Goal: Task Accomplishment & Management: Manage account settings

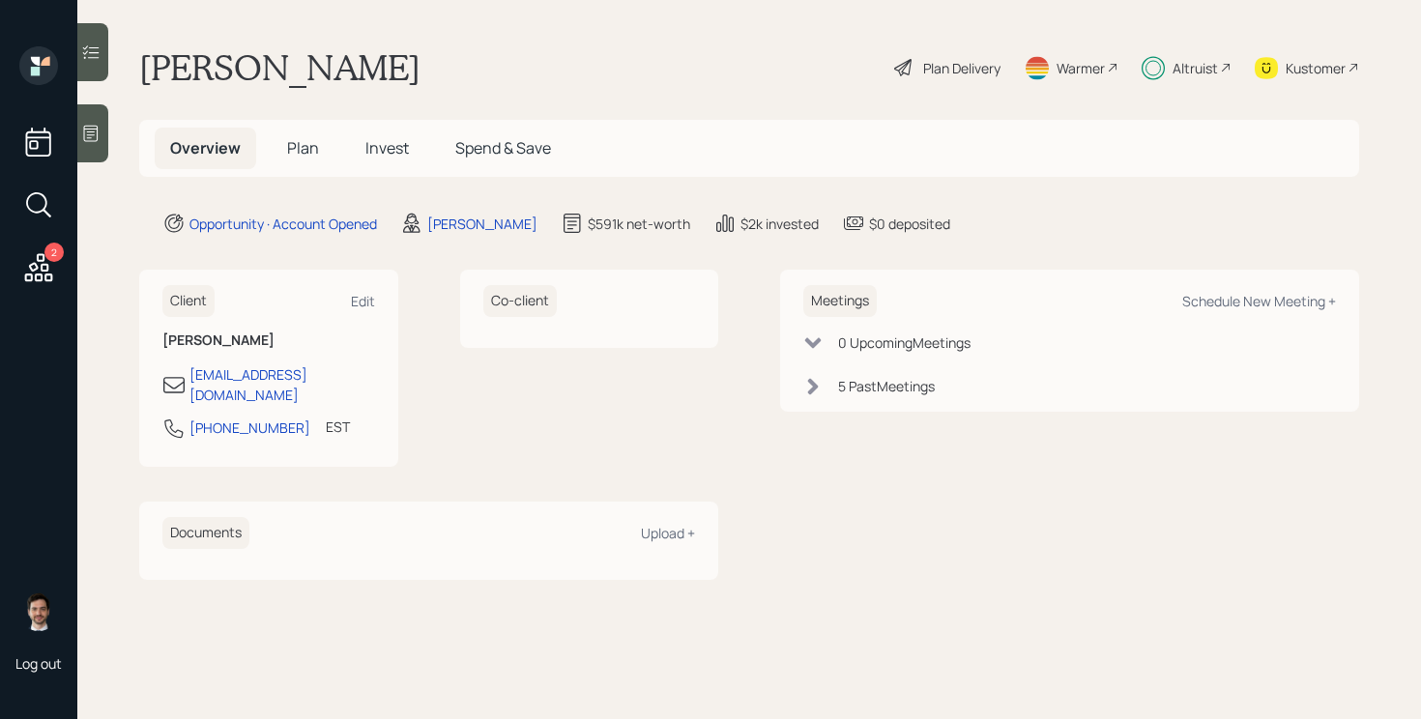
click at [303, 142] on span "Plan" at bounding box center [303, 147] width 32 height 21
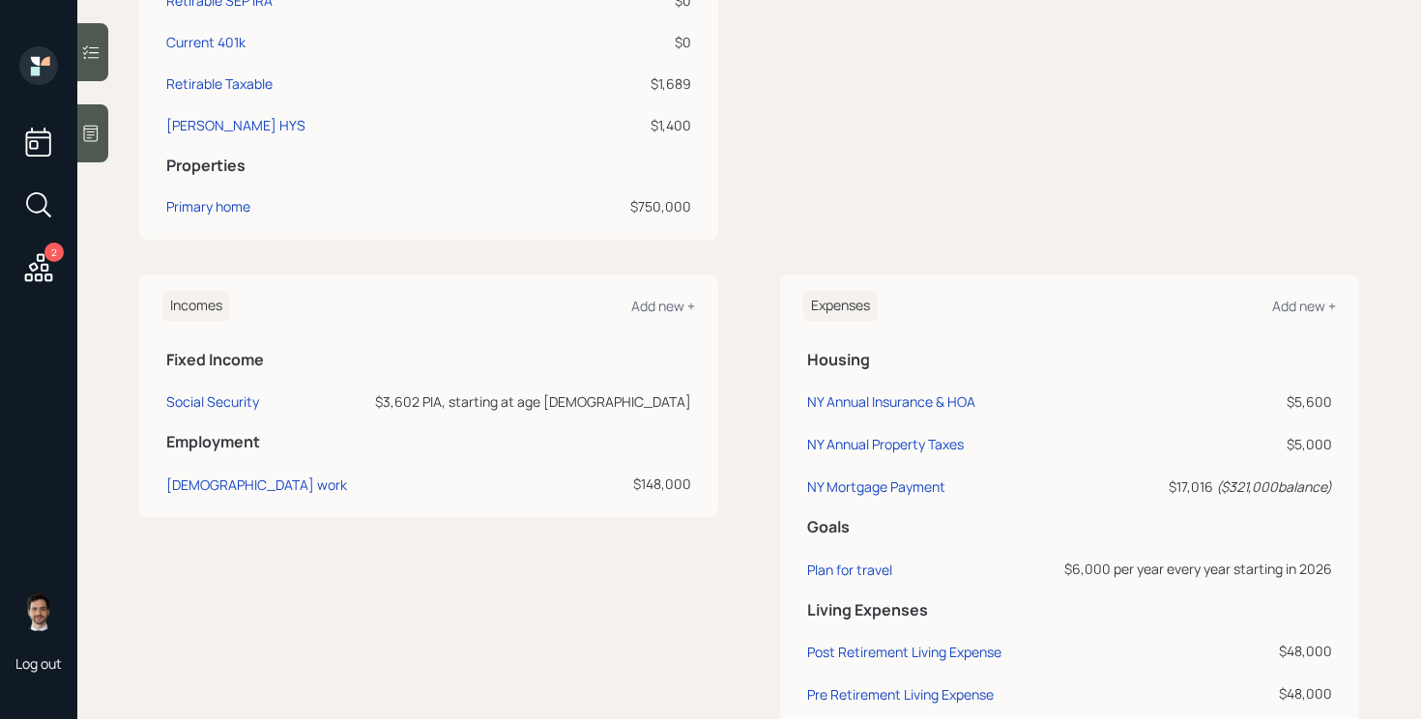
scroll to position [1091, 0]
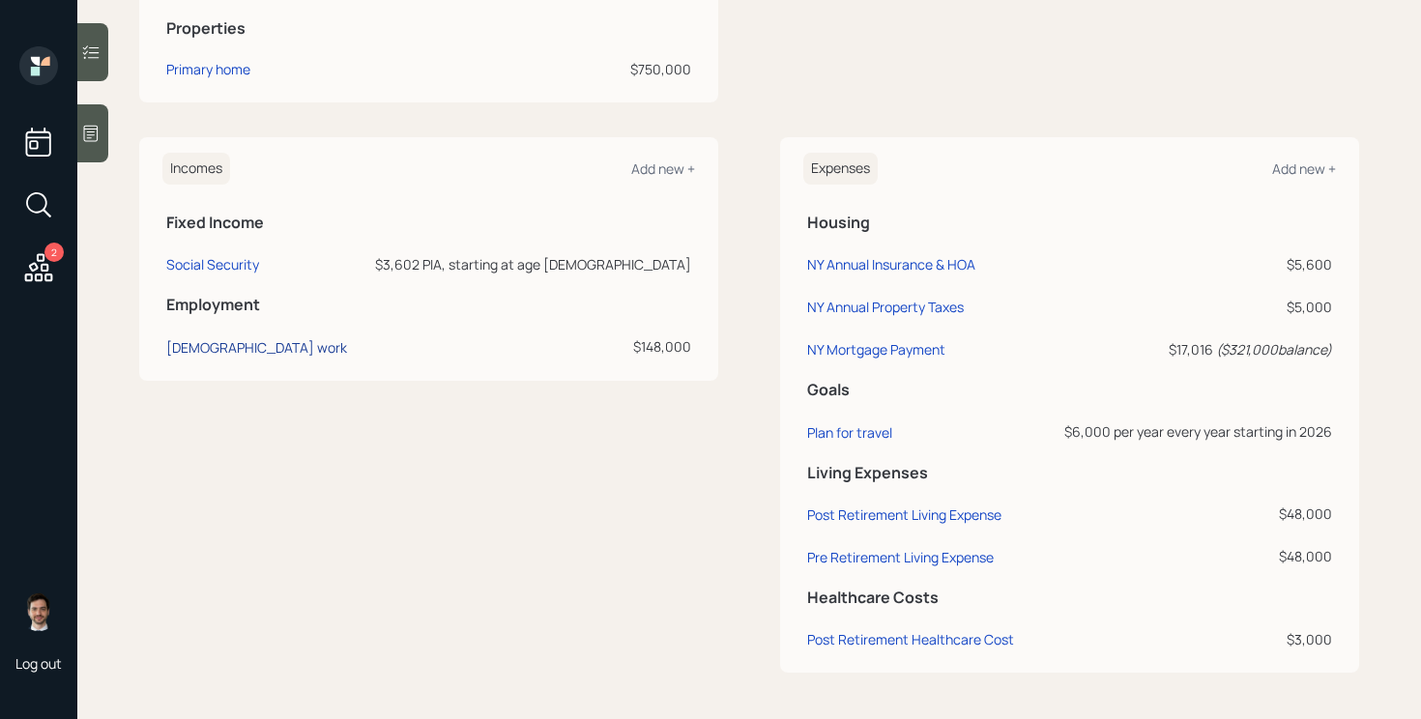
click at [228, 349] on div "[DEMOGRAPHIC_DATA] work" at bounding box center [256, 347] width 181 height 18
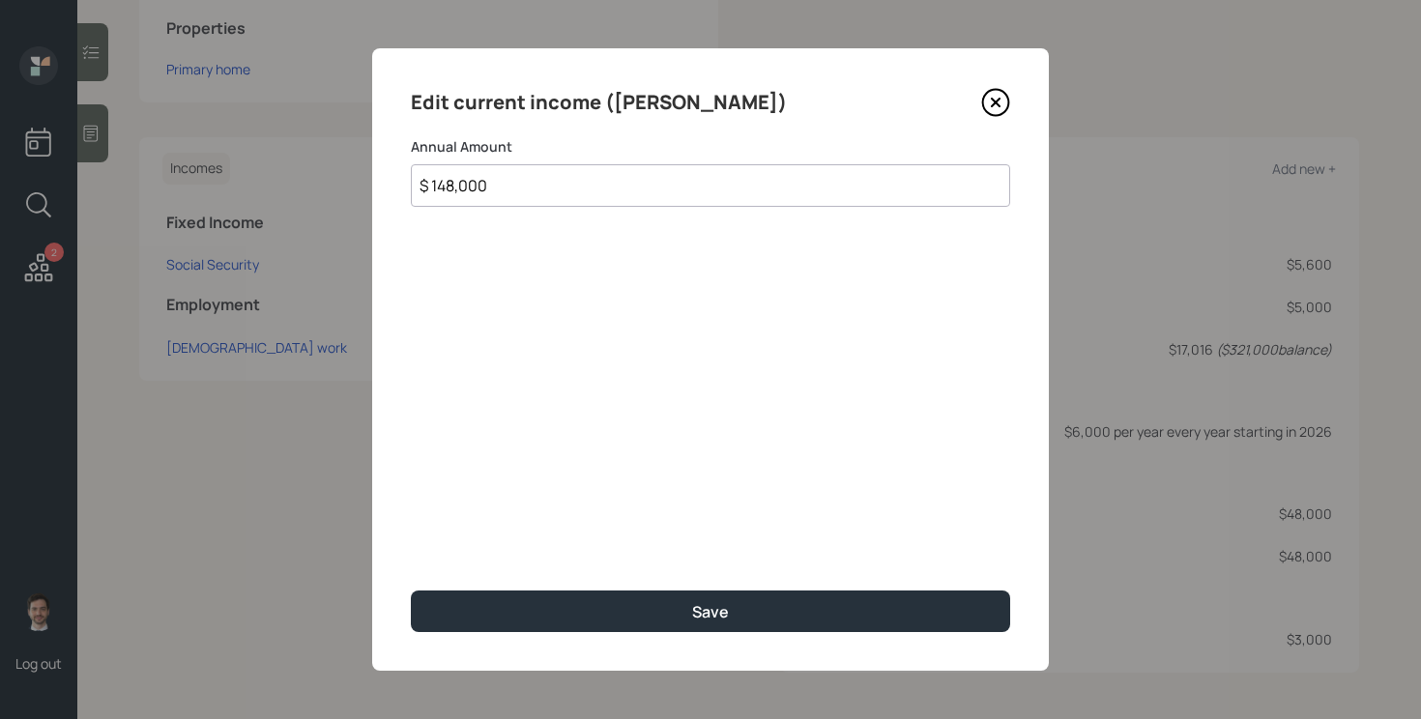
click at [998, 87] on div "Edit current income (Dora)" at bounding box center [710, 102] width 599 height 31
click at [998, 97] on icon at bounding box center [995, 102] width 29 height 29
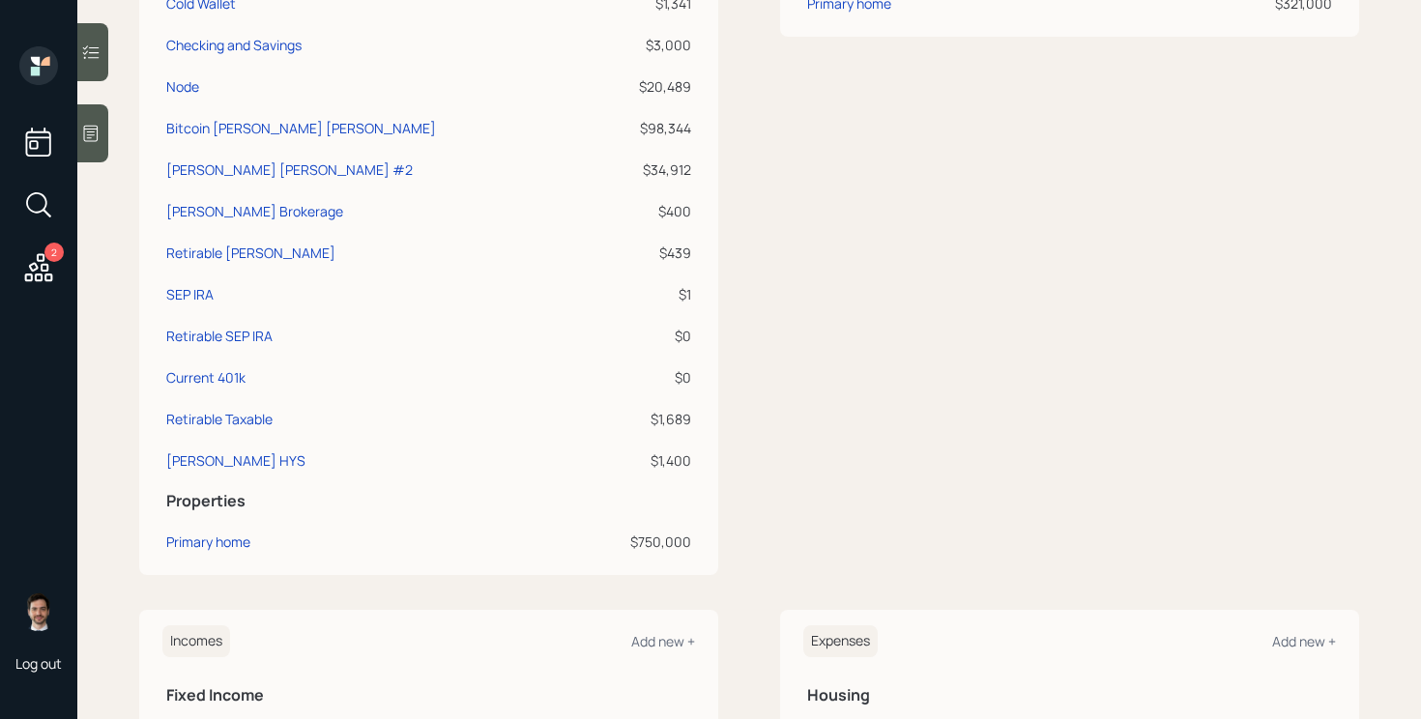
scroll to position [692, 0]
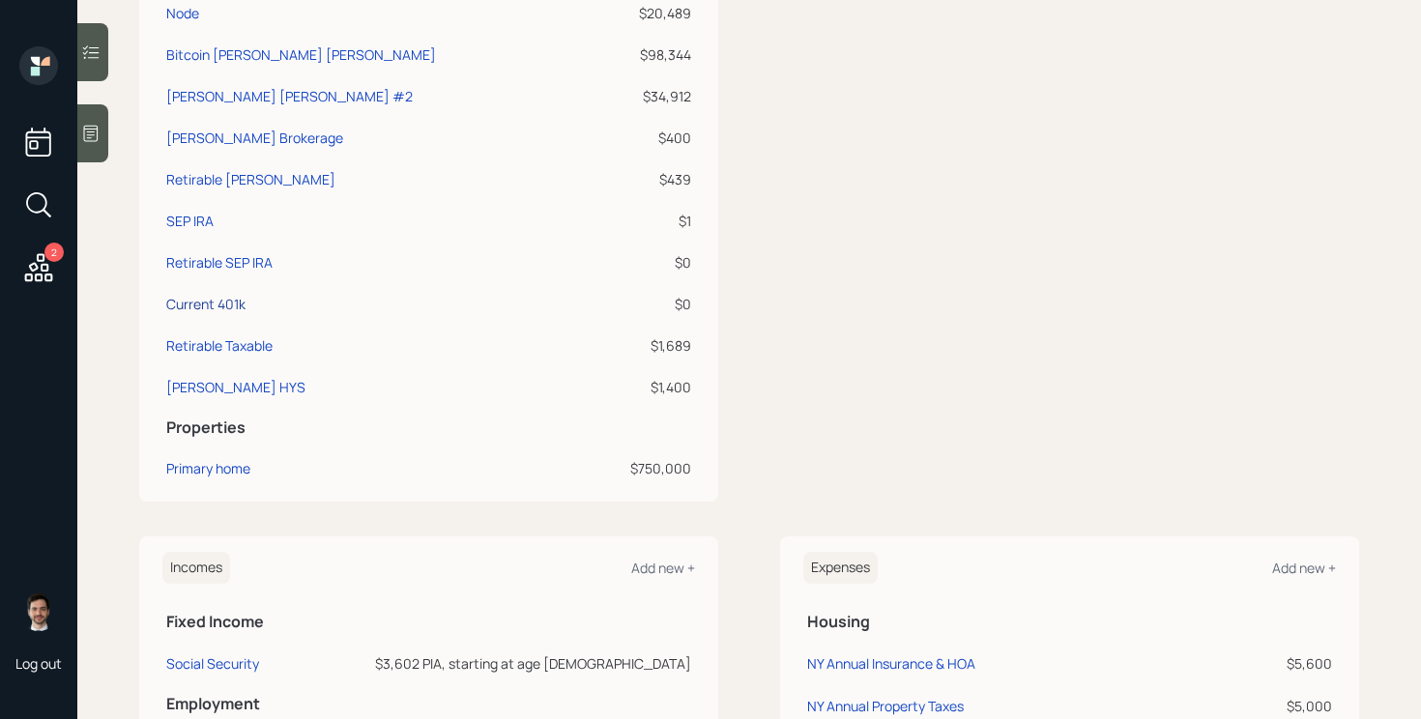
click at [209, 295] on div "Current 401k" at bounding box center [205, 304] width 79 height 20
select select "company_sponsored"
select select "balanced"
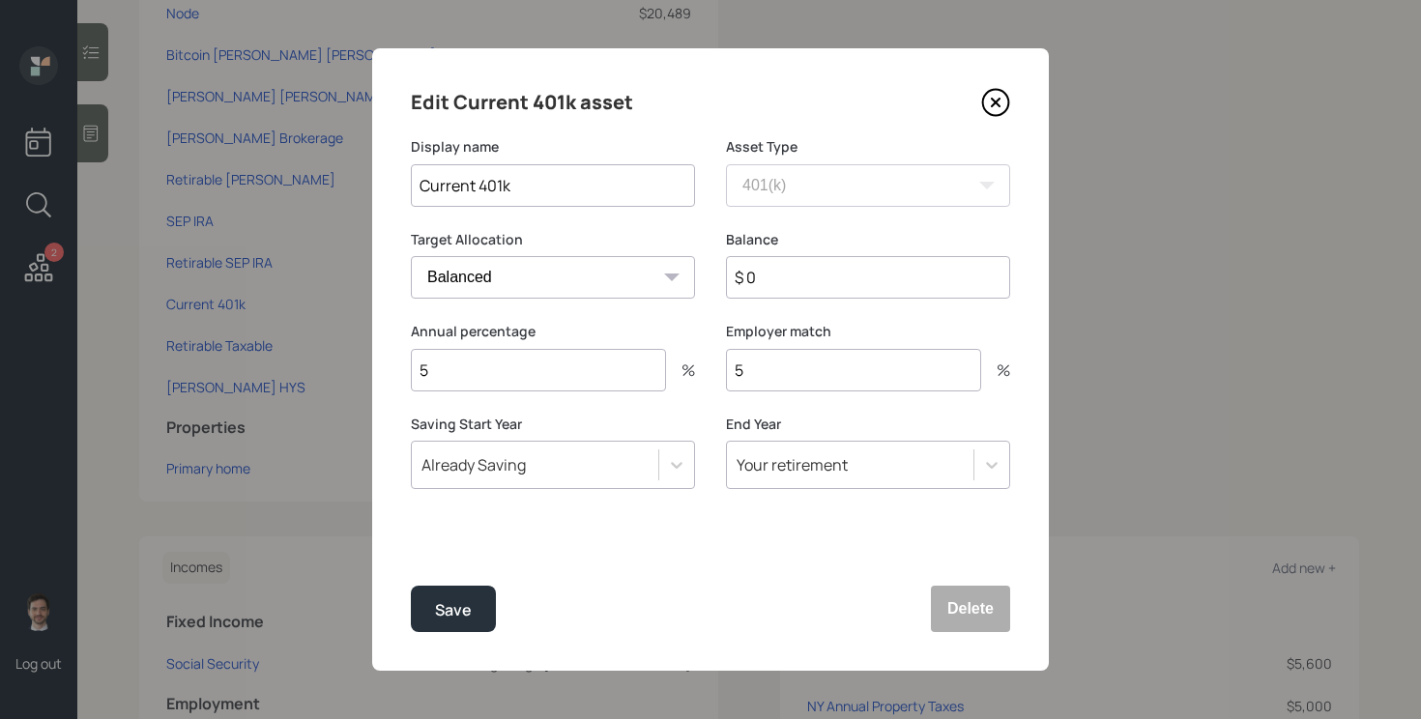
click at [998, 103] on icon at bounding box center [995, 102] width 29 height 29
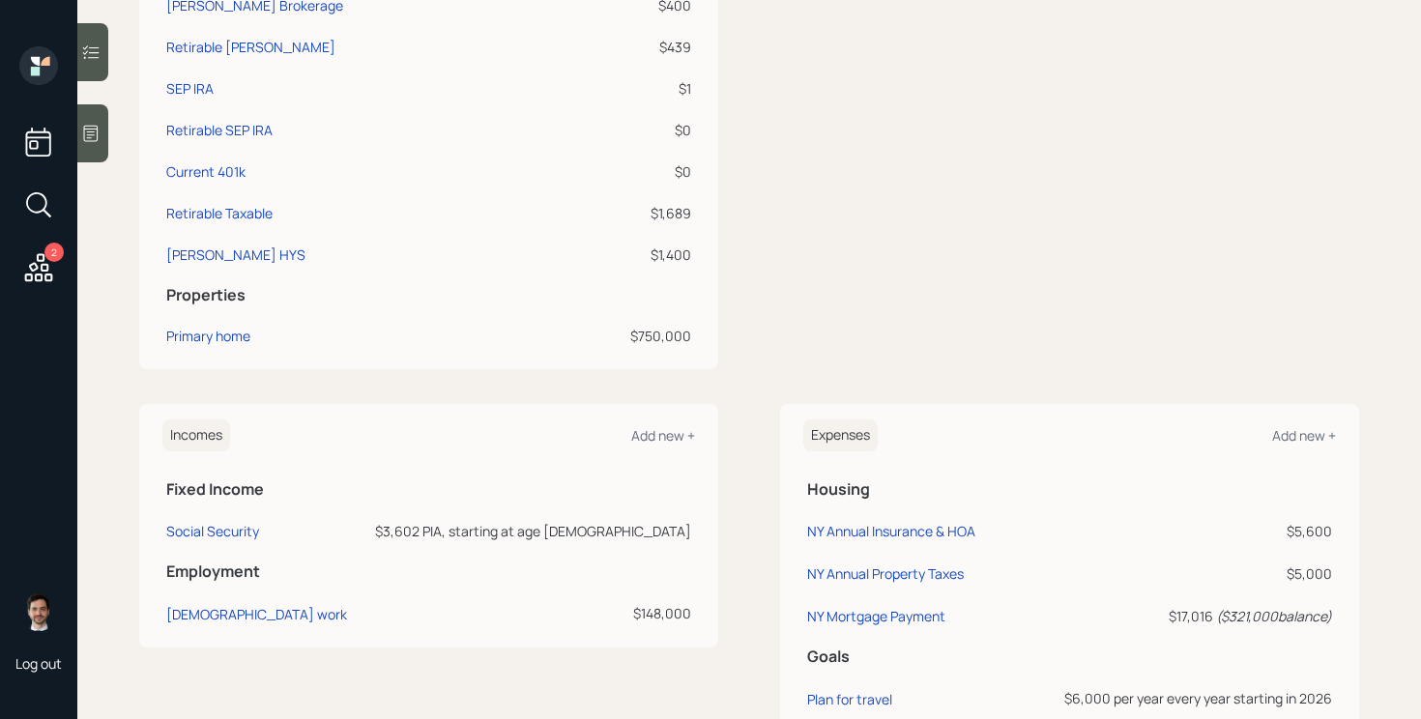
scroll to position [826, 0]
click at [202, 251] on div "[PERSON_NAME] HYS" at bounding box center [235, 253] width 139 height 20
select select "taxable"
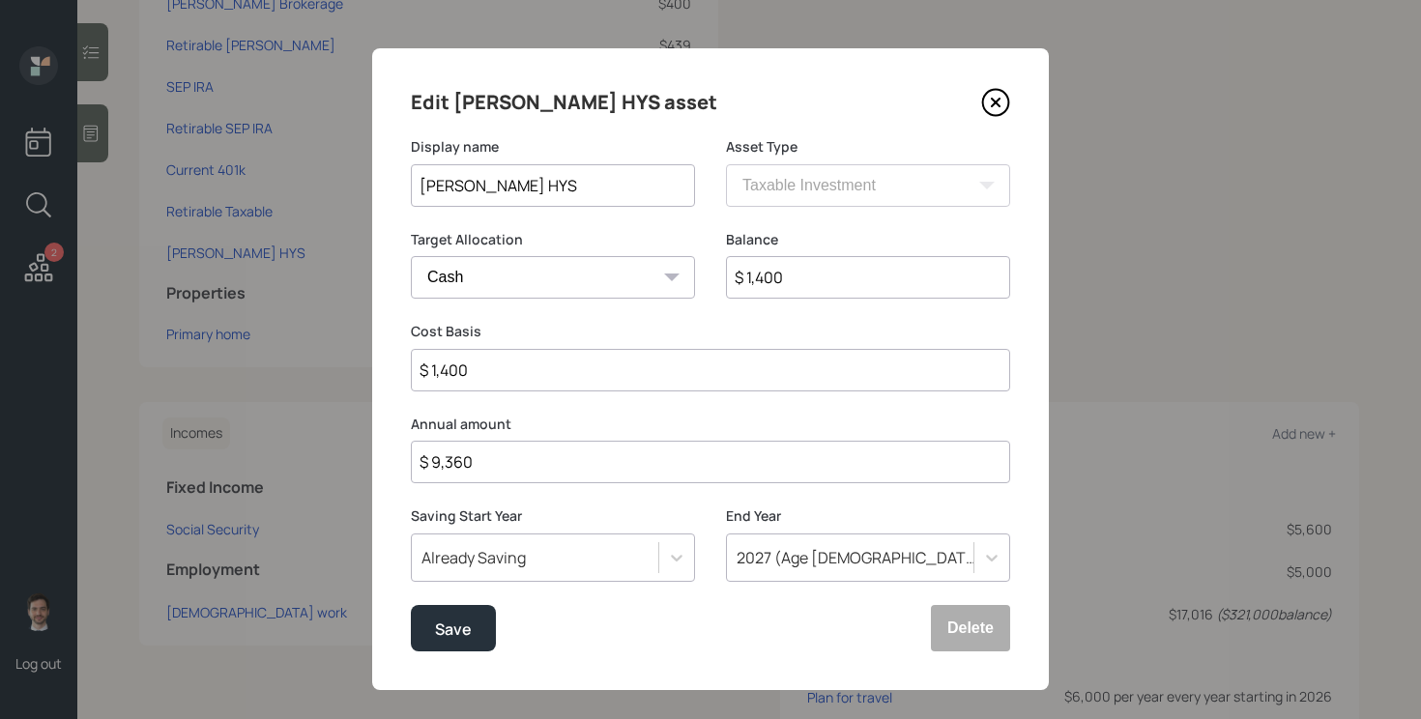
click at [1006, 108] on icon at bounding box center [996, 103] width 26 height 26
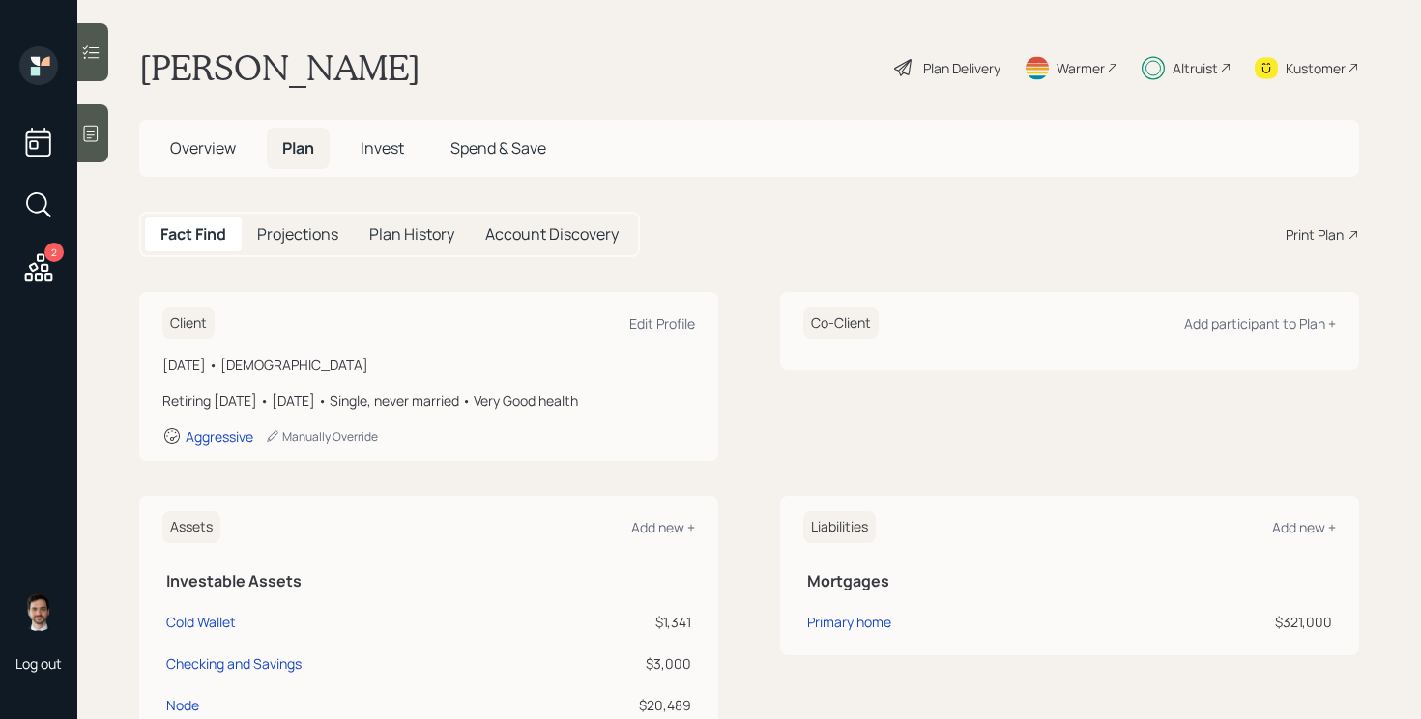
click at [930, 72] on div "Plan Delivery" at bounding box center [961, 68] width 77 height 20
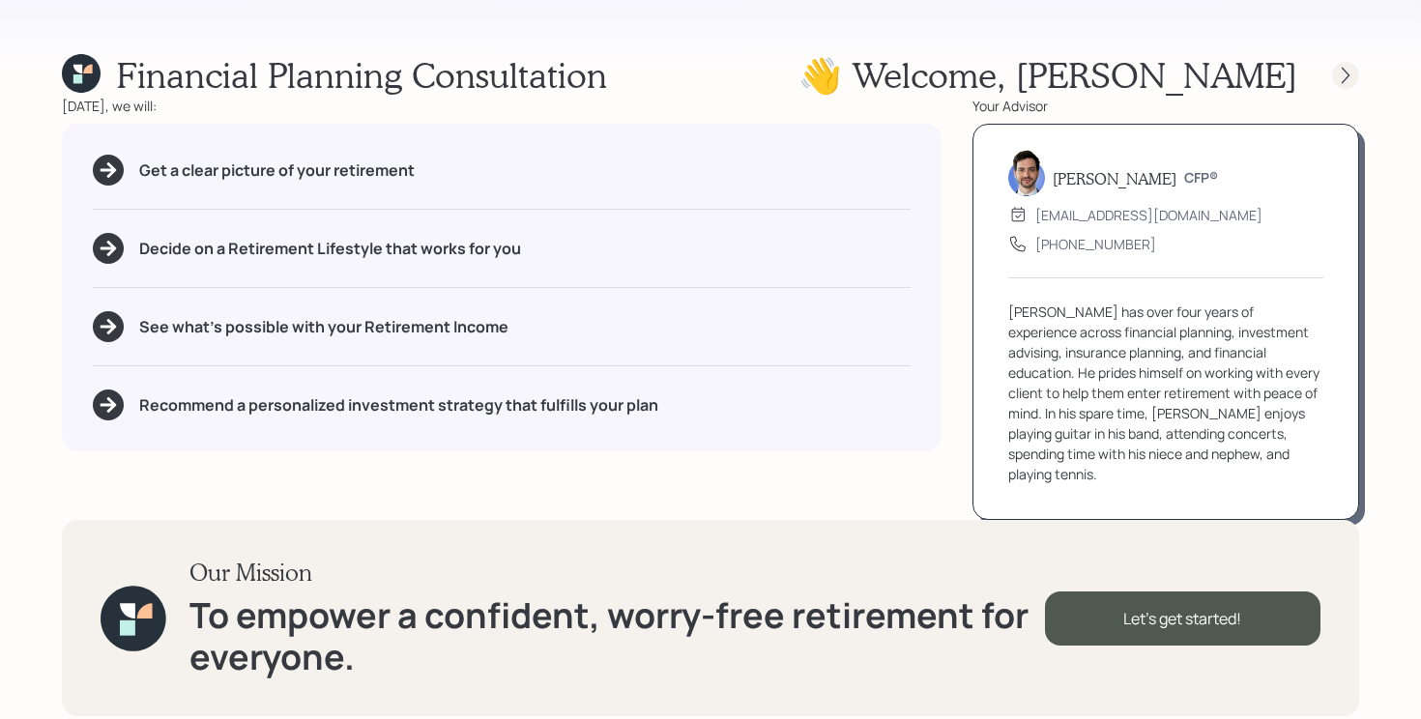
click at [1342, 73] on icon at bounding box center [1345, 75] width 19 height 19
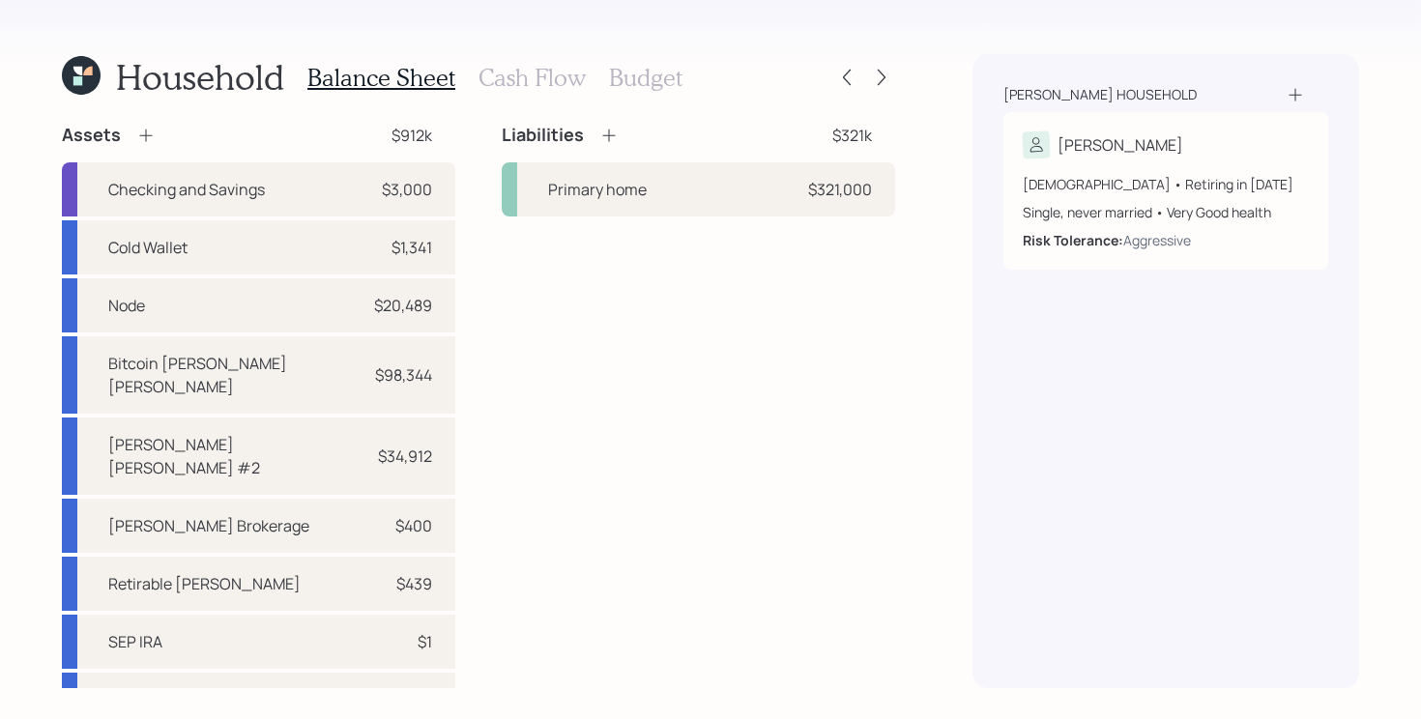
click at [893, 85] on div at bounding box center [881, 77] width 27 height 27
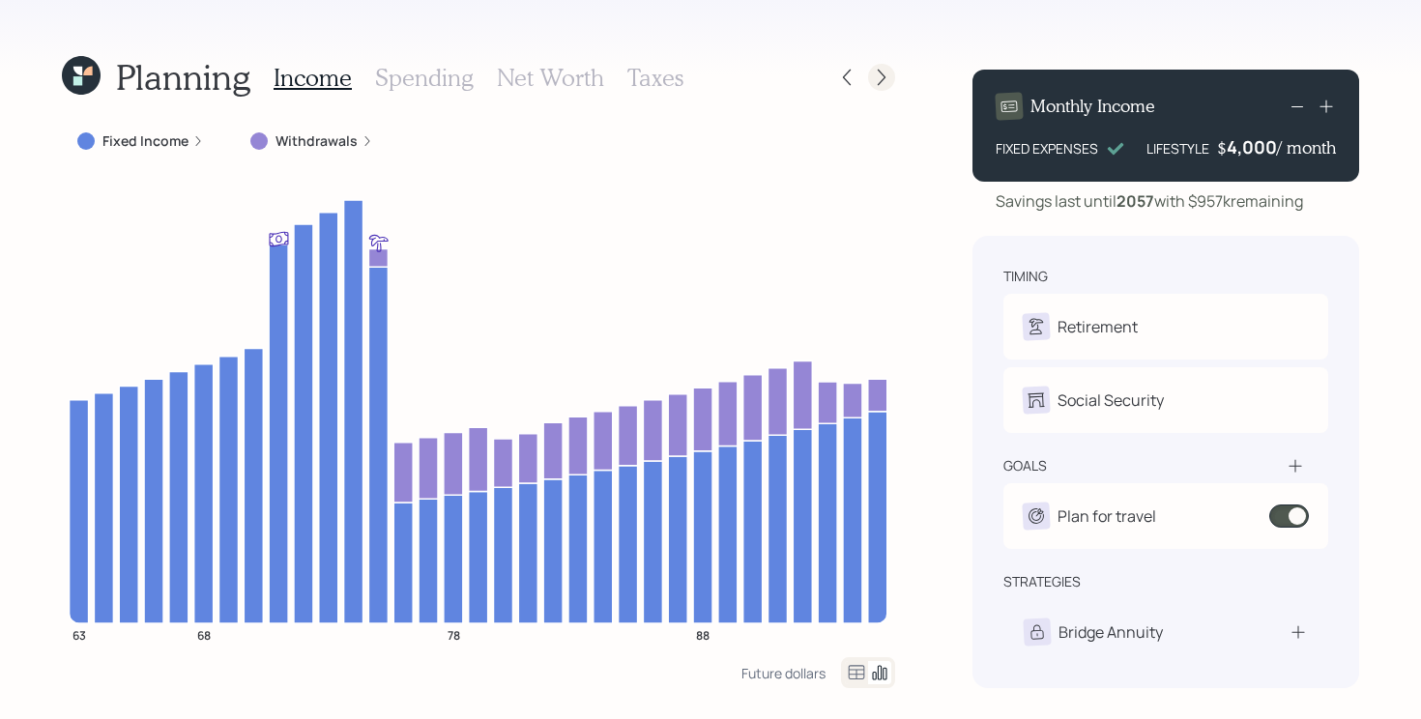
click at [883, 75] on icon at bounding box center [881, 77] width 19 height 19
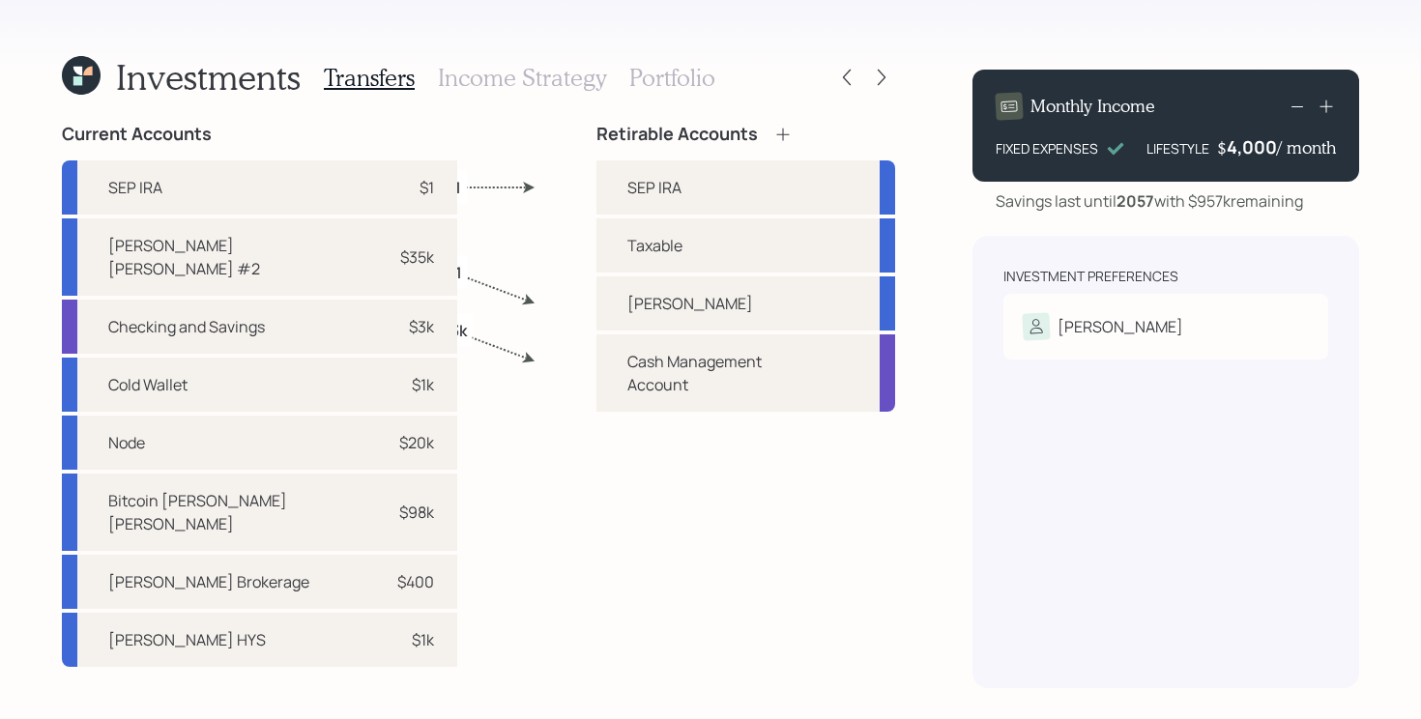
click at [883, 75] on icon at bounding box center [881, 77] width 19 height 19
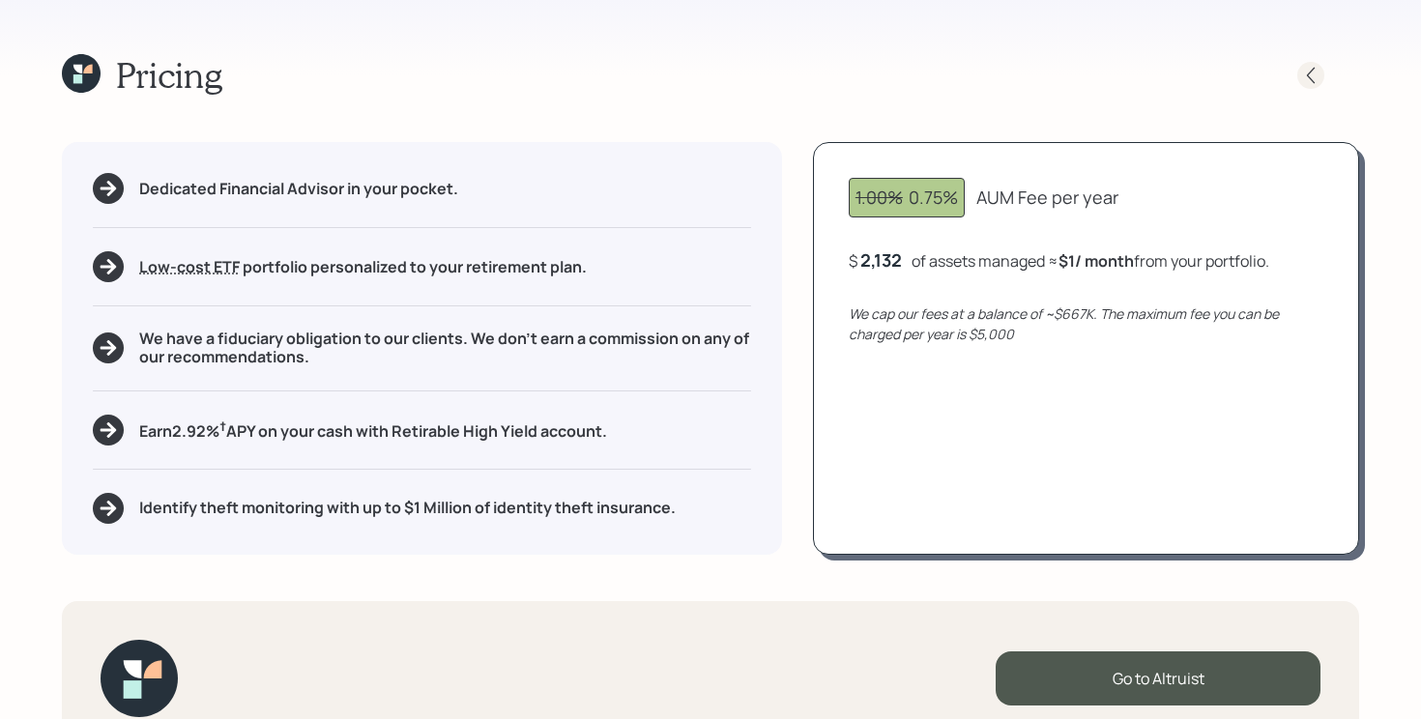
click at [1308, 79] on icon at bounding box center [1310, 75] width 19 height 19
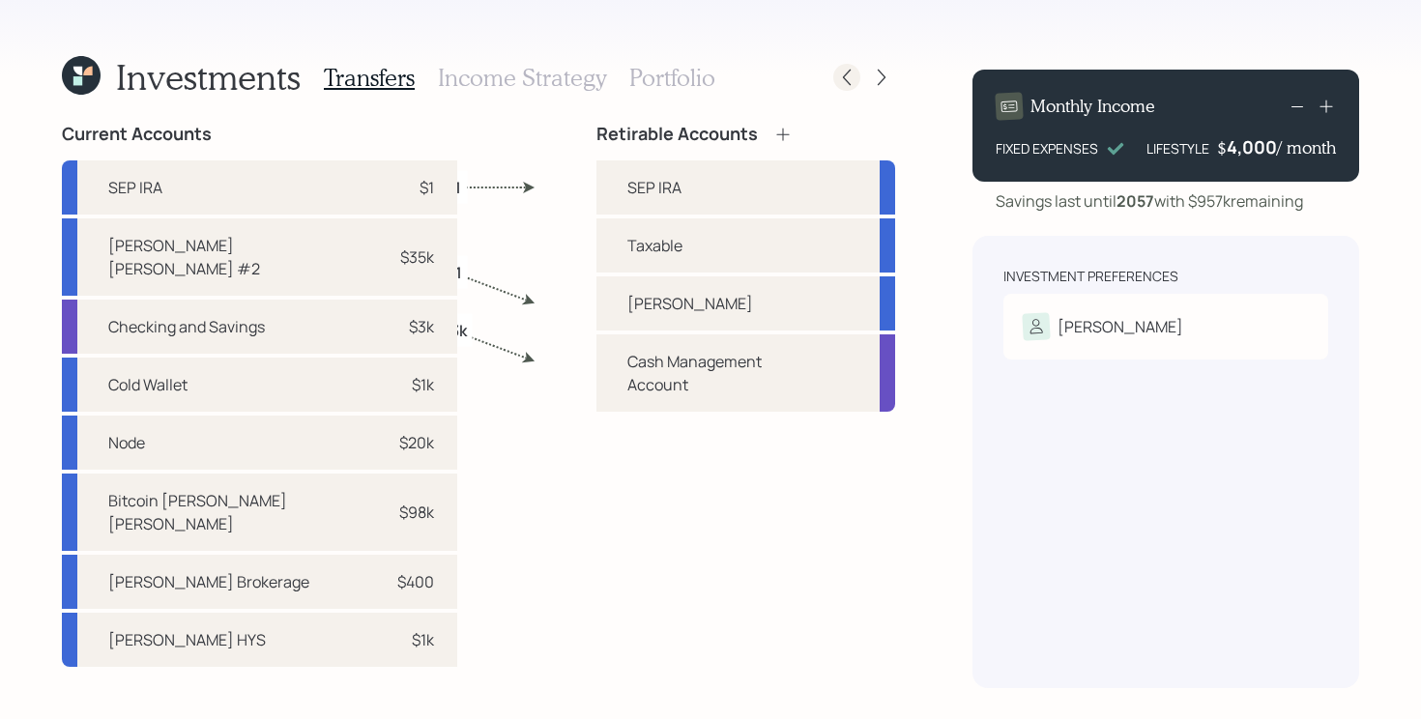
click at [854, 75] on icon at bounding box center [846, 77] width 19 height 19
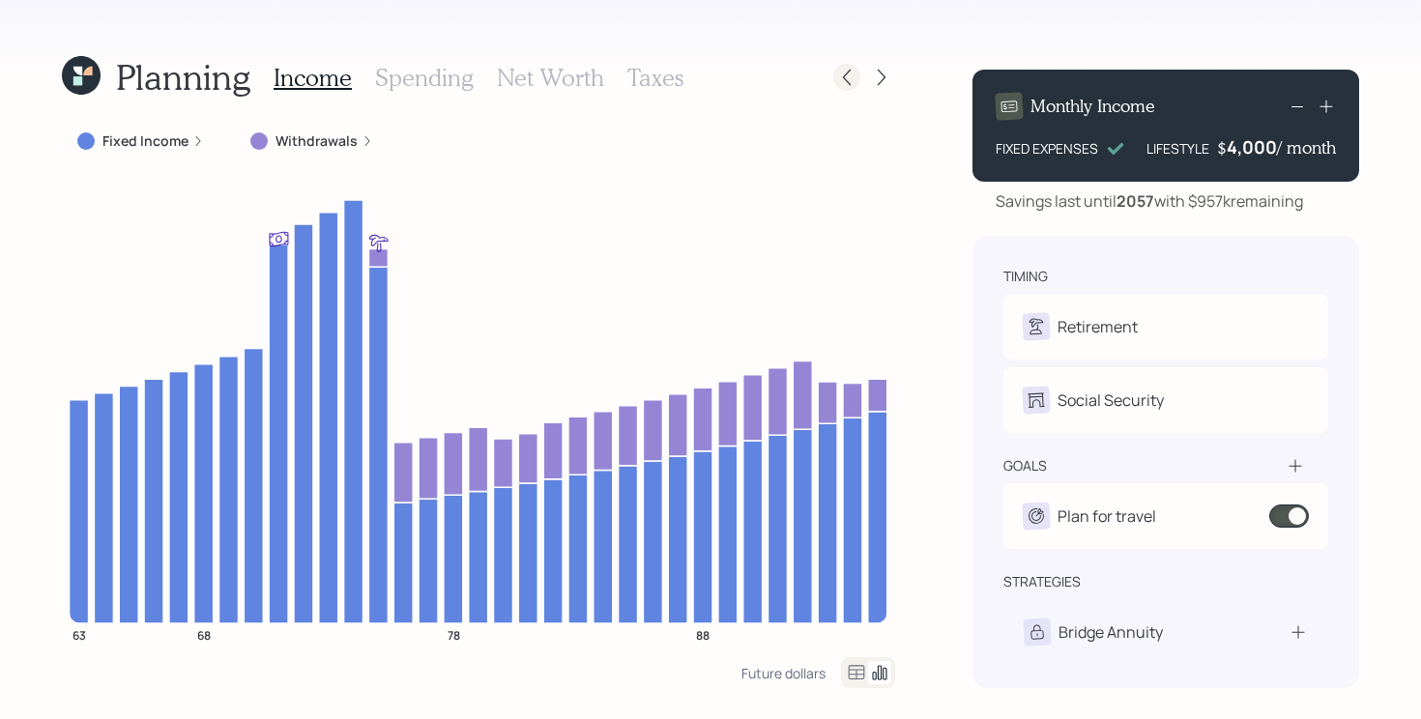
click at [838, 75] on icon at bounding box center [846, 77] width 19 height 19
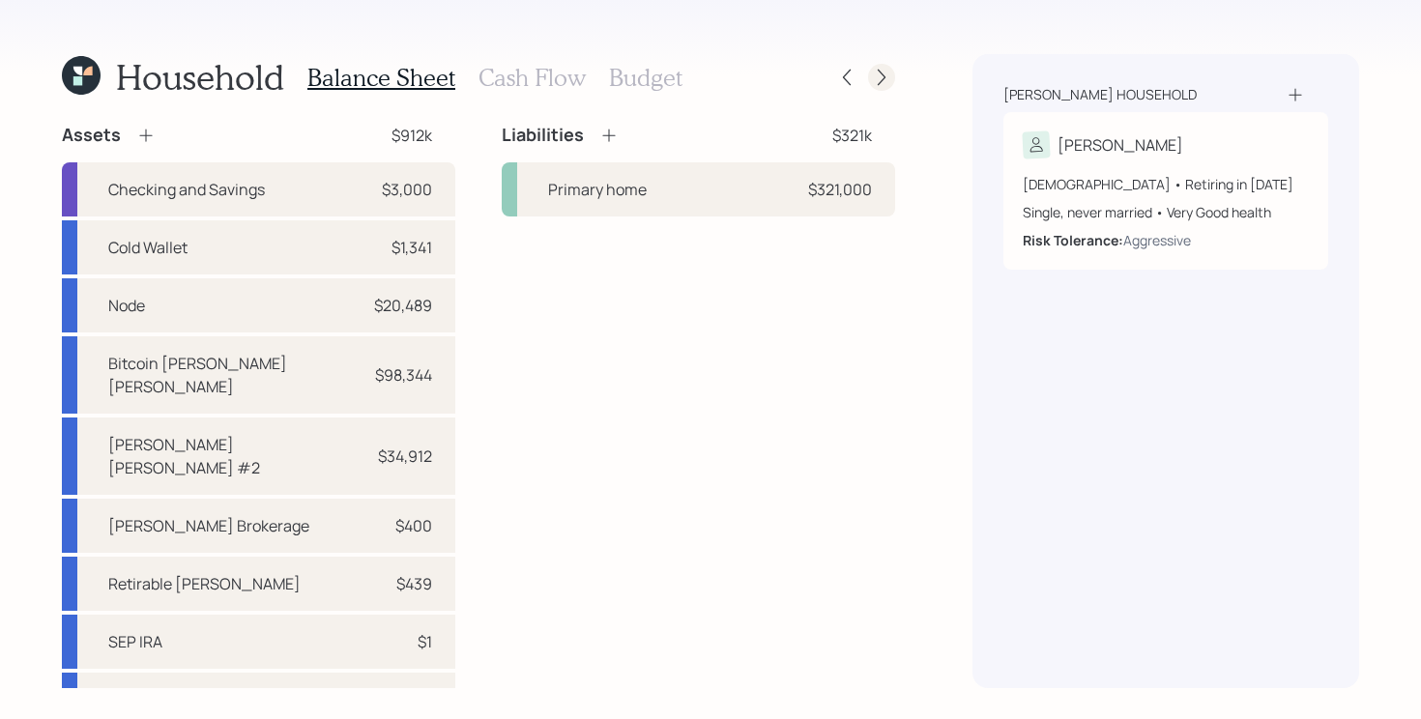
click at [876, 77] on icon at bounding box center [881, 77] width 19 height 19
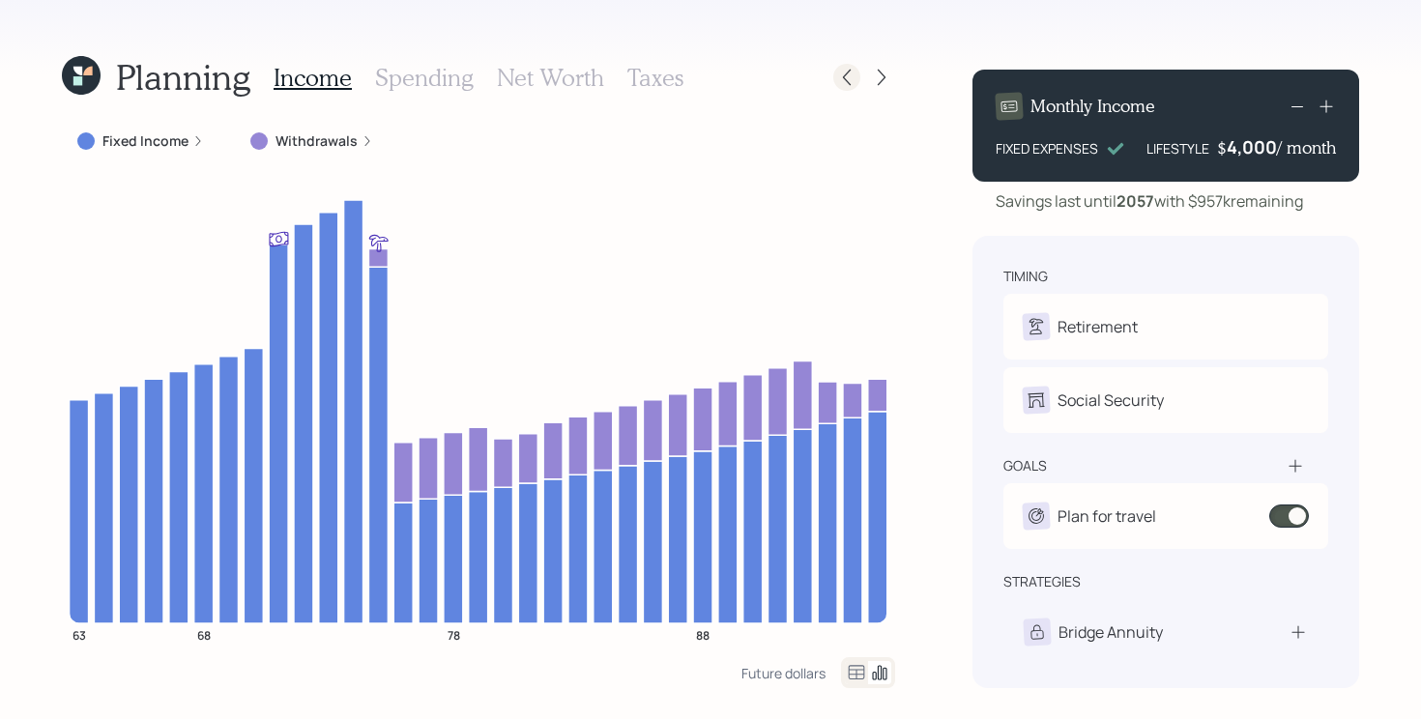
click at [843, 72] on icon at bounding box center [846, 77] width 19 height 19
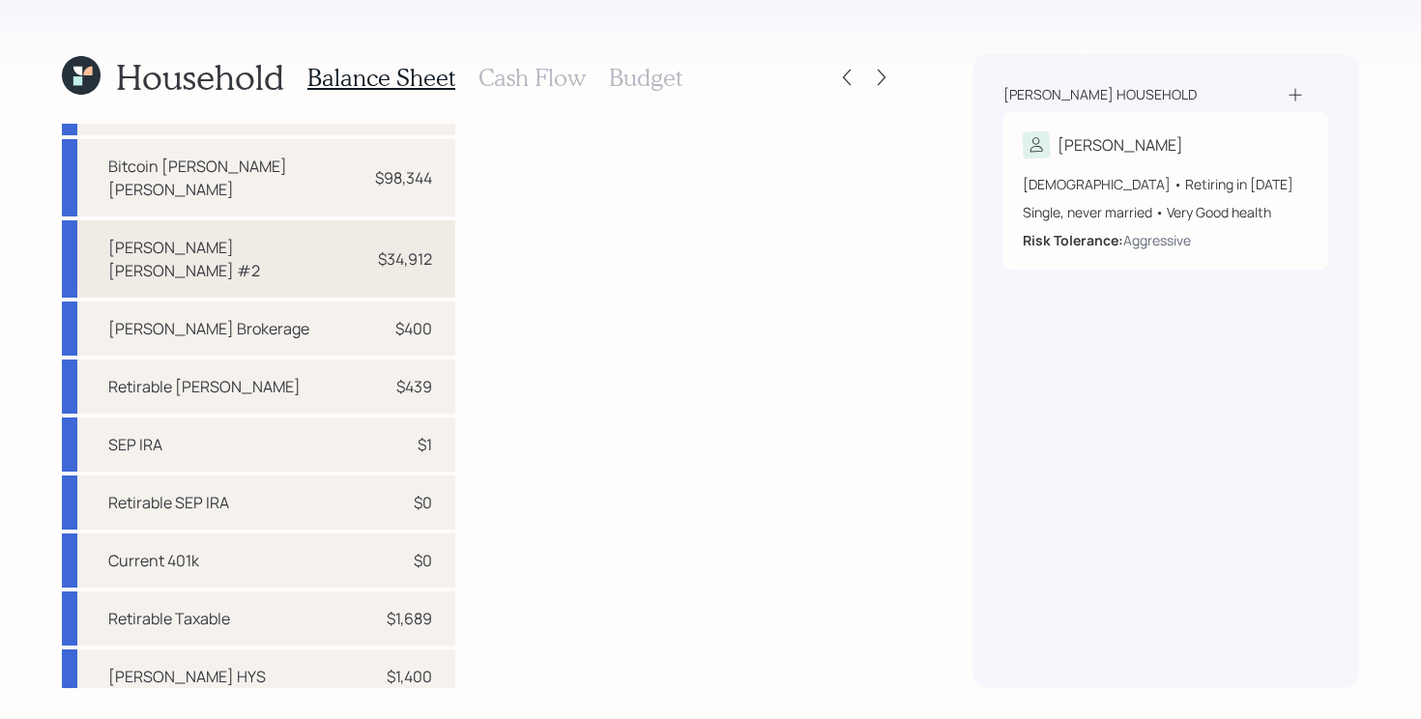
scroll to position [199, 0]
click at [237, 532] on div "Current 401k $0" at bounding box center [258, 559] width 393 height 54
select select "company_sponsored"
select select "balanced"
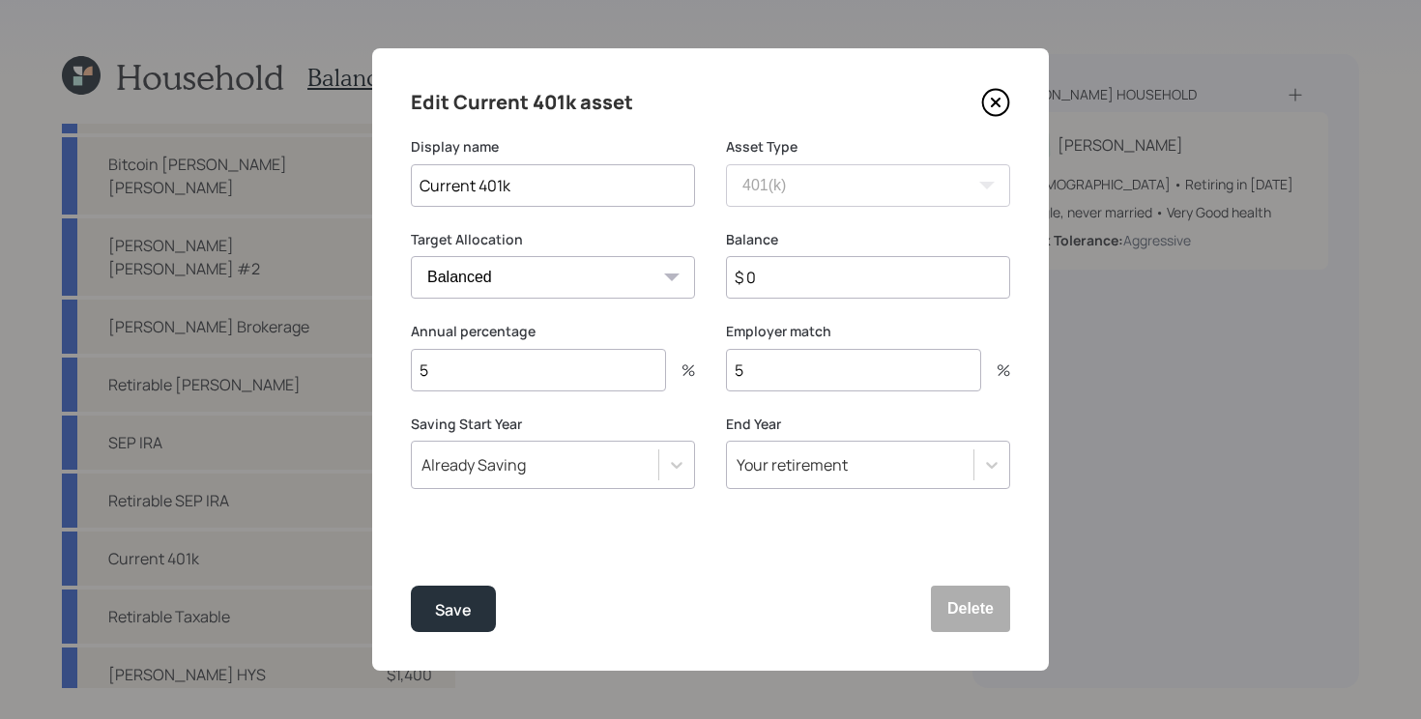
click at [779, 280] on input "$ 0" at bounding box center [868, 277] width 284 height 43
click at [760, 285] on input "$ 0" at bounding box center [868, 277] width 284 height 43
type input "$ 2,929"
click at [411, 586] on button "Save" at bounding box center [453, 609] width 85 height 46
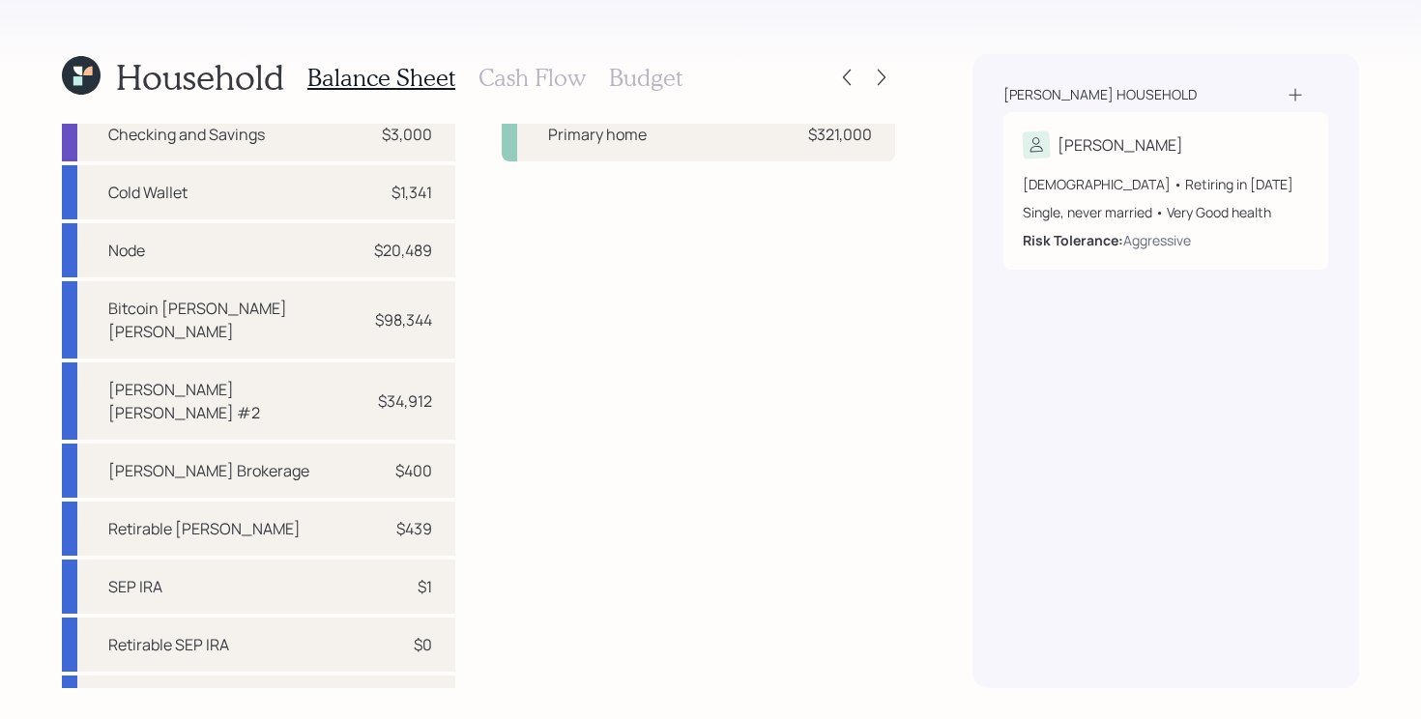
scroll to position [43, 0]
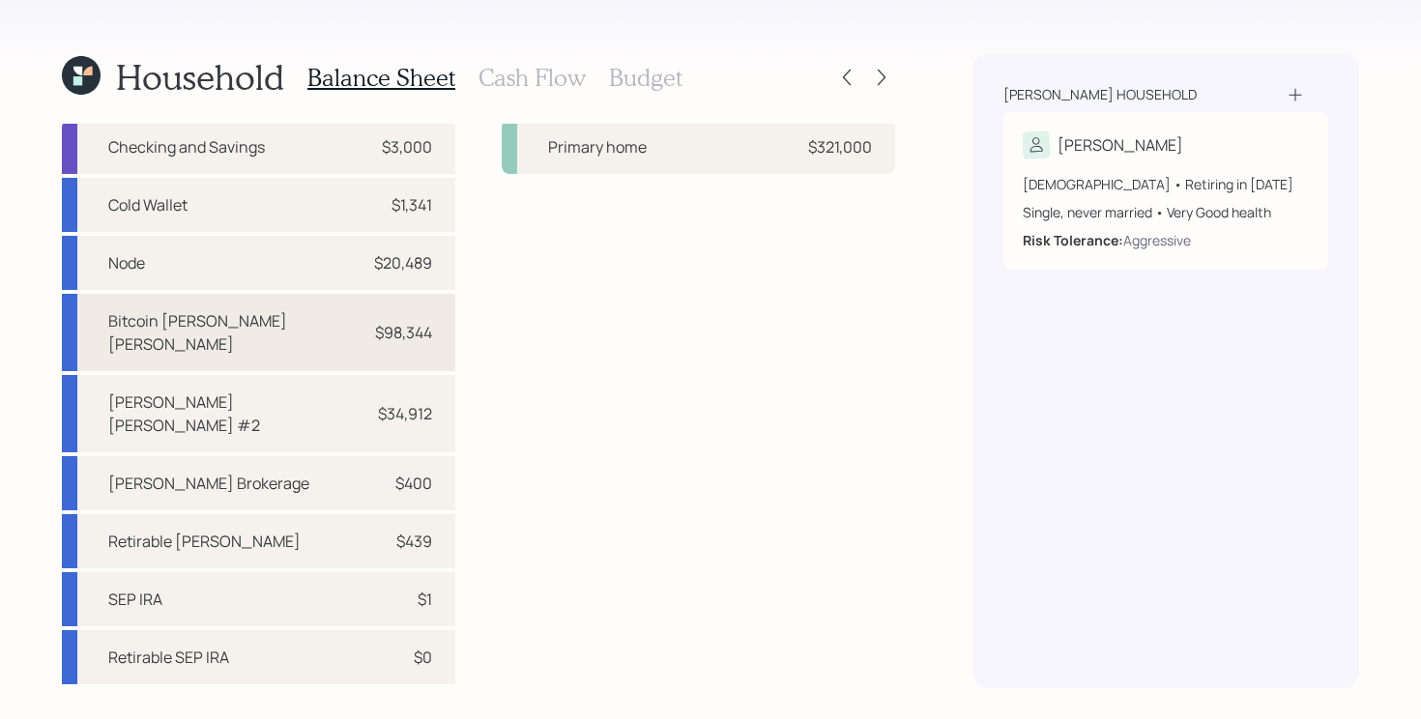
click at [218, 313] on div "Bitcoin [PERSON_NAME] [PERSON_NAME]" at bounding box center [233, 332] width 250 height 46
select select "roth_ira"
select select "balanced"
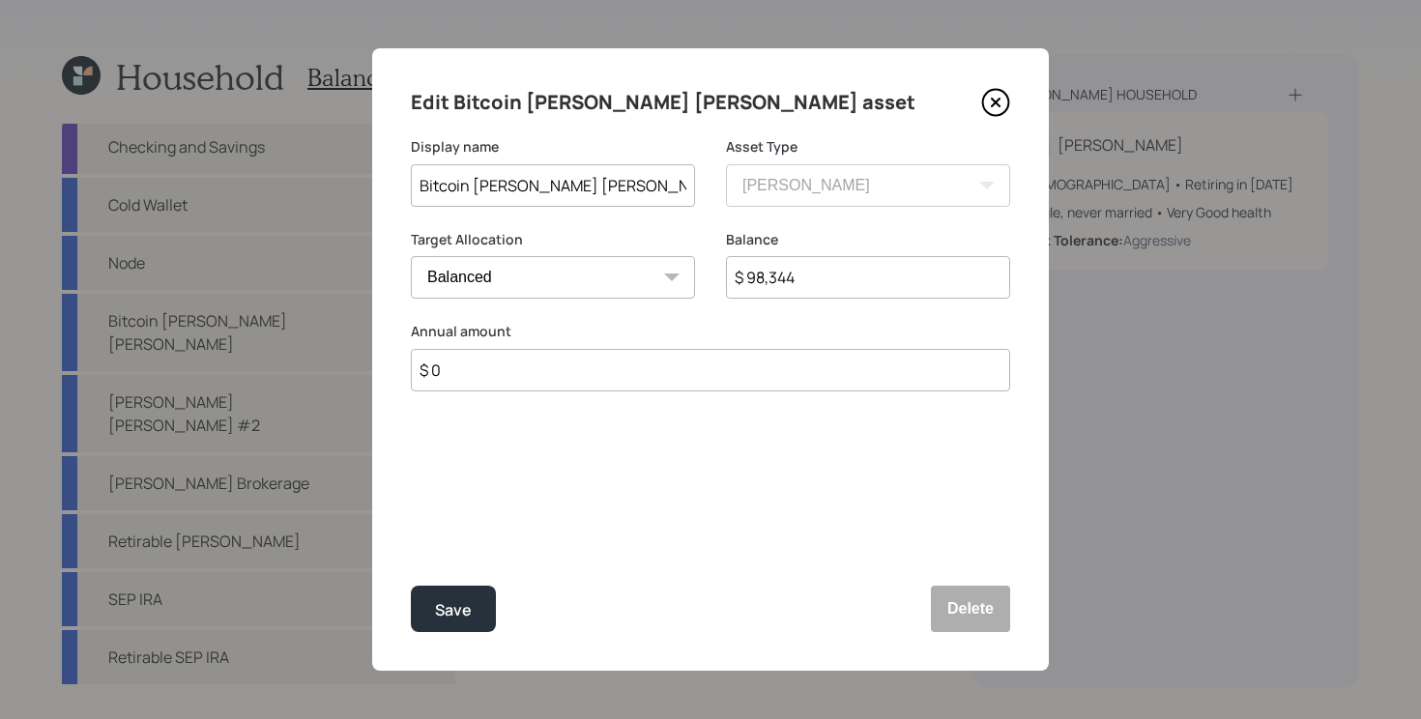
click at [824, 288] on input "$ 98,344" at bounding box center [868, 277] width 284 height 43
type input "$ 109,091"
click at [411, 586] on button "Save" at bounding box center [453, 609] width 85 height 46
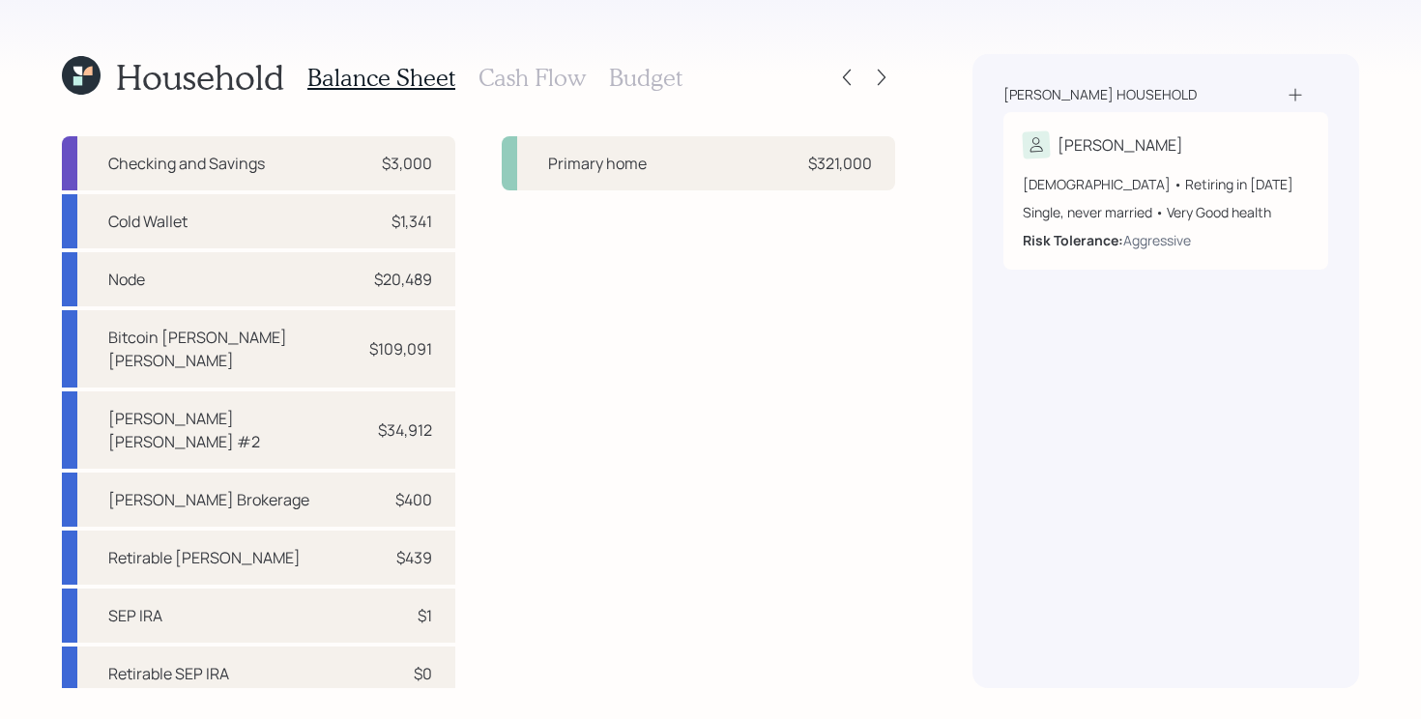
scroll to position [21, 0]
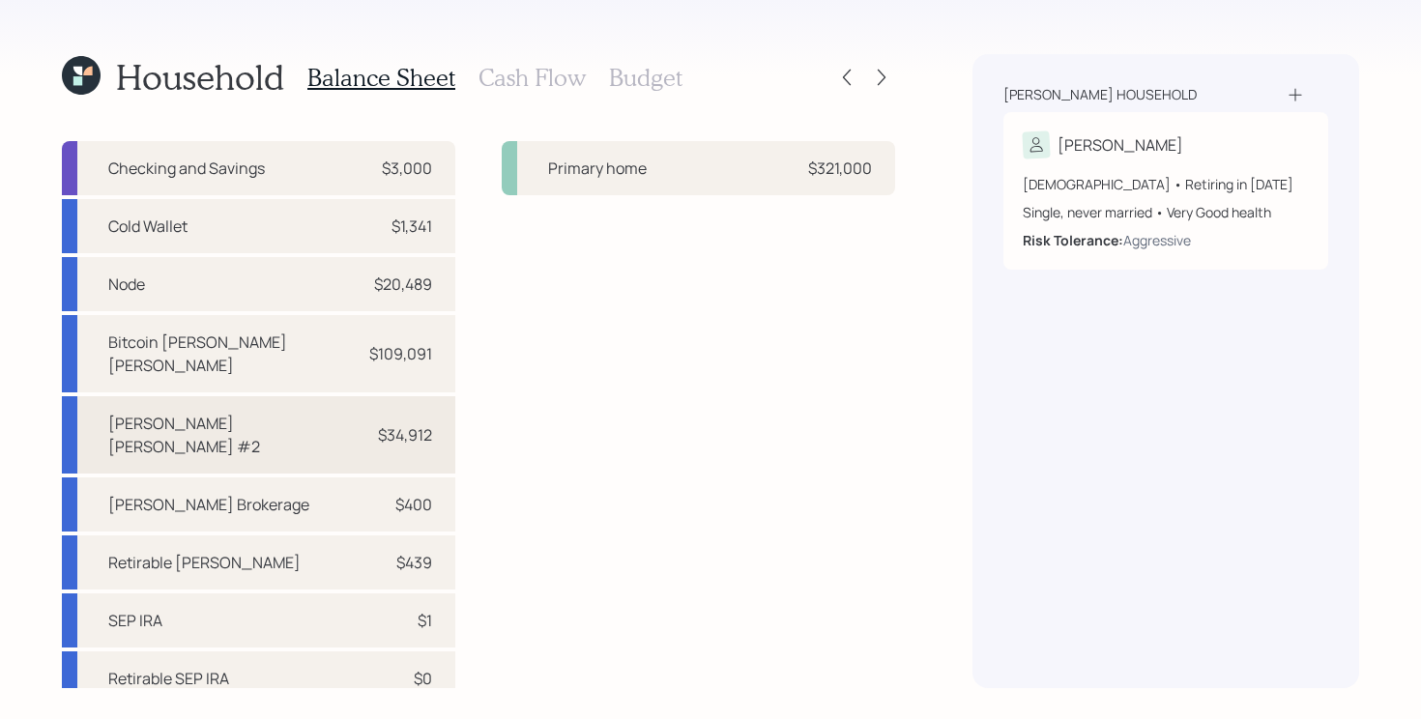
click at [376, 417] on div "[PERSON_NAME] [PERSON_NAME] #2 $34,912" at bounding box center [258, 434] width 393 height 77
select select "roth_ira"
select select "balanced"
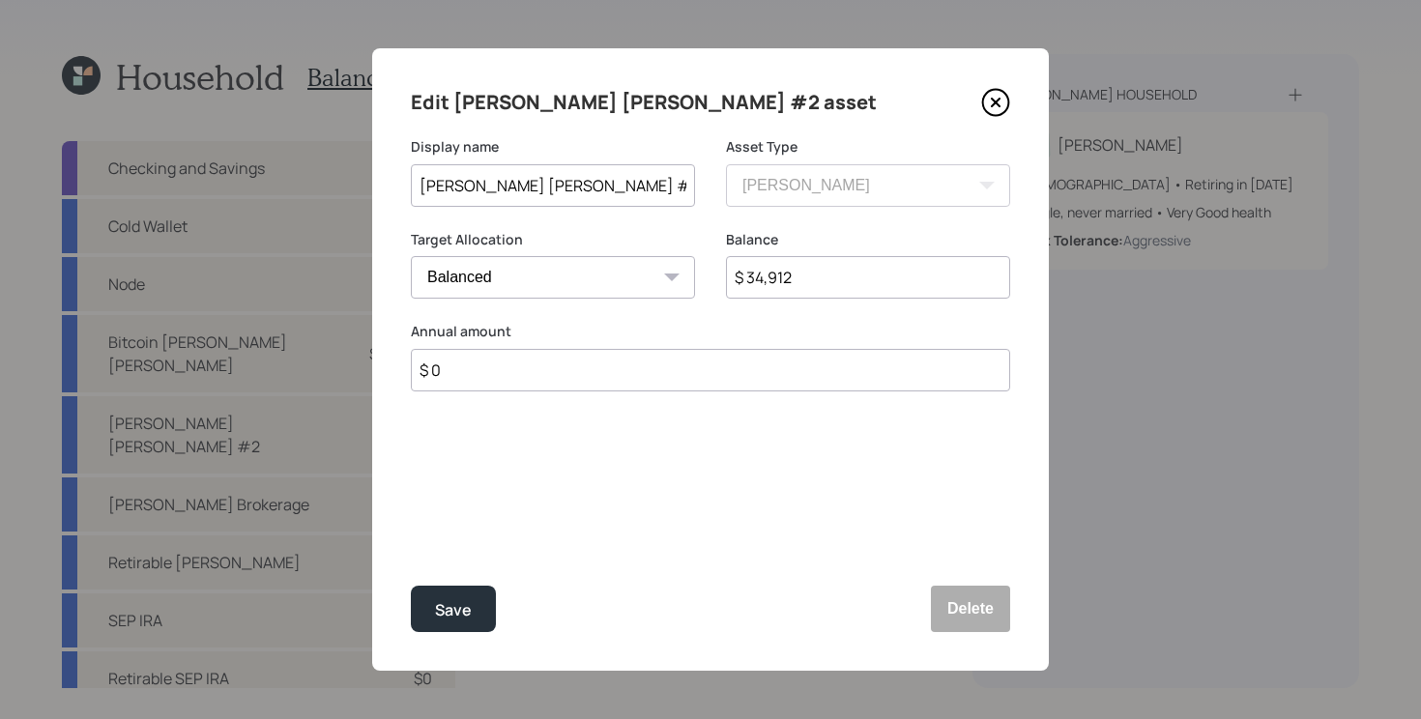
click at [813, 274] on input "$ 34,912" at bounding box center [868, 277] width 284 height 43
type input "$ 37,744"
click at [411, 586] on button "Save" at bounding box center [453, 609] width 85 height 46
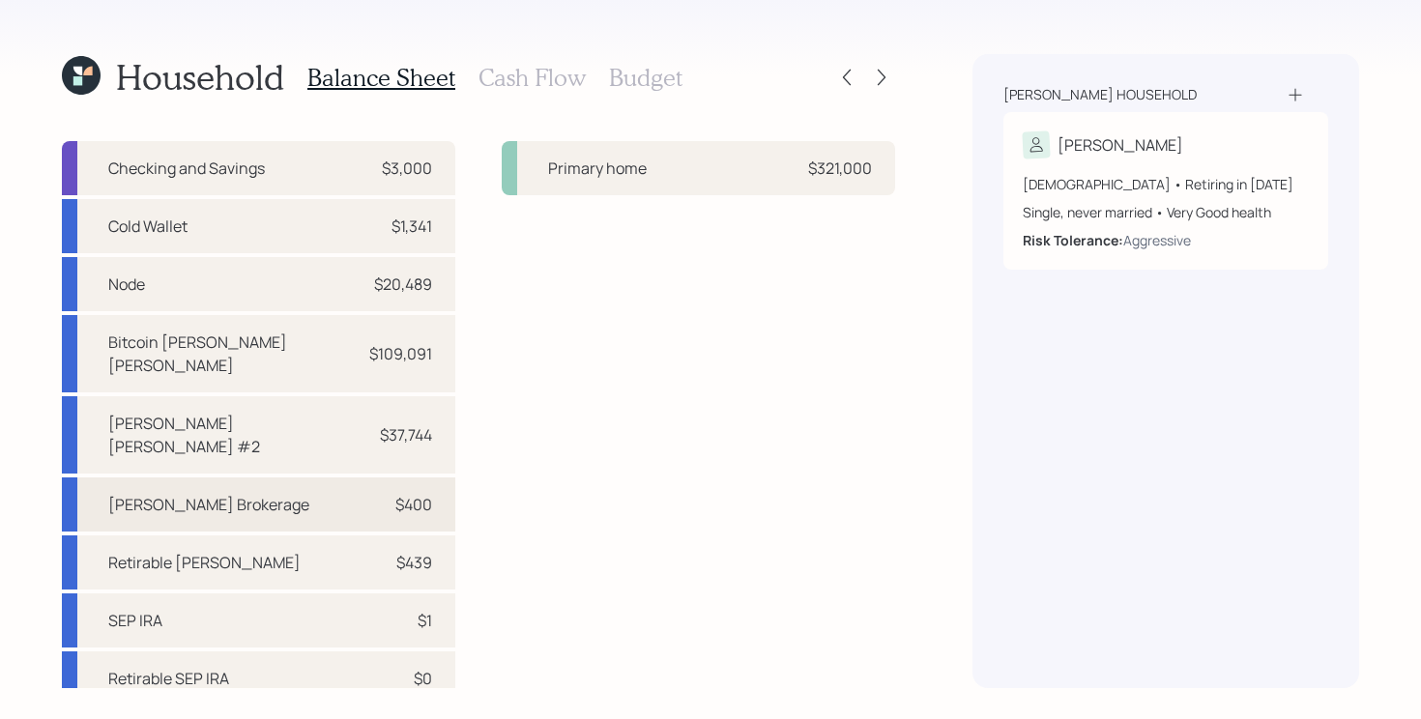
click at [358, 477] on div "[PERSON_NAME] Brokerage $400" at bounding box center [258, 504] width 393 height 54
select select "taxable"
select select "balanced"
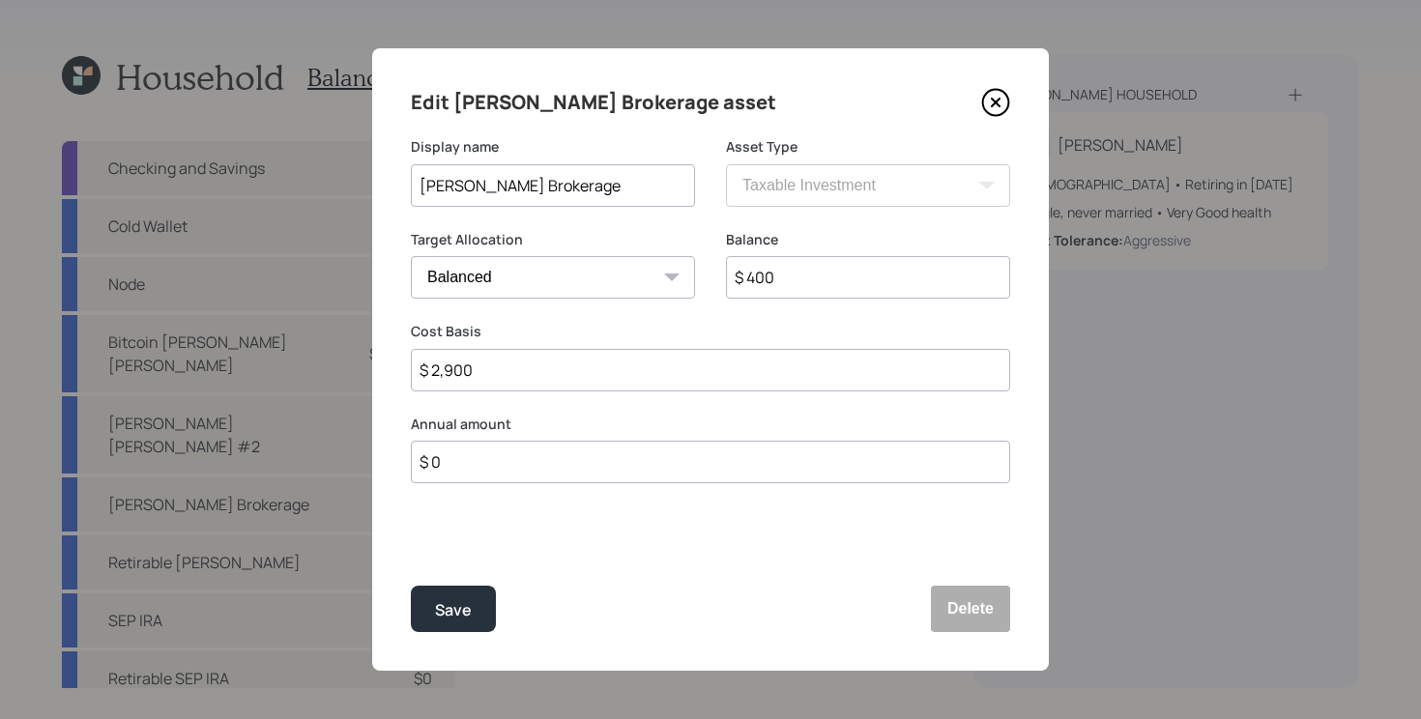
click at [815, 275] on input "$ 400" at bounding box center [868, 277] width 284 height 43
type input "$ 532"
click at [411, 586] on button "Save" at bounding box center [453, 609] width 85 height 46
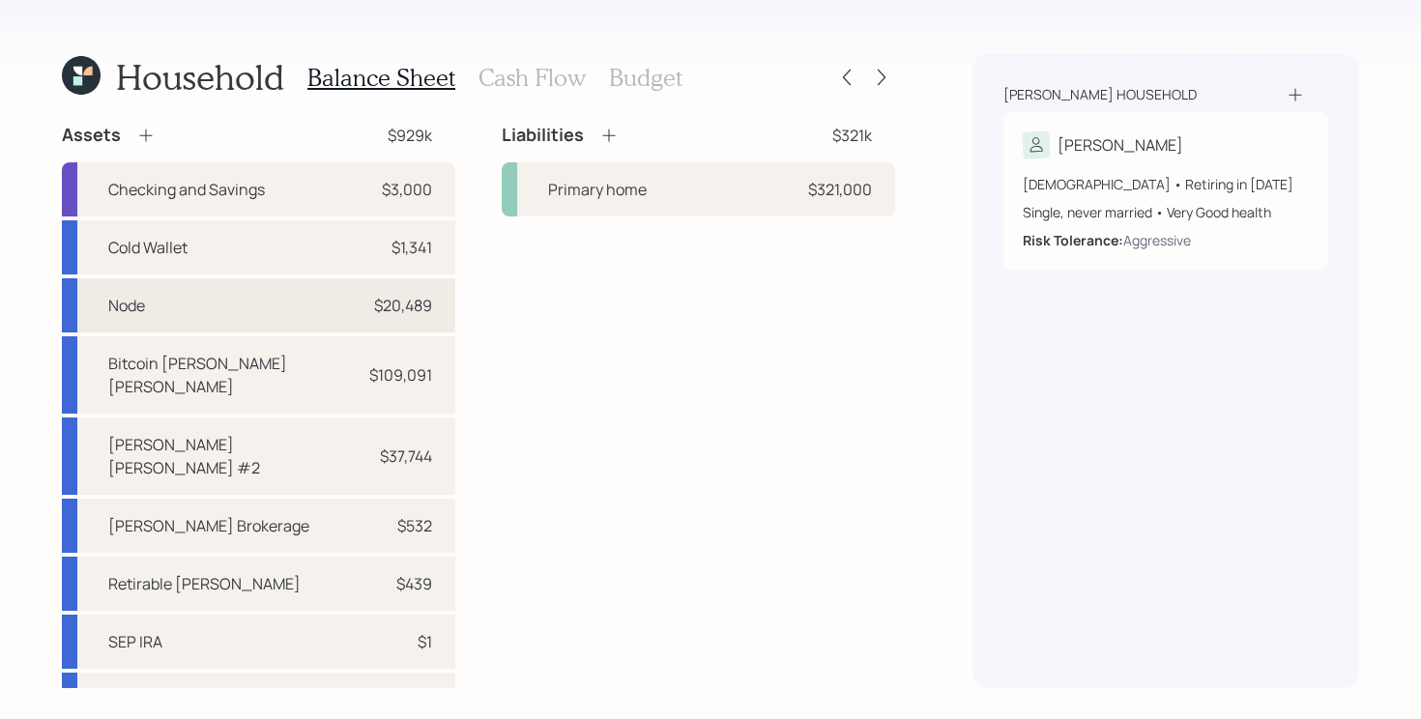
click at [284, 304] on div "Node $20,489" at bounding box center [258, 305] width 393 height 54
select select "taxable"
select select "balanced"
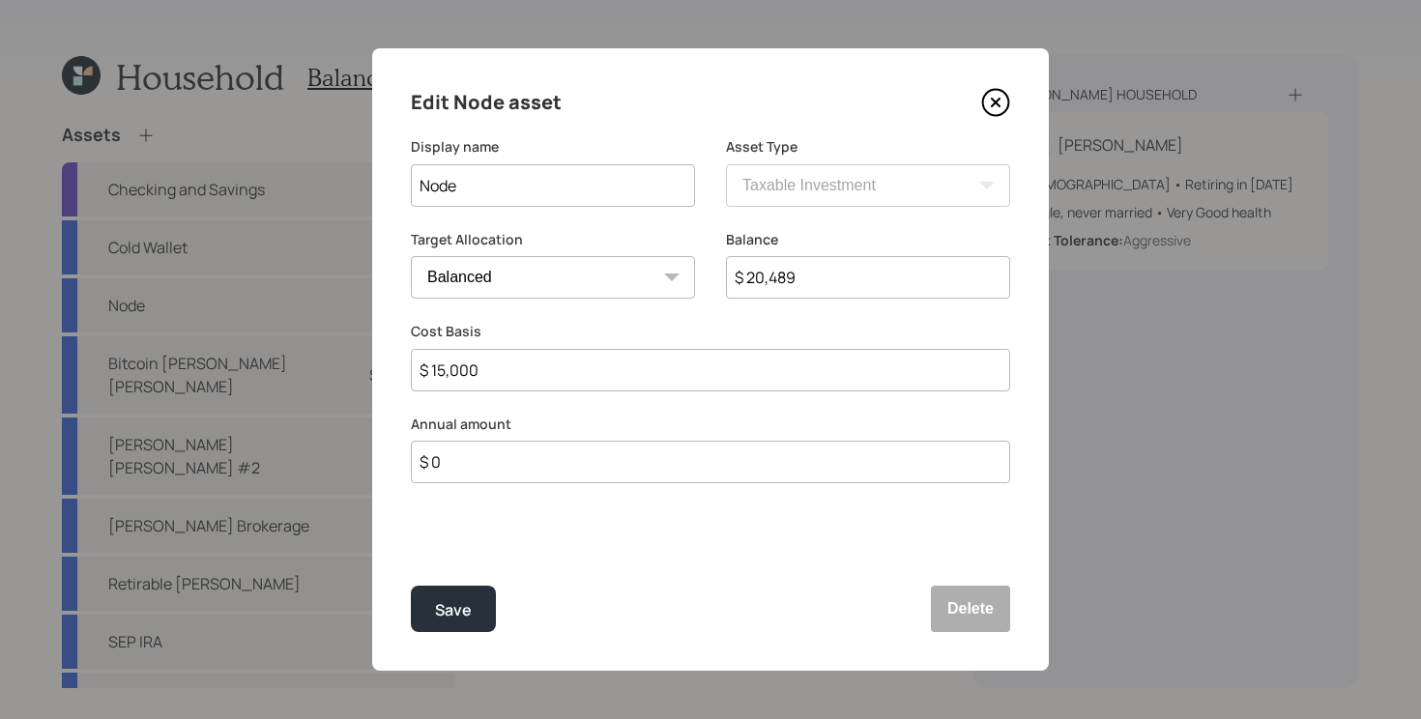
click at [838, 263] on input "$ 20,489" at bounding box center [868, 277] width 284 height 43
type input "$ 22,803"
click at [411, 586] on button "Save" at bounding box center [453, 609] width 85 height 46
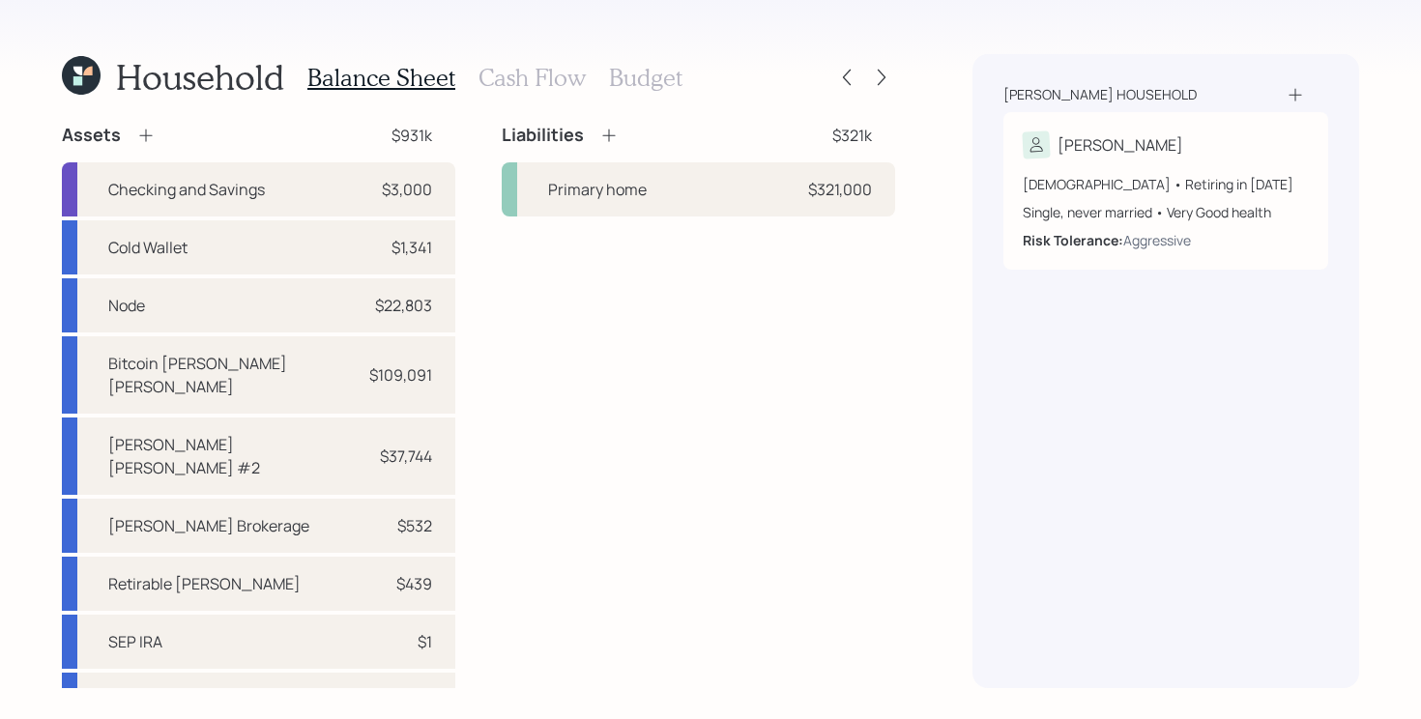
click at [631, 418] on div "Liabilities $321k Primary home $321,000" at bounding box center [698, 541] width 393 height 835
click at [290, 259] on div "Cold Wallet $1,341" at bounding box center [258, 247] width 393 height 54
select select "taxable"
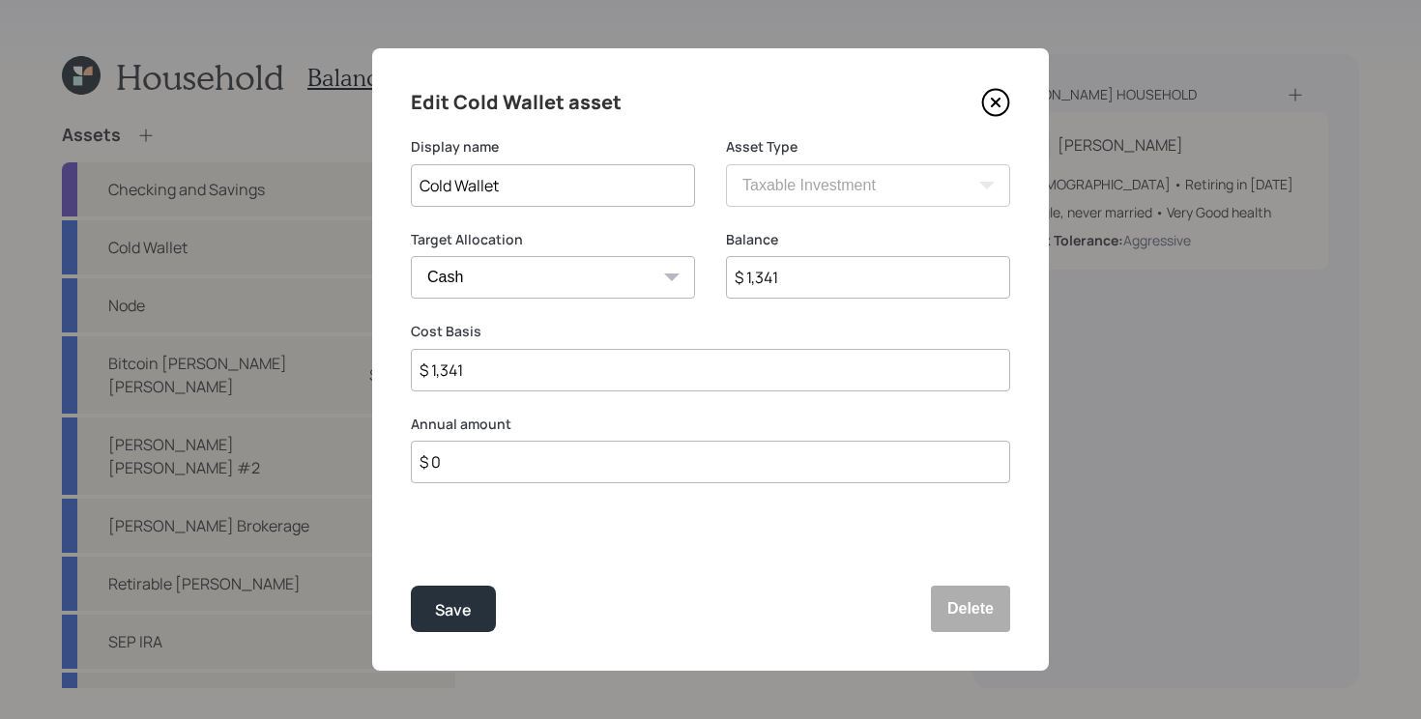
click at [885, 301] on div "Balance $ 1,341" at bounding box center [868, 276] width 284 height 93
click at [885, 289] on input "$ 1,341" at bounding box center [868, 277] width 284 height 43
drag, startPoint x: 885, startPoint y: 289, endPoint x: 879, endPoint y: 156, distance: 133.6
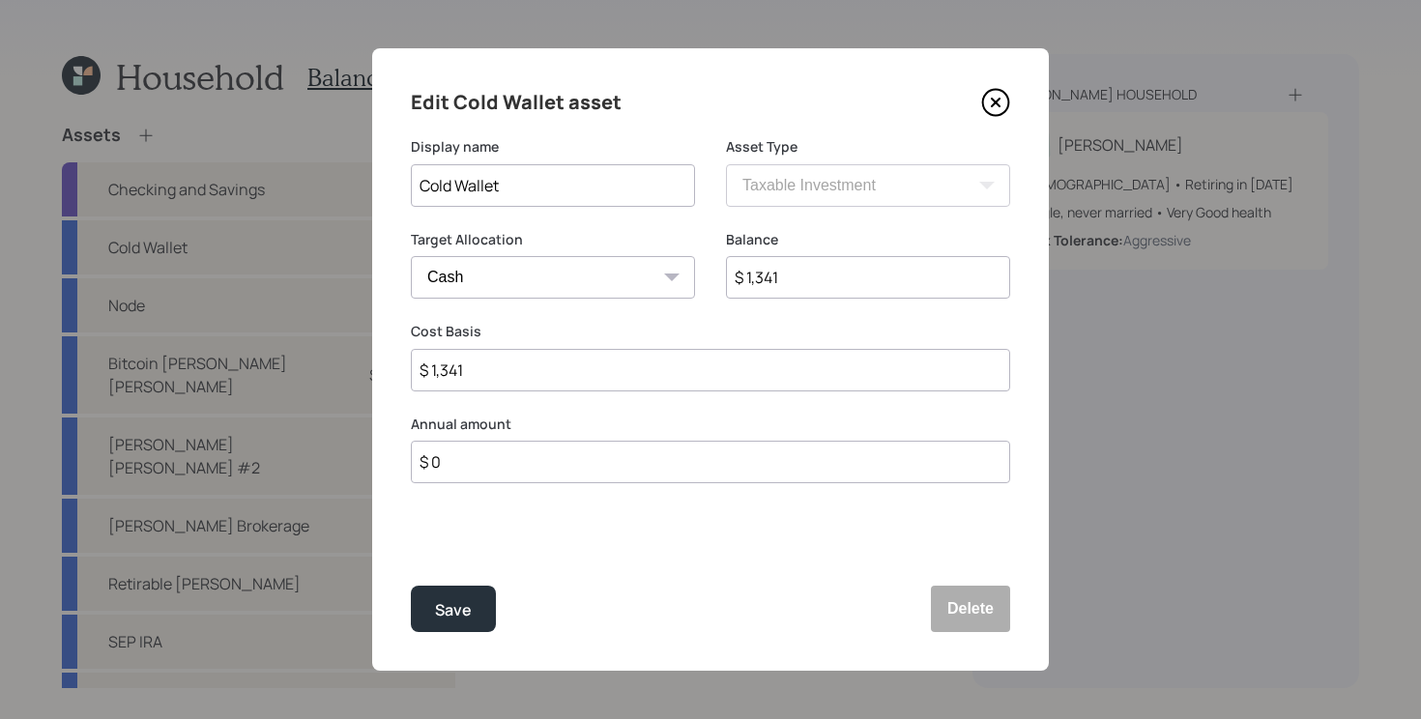
click at [885, 289] on input "$ 1,341" at bounding box center [868, 277] width 284 height 43
type input "$ 1"
type input "$ 18"
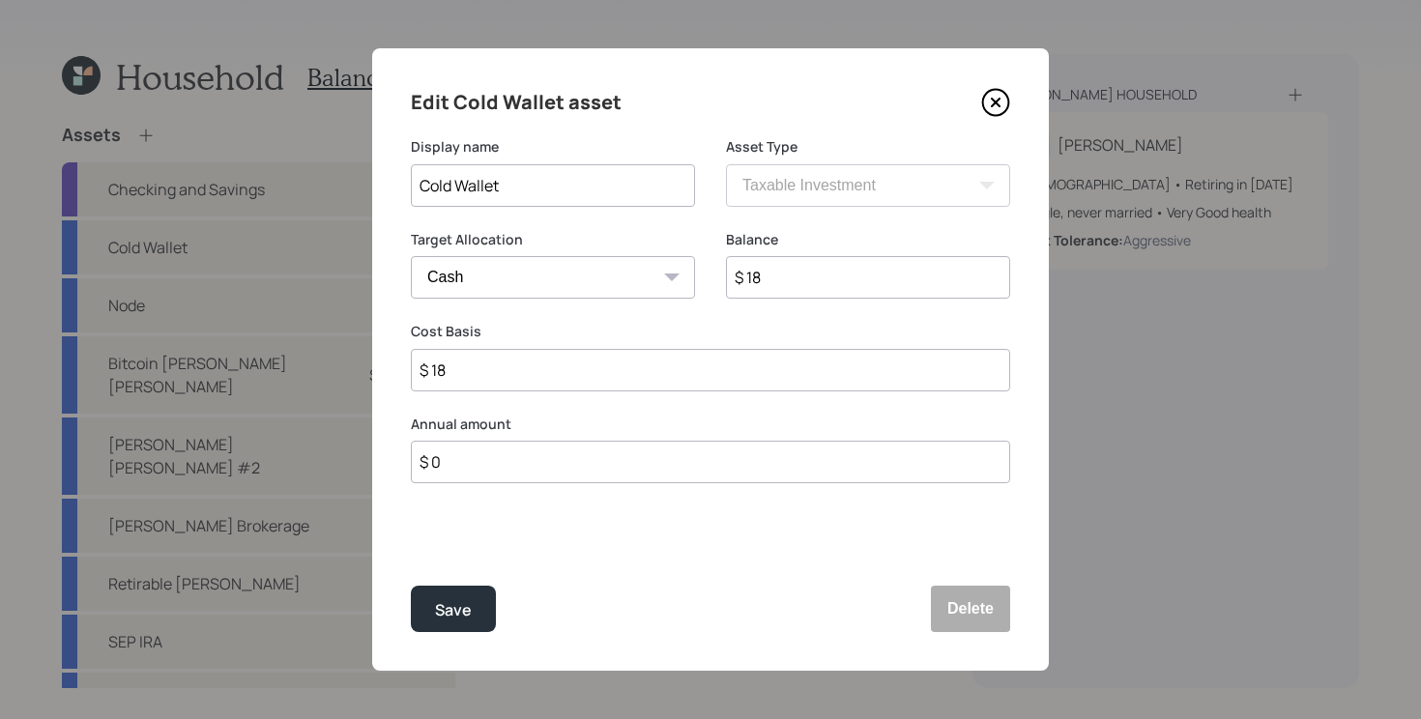
type input "$ 180"
type input "$ 1,800"
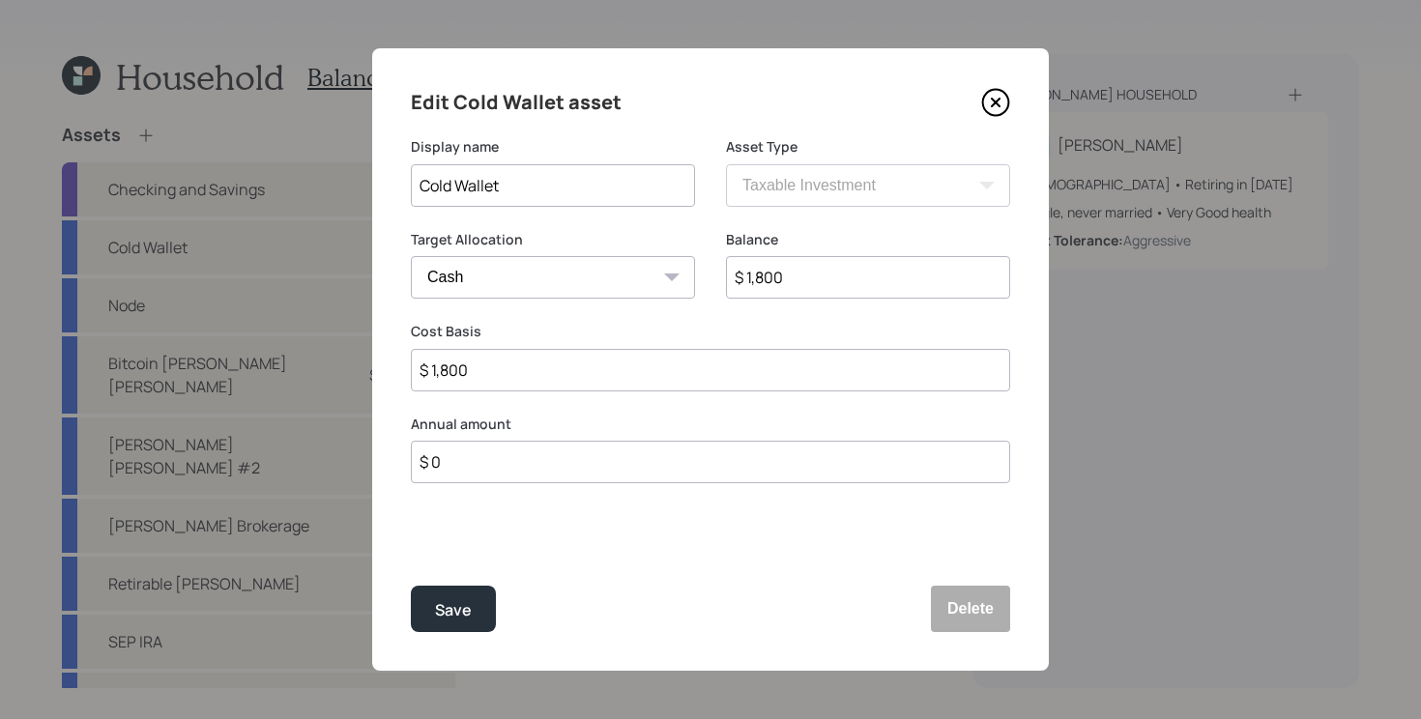
click at [411, 586] on button "Save" at bounding box center [453, 609] width 85 height 46
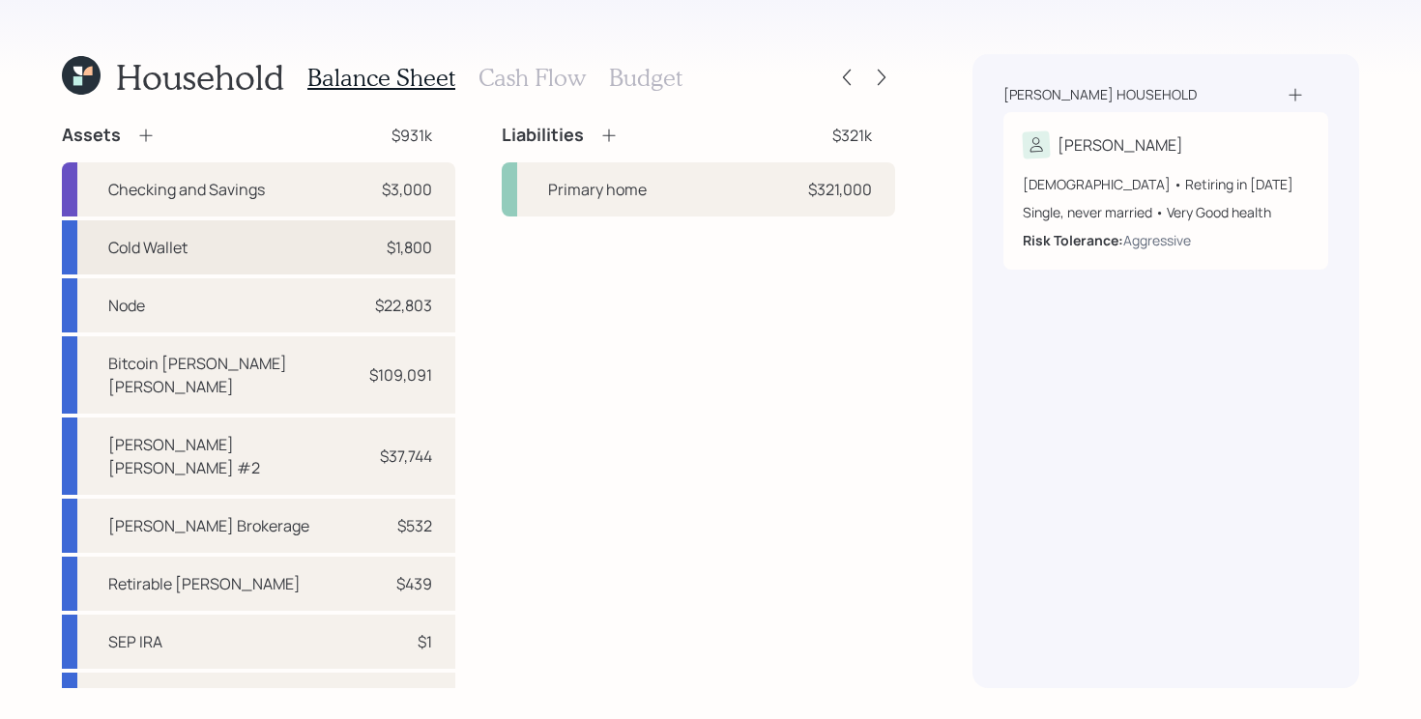
click at [314, 235] on div "Cold Wallet $1,800" at bounding box center [258, 247] width 393 height 54
select select "taxable"
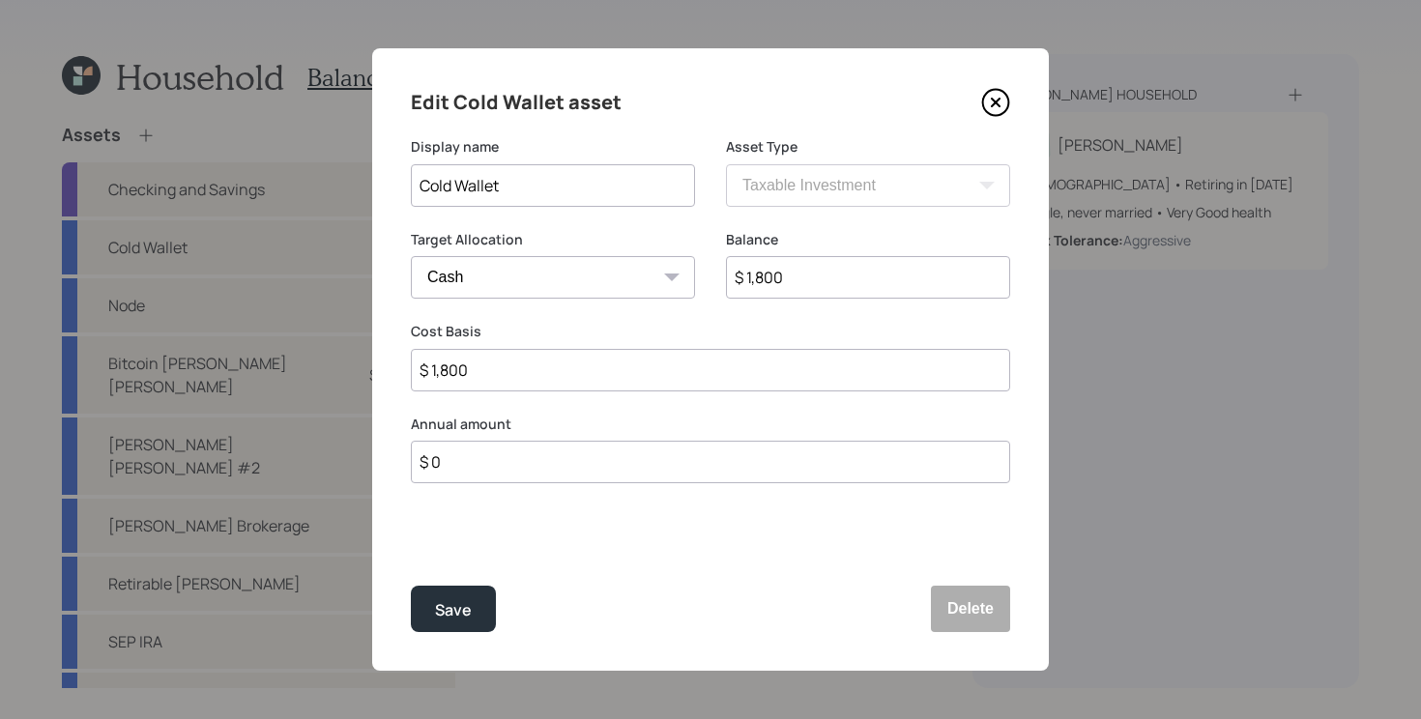
click at [832, 283] on input "$ 1,800" at bounding box center [868, 277] width 284 height 43
type input "$ 180"
type input "$ 18"
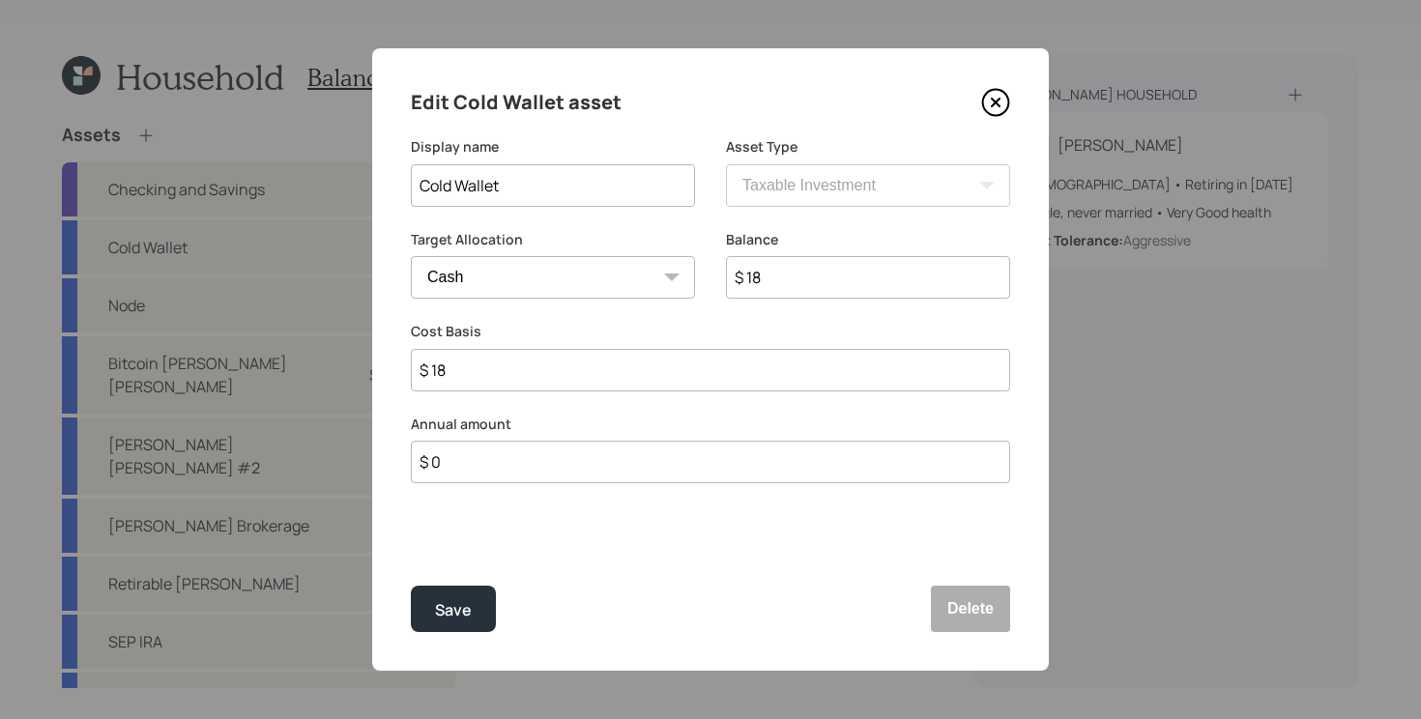
type input "$ 189"
type input "$ 1,896"
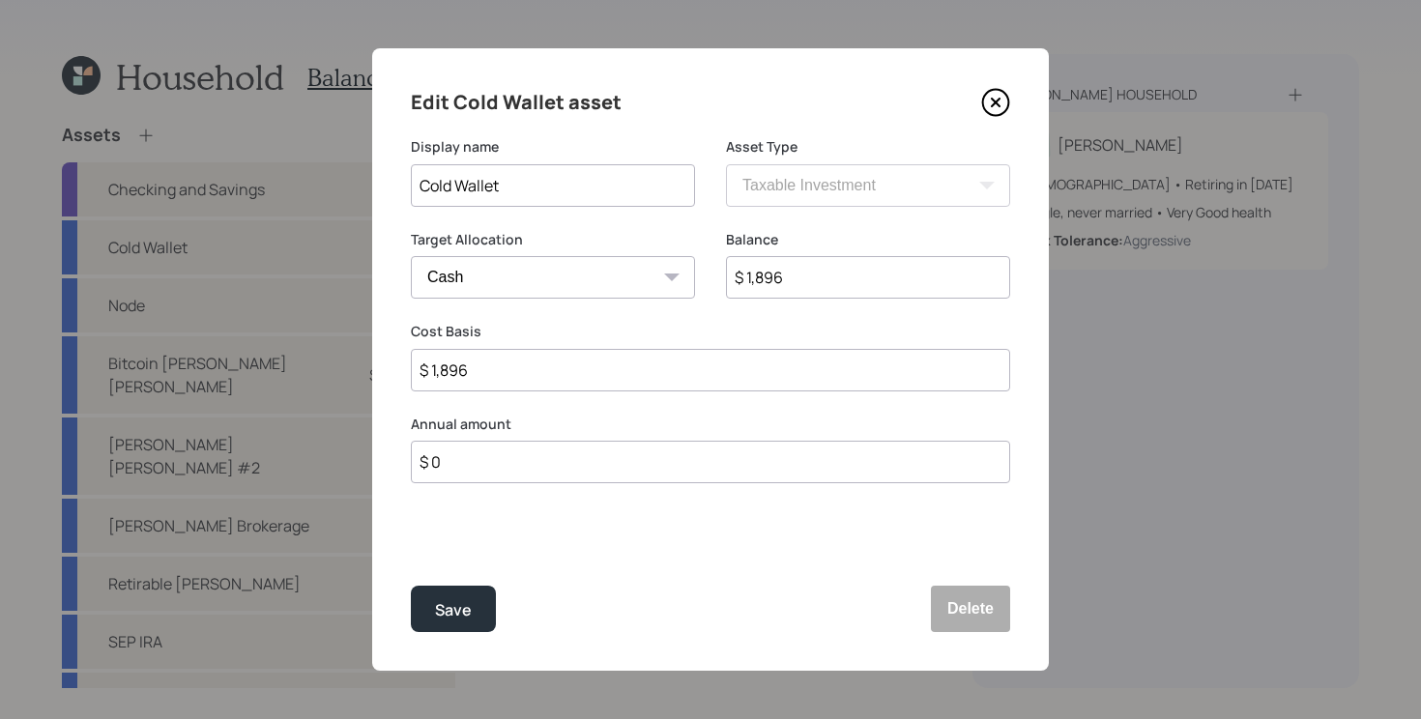
click at [411, 586] on button "Save" at bounding box center [453, 609] width 85 height 46
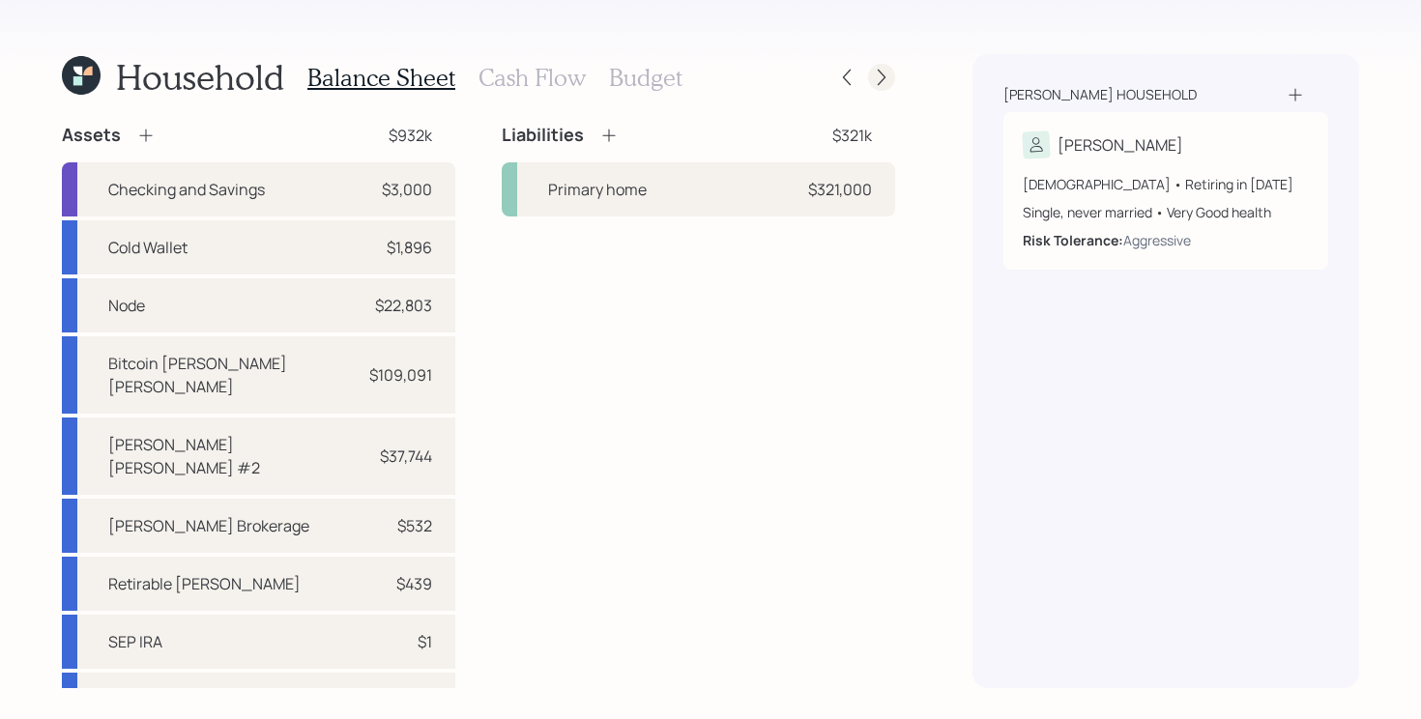
click at [881, 68] on icon at bounding box center [881, 77] width 19 height 19
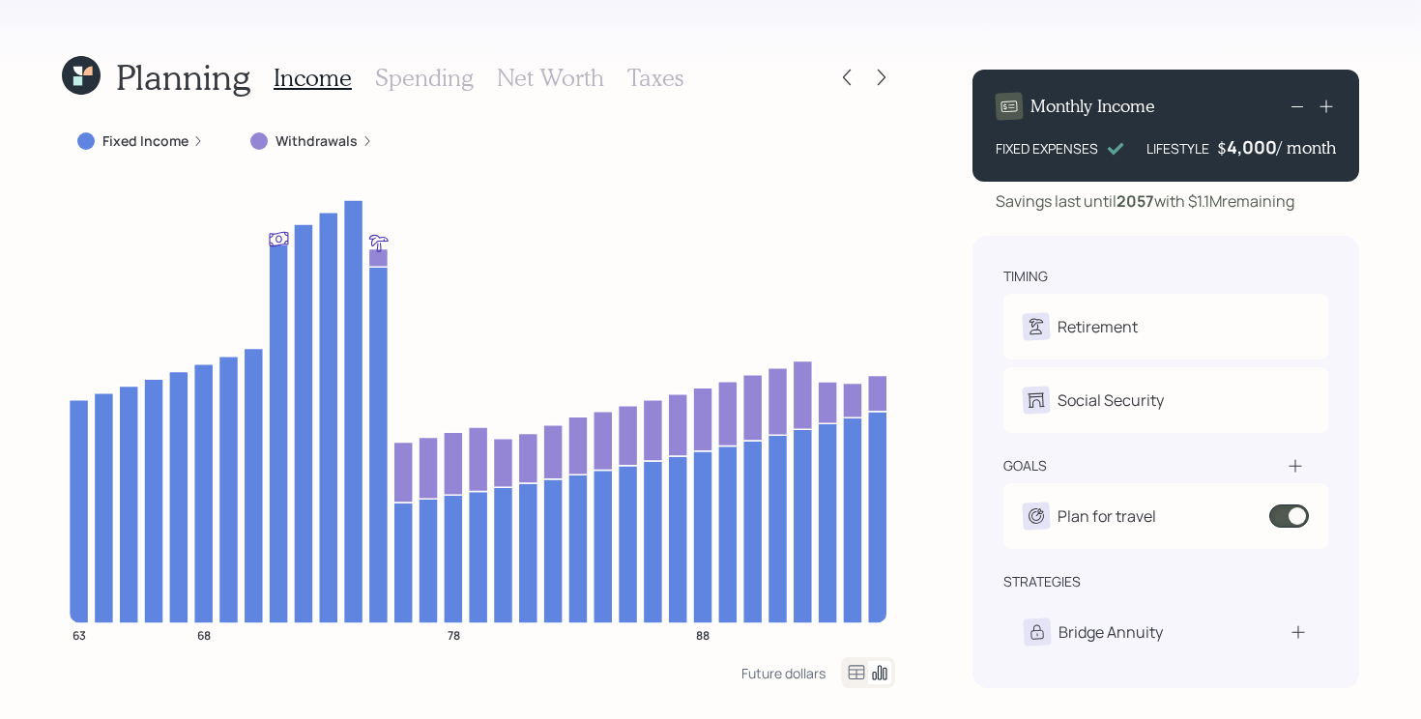
click at [902, 212] on div "Planning Income Spending Net Worth Taxes Fixed Income Withdrawals 63 68 78 88 F…" at bounding box center [710, 359] width 1421 height 719
click at [560, 81] on h3 "Net Worth" at bounding box center [550, 78] width 107 height 28
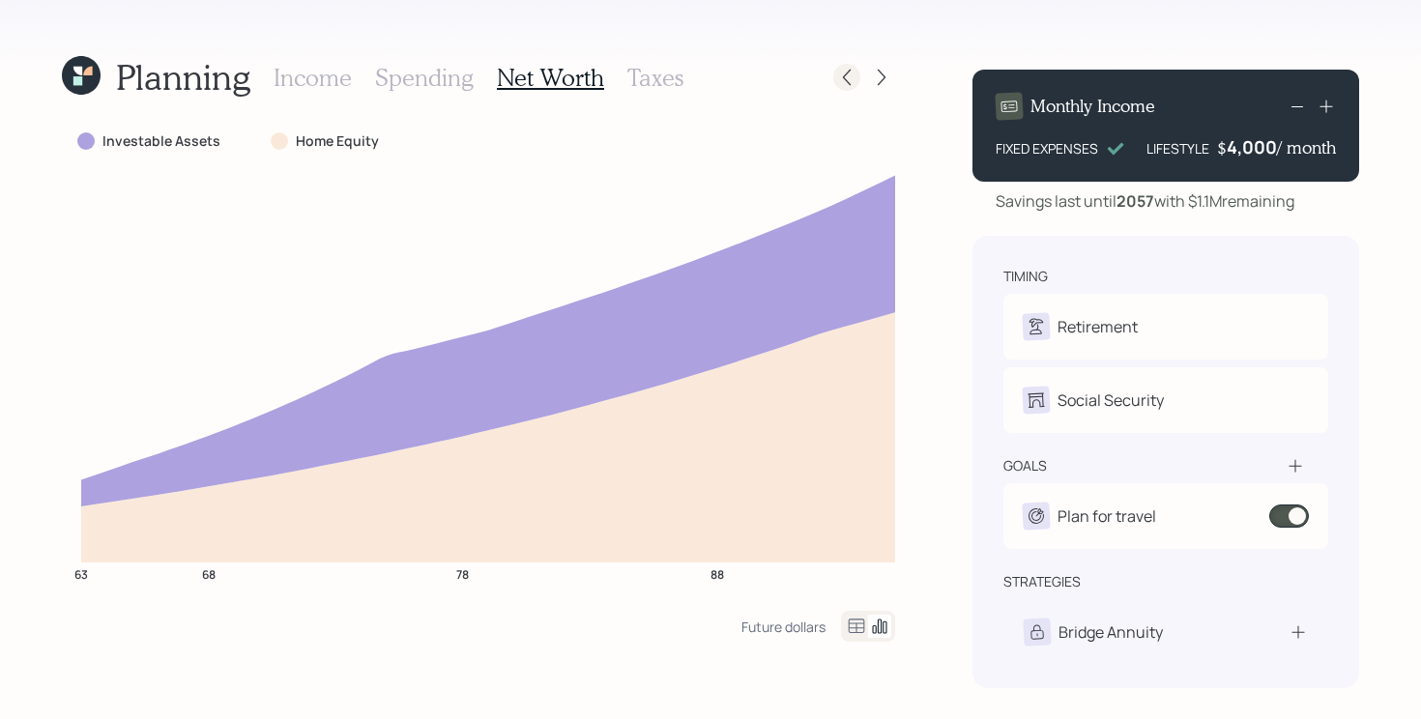
click at [840, 81] on icon at bounding box center [846, 77] width 19 height 19
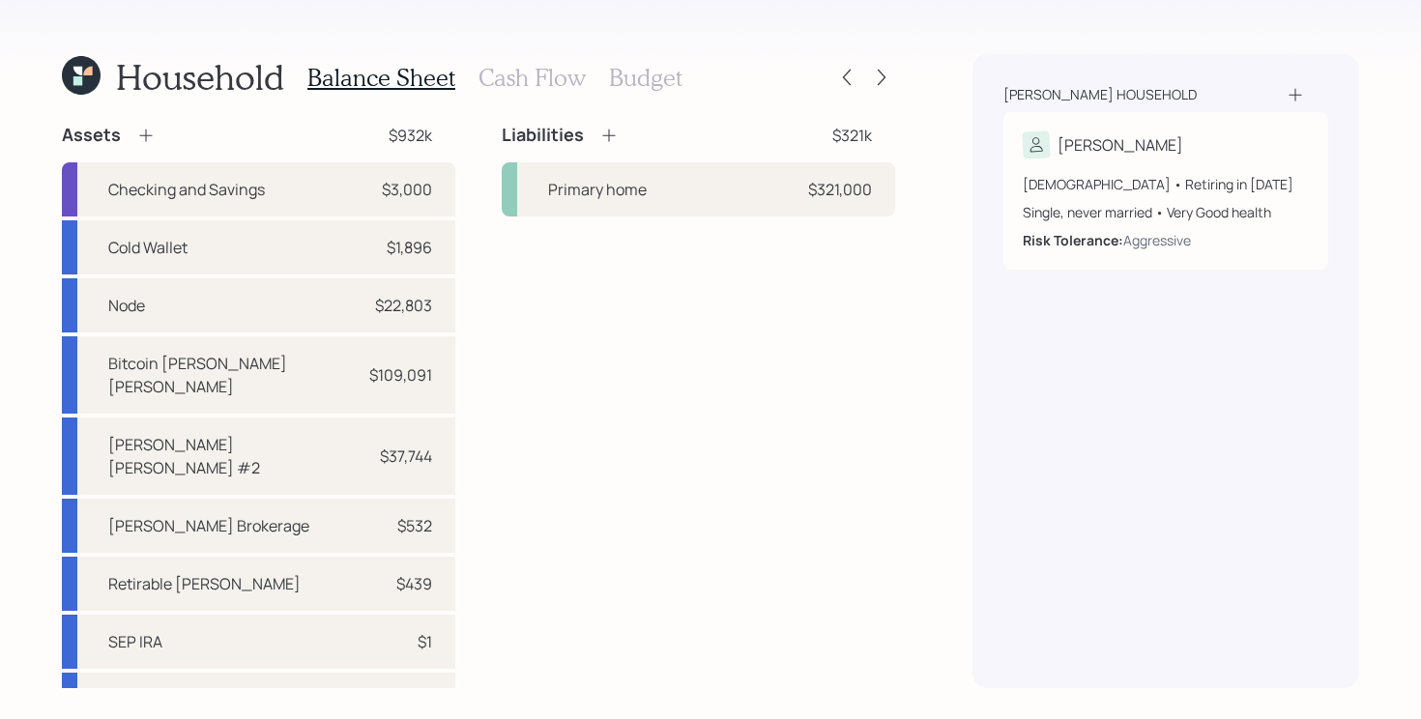
click at [889, 66] on div at bounding box center [881, 77] width 27 height 27
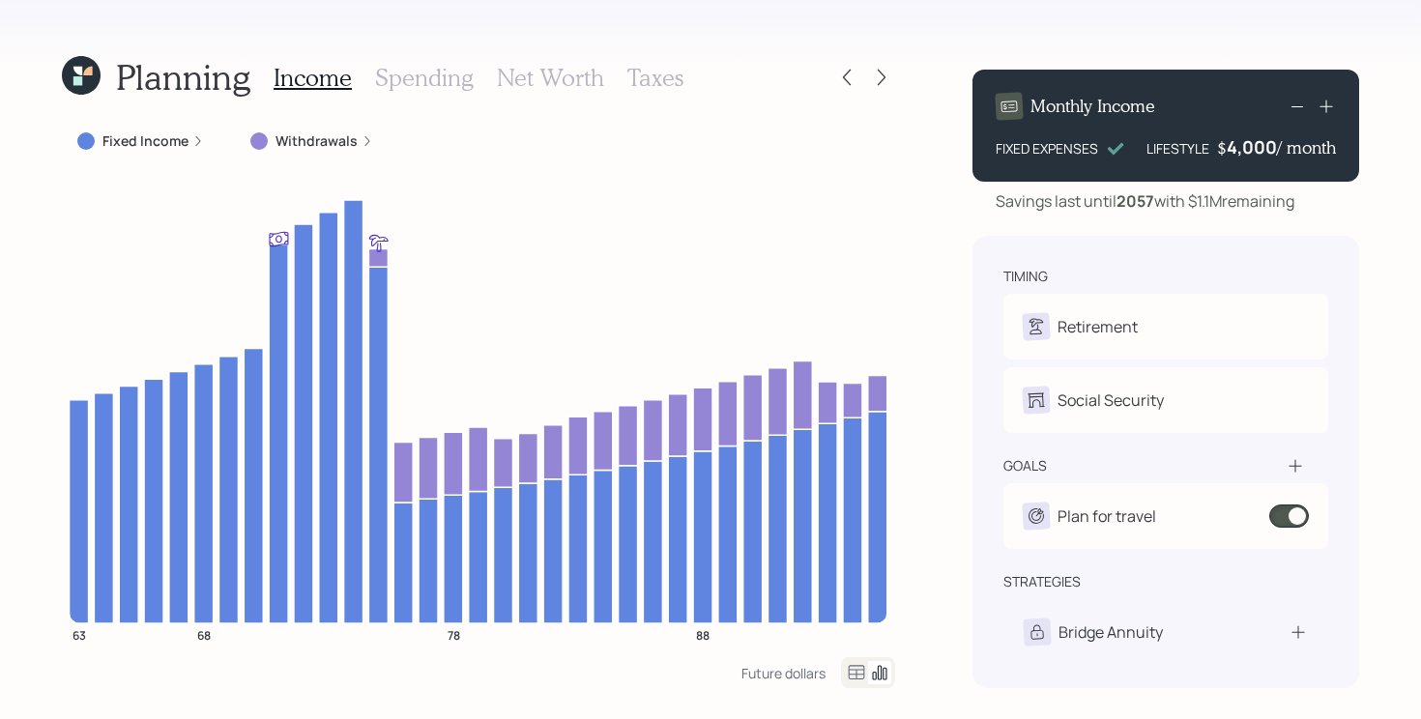
click at [581, 72] on h3 "Net Worth" at bounding box center [550, 78] width 107 height 28
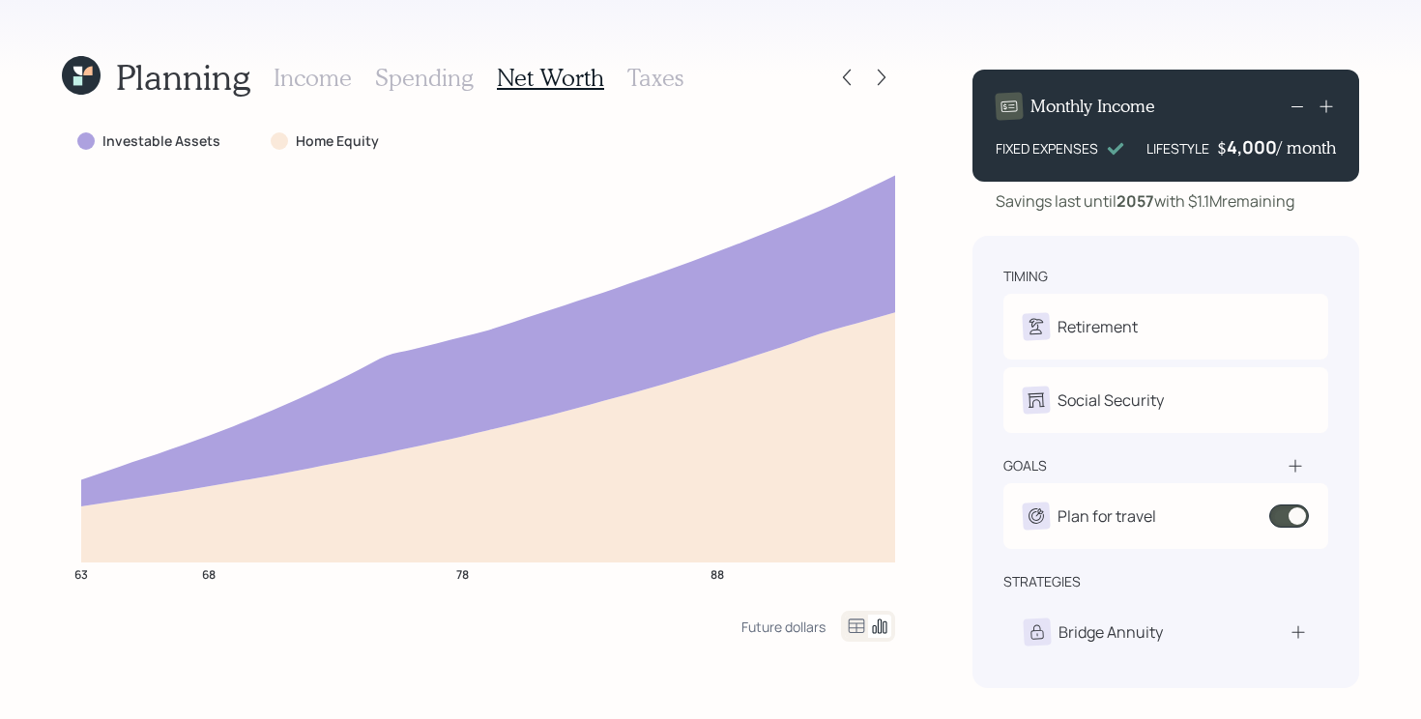
click at [835, 65] on div at bounding box center [864, 77] width 62 height 27
click at [854, 73] on icon at bounding box center [846, 77] width 19 height 19
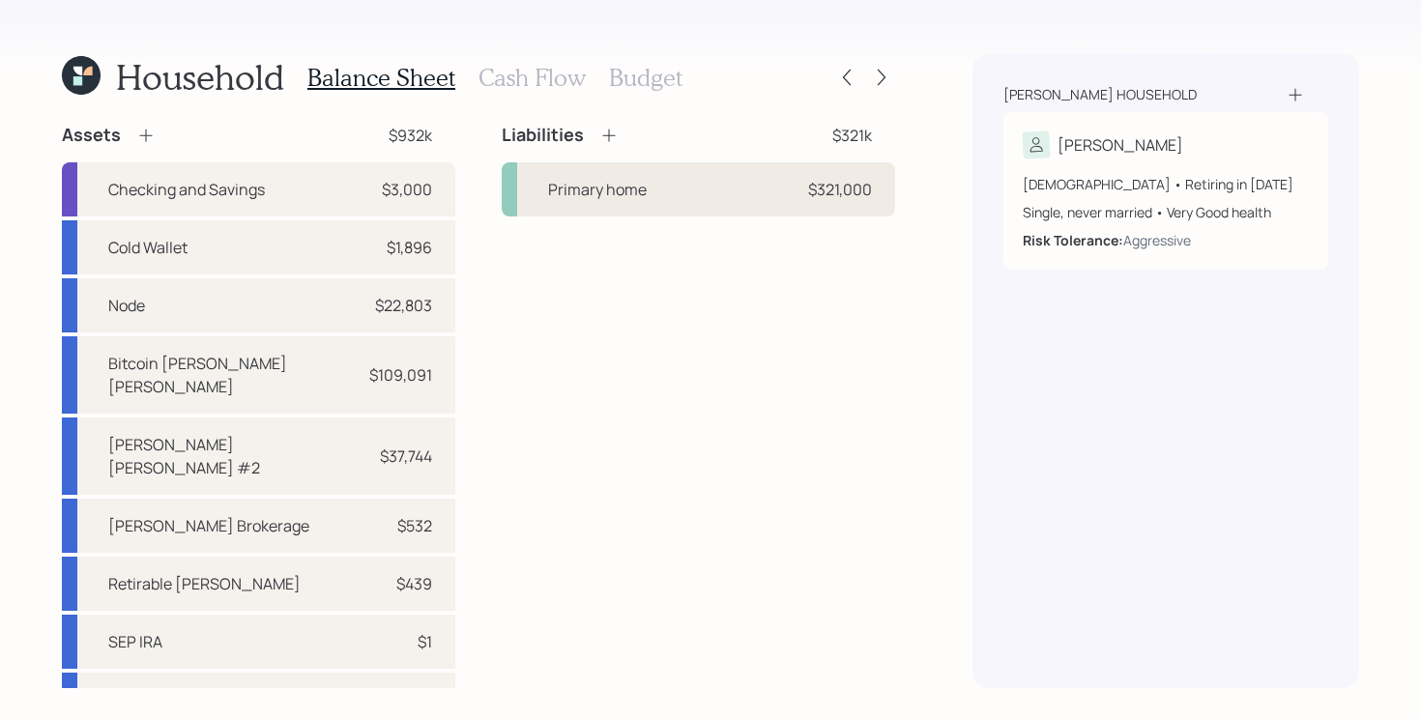
click at [655, 210] on div "Primary home $321,000" at bounding box center [698, 189] width 393 height 54
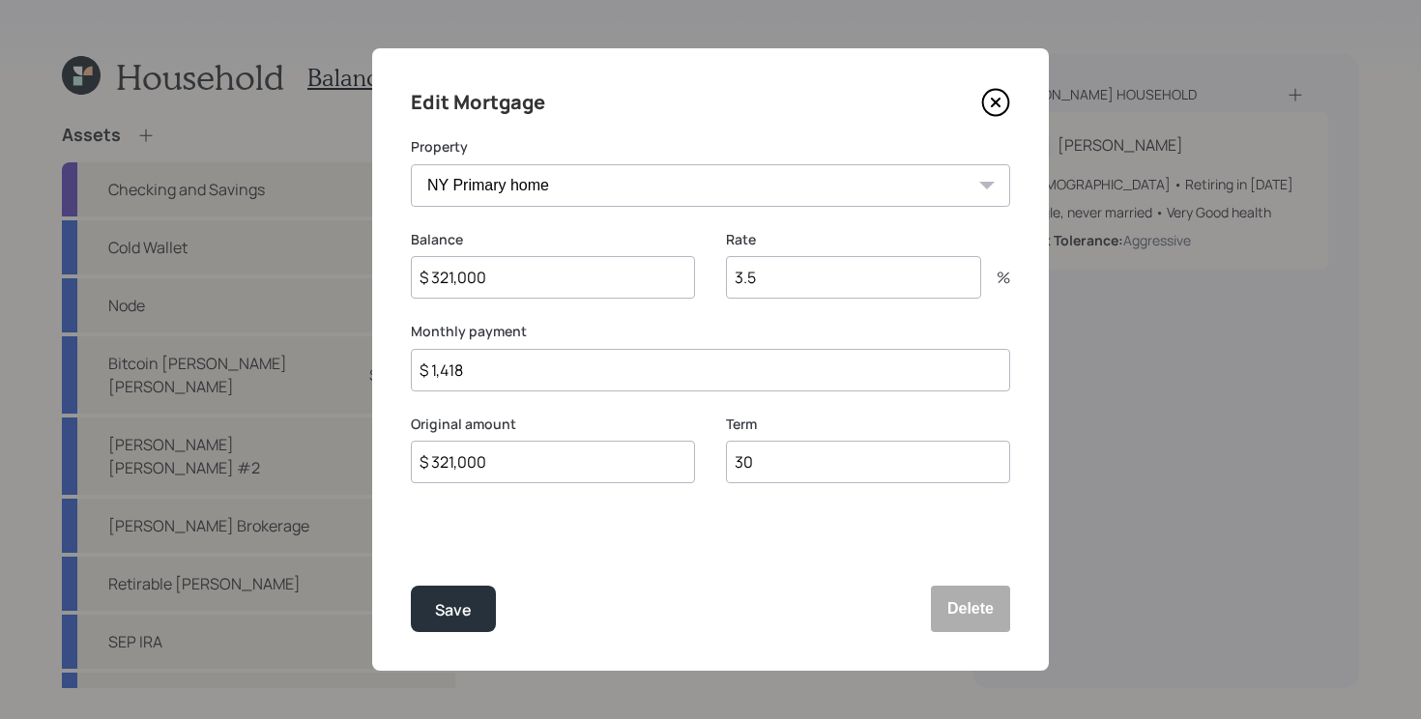
click at [990, 101] on icon at bounding box center [995, 102] width 29 height 29
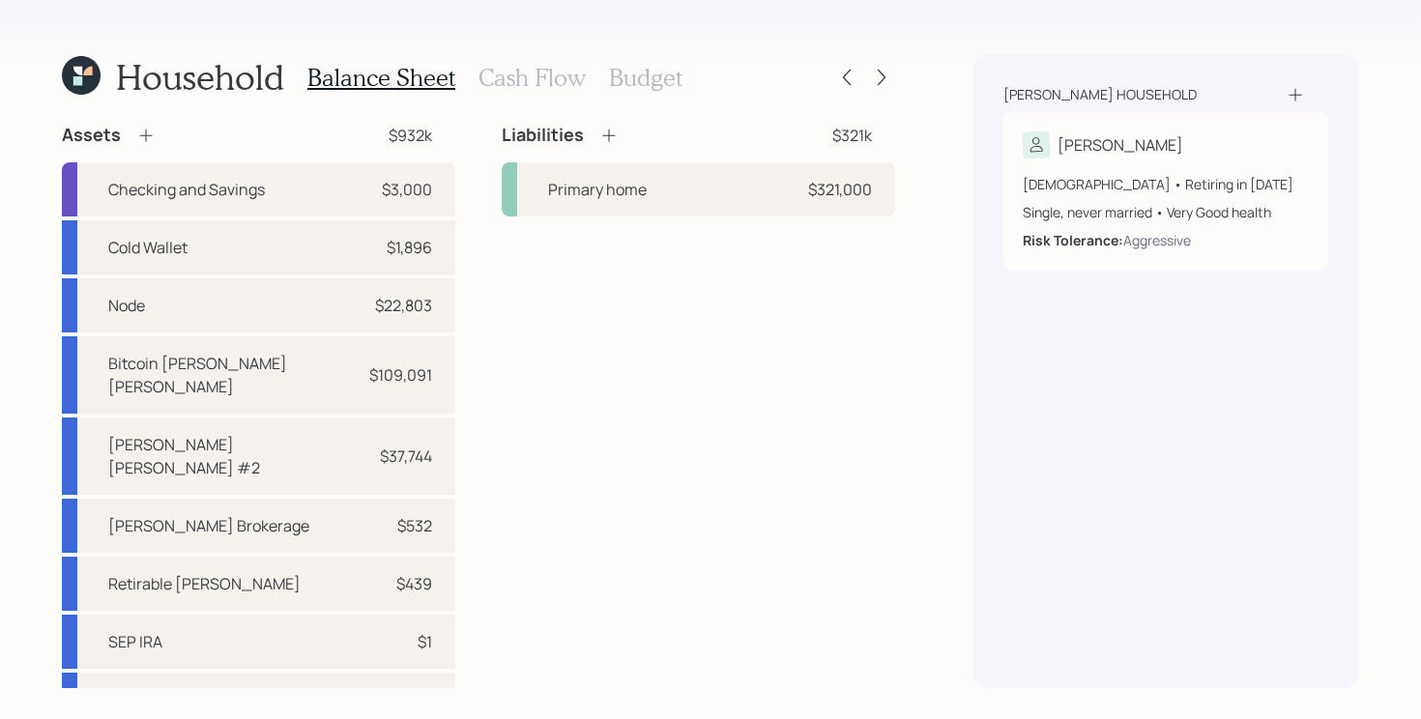
click at [747, 405] on div "Liabilities $321k Primary home $321,000" at bounding box center [698, 541] width 393 height 835
click at [746, 196] on div "Primary home $321,000" at bounding box center [698, 189] width 393 height 54
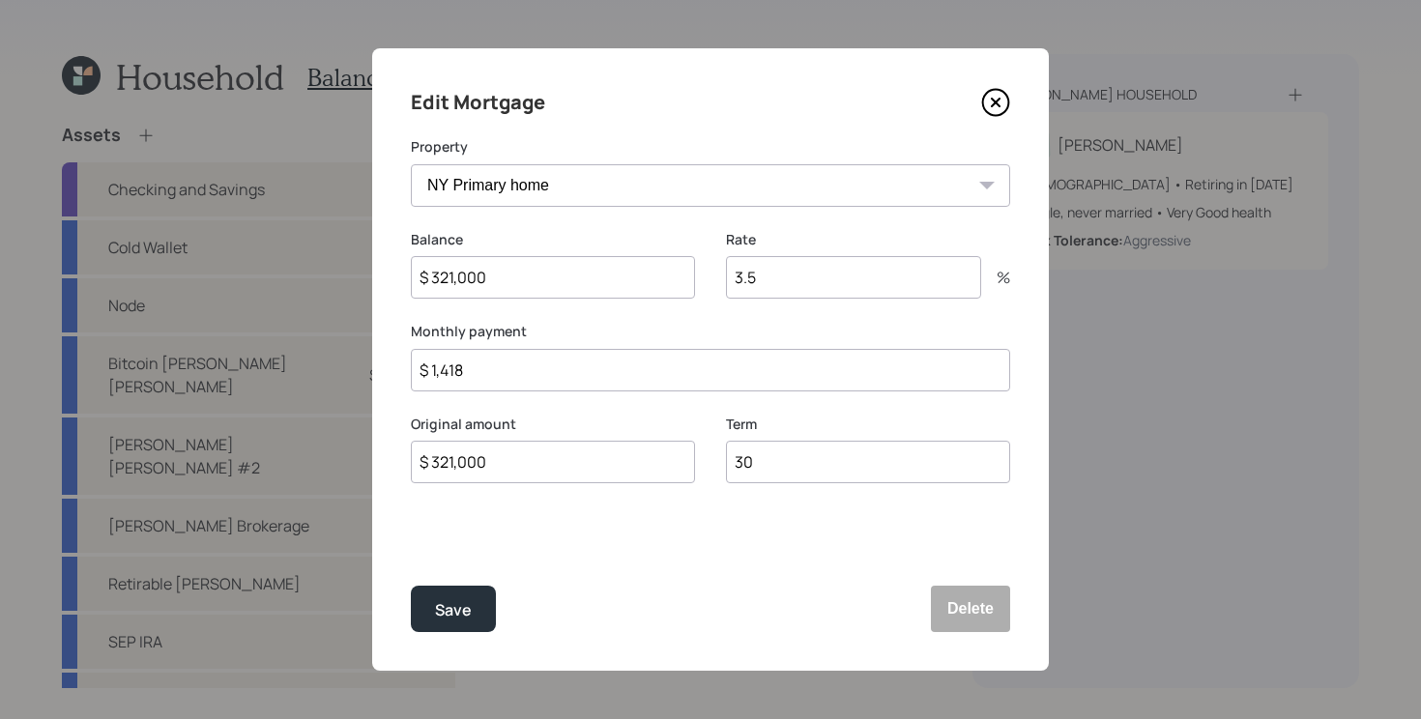
click at [566, 282] on input "$ 321,000" at bounding box center [553, 277] width 284 height 43
type input "$ 316,000"
click at [411, 586] on button "Save" at bounding box center [453, 609] width 85 height 46
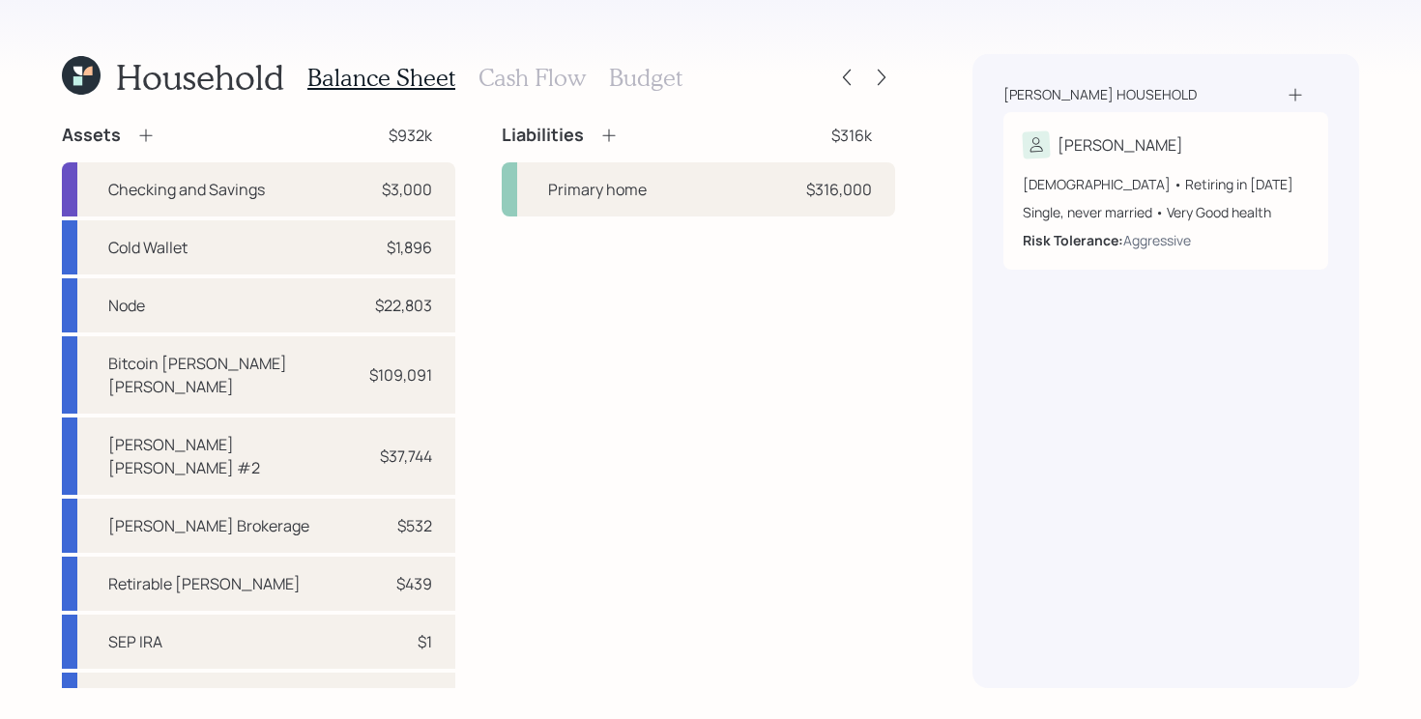
click at [633, 409] on div "Liabilities $316k Primary home $316,000" at bounding box center [698, 541] width 393 height 835
click at [622, 194] on div "Primary home" at bounding box center [597, 189] width 99 height 23
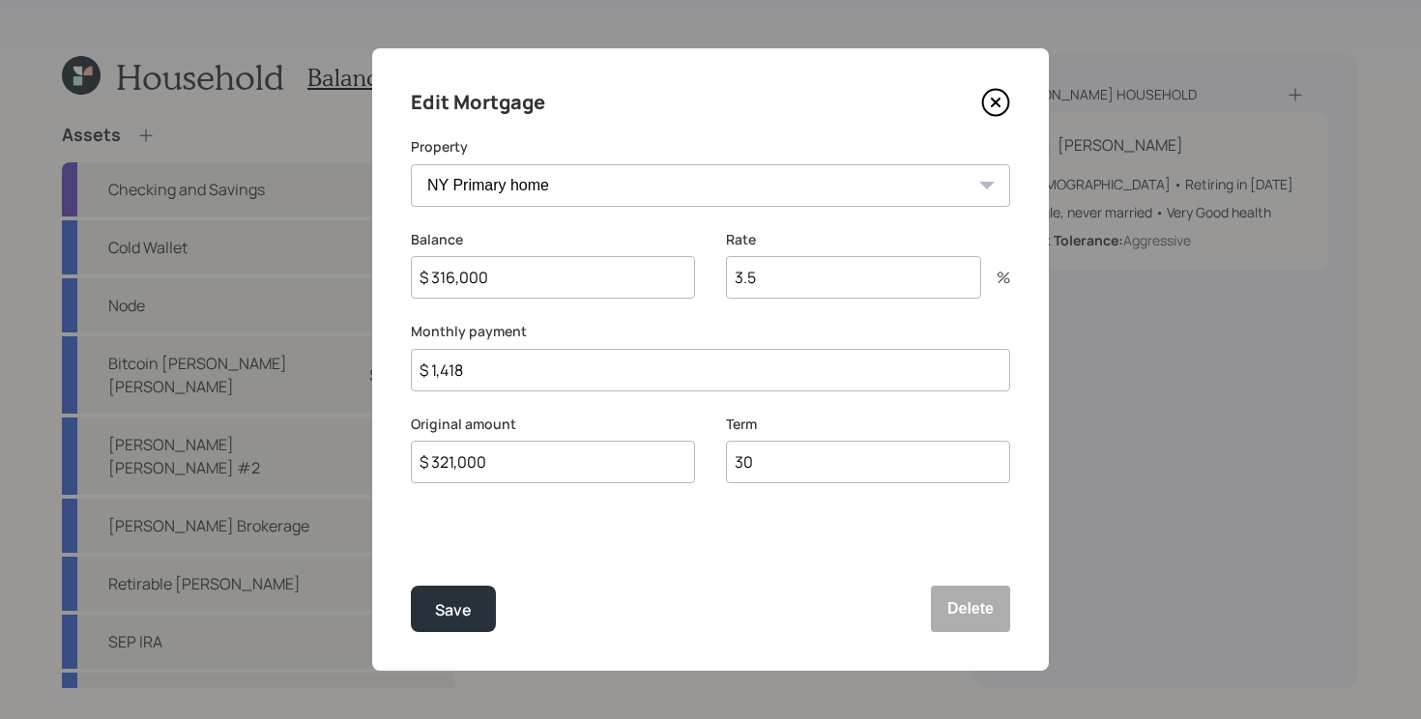
click at [1011, 105] on div "Edit Mortgage Property NY Primary home Balance $ 316,000 Rate 3.5 % Monthly pay…" at bounding box center [710, 359] width 677 height 622
click at [993, 105] on icon at bounding box center [996, 103] width 8 height 8
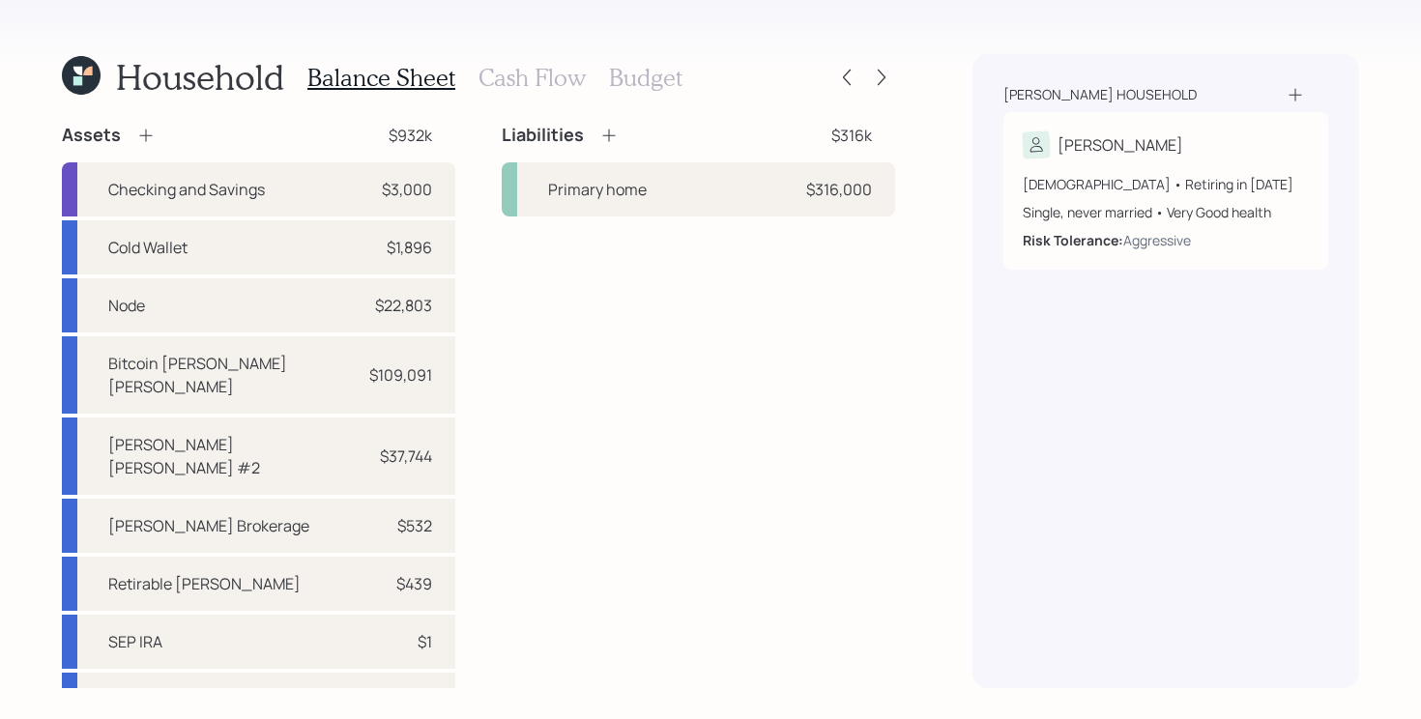
click at [673, 218] on div "Liabilities $316k Primary home $316,000" at bounding box center [698, 541] width 393 height 835
click at [686, 195] on div "Primary home $316,000" at bounding box center [698, 189] width 393 height 54
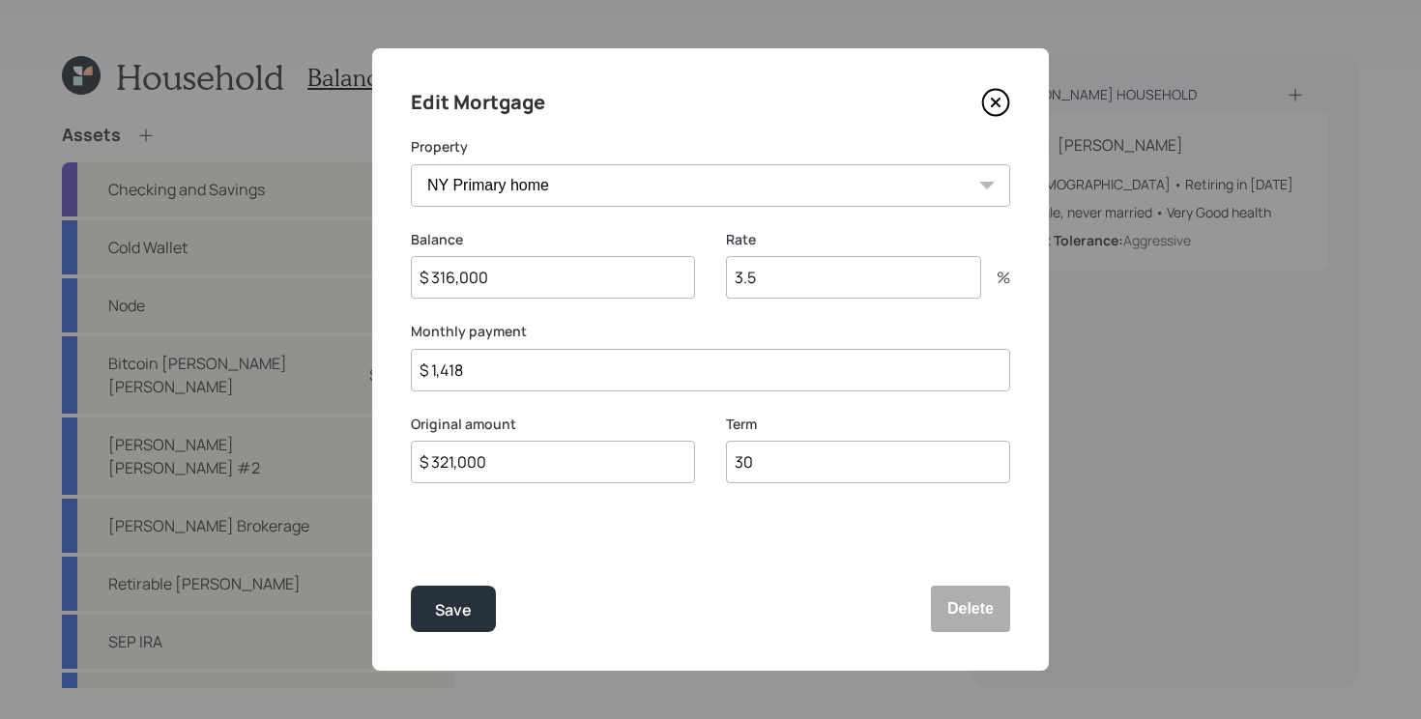
drag, startPoint x: 511, startPoint y: 270, endPoint x: 464, endPoint y: 268, distance: 47.4
click at [463, 268] on input "$ 316,000" at bounding box center [553, 277] width 284 height 43
type input "$ 316,751"
click at [411, 586] on button "Save" at bounding box center [453, 609] width 85 height 46
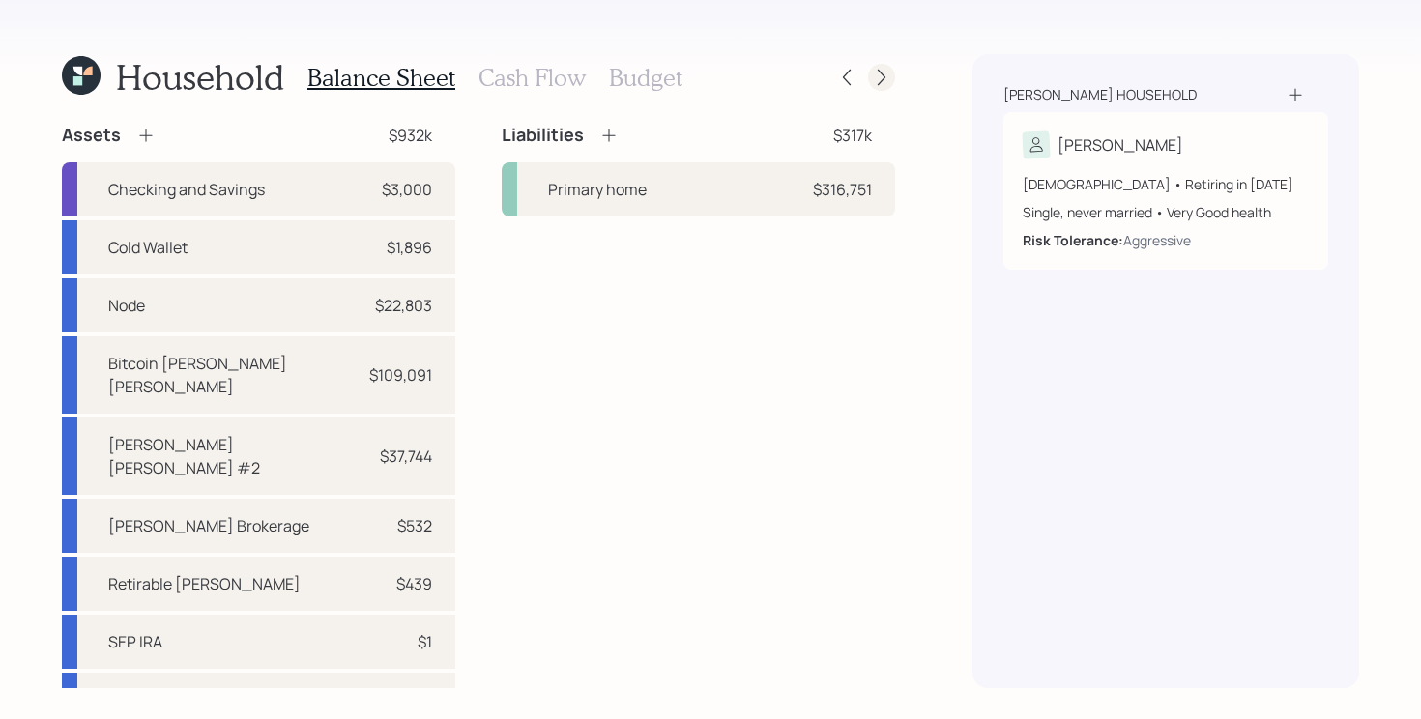
click at [887, 82] on icon at bounding box center [881, 77] width 19 height 19
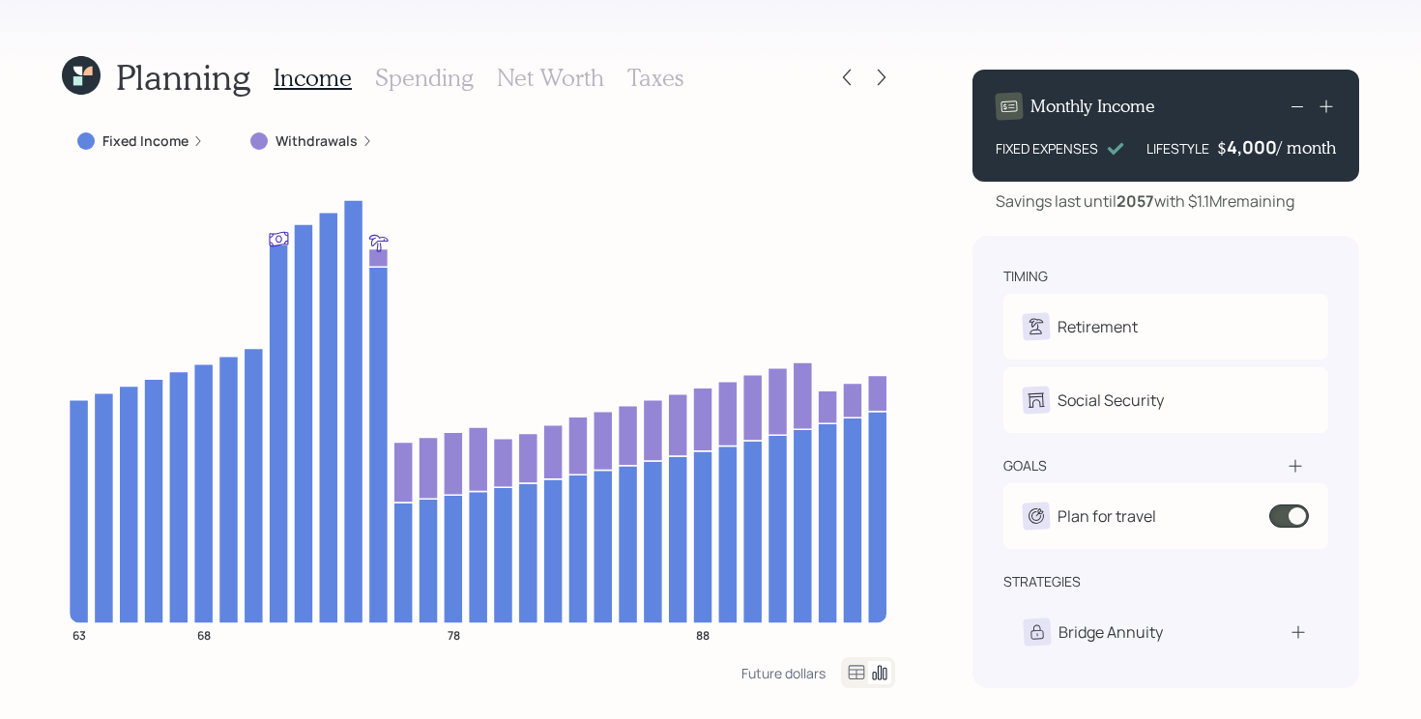
click at [436, 77] on h3 "Spending" at bounding box center [424, 78] width 99 height 28
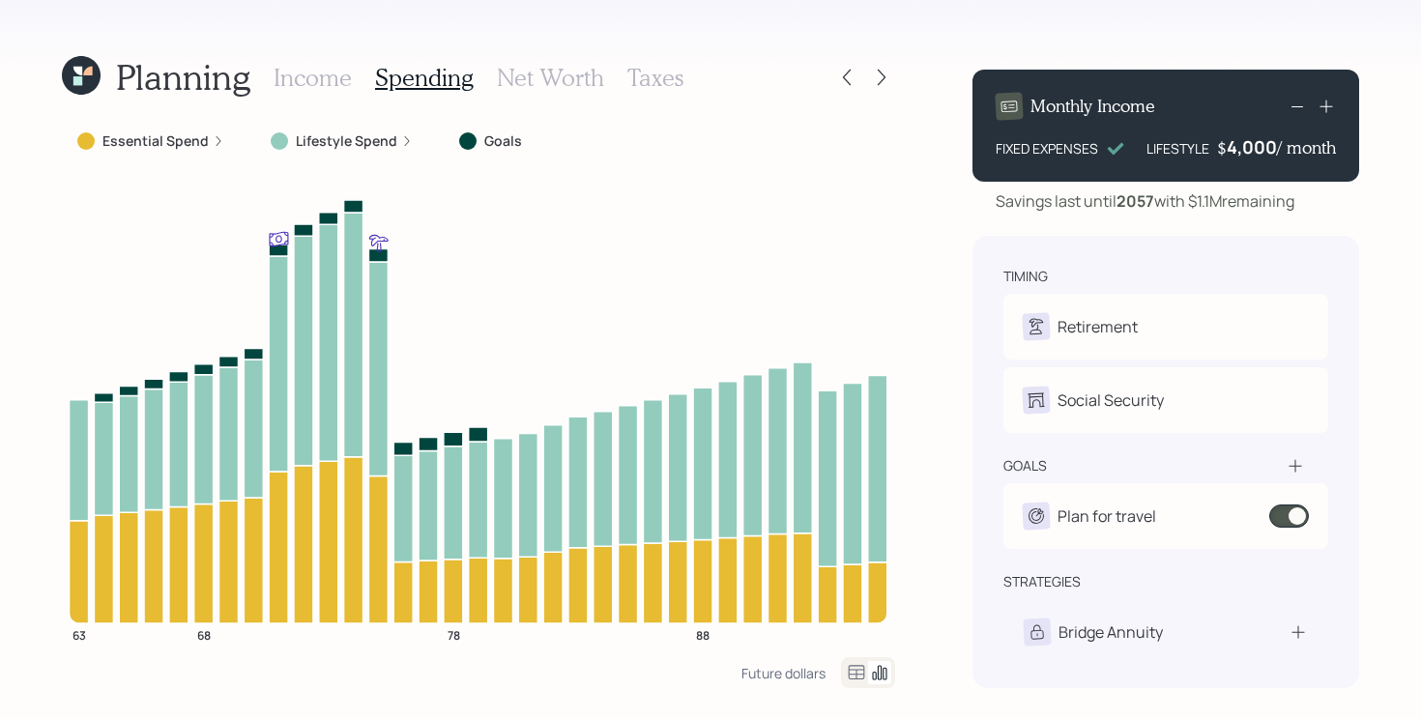
click at [328, 83] on h3 "Income" at bounding box center [313, 78] width 78 height 28
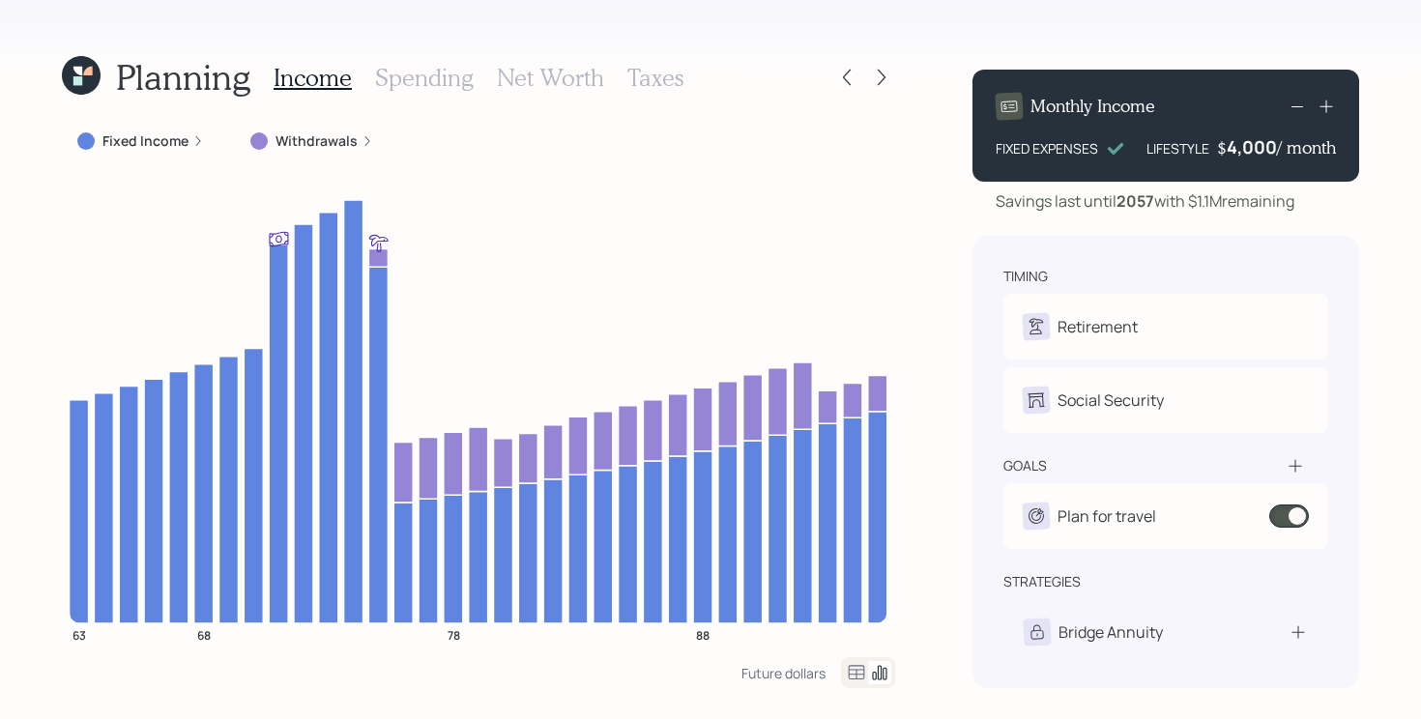
click at [318, 133] on label "Withdrawals" at bounding box center [316, 140] width 82 height 19
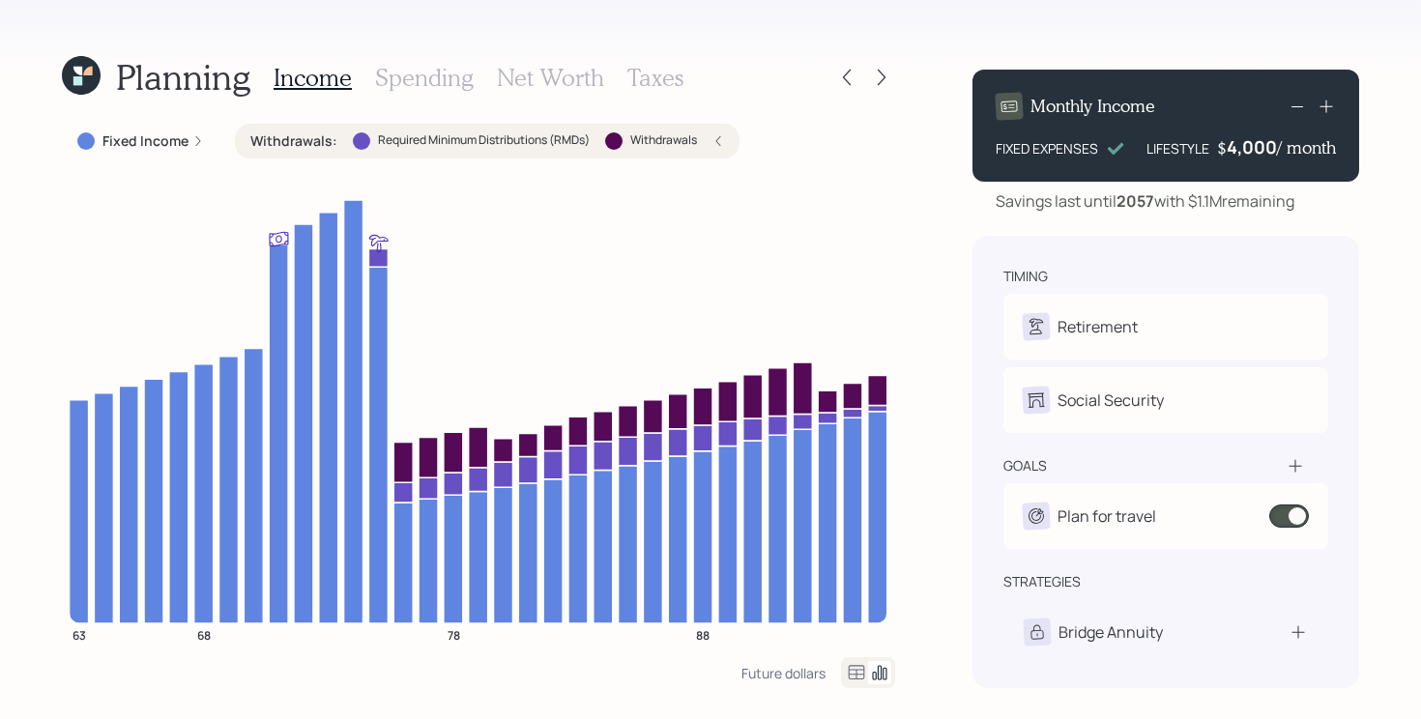
click at [431, 74] on h3 "Spending" at bounding box center [424, 78] width 99 height 28
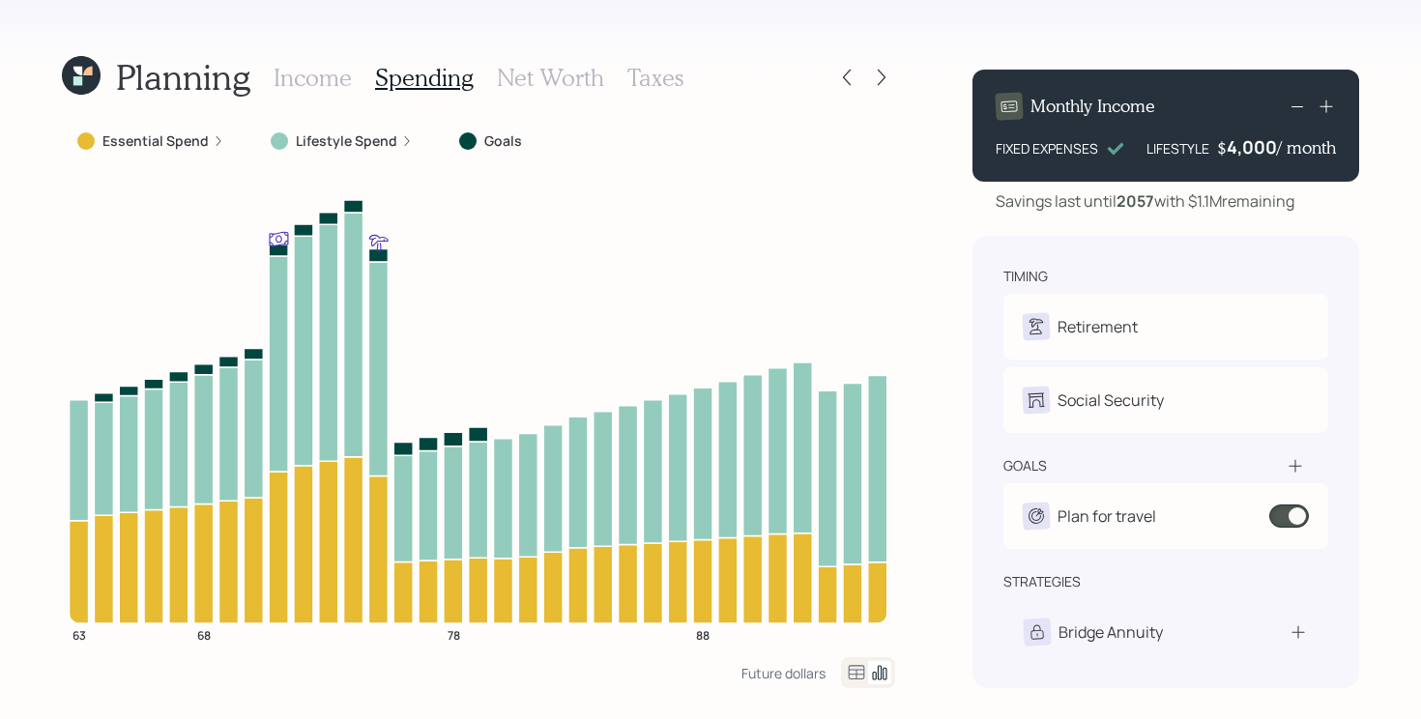
click at [486, 140] on label "Goals" at bounding box center [503, 140] width 38 height 19
click at [301, 72] on h3 "Income" at bounding box center [313, 78] width 78 height 28
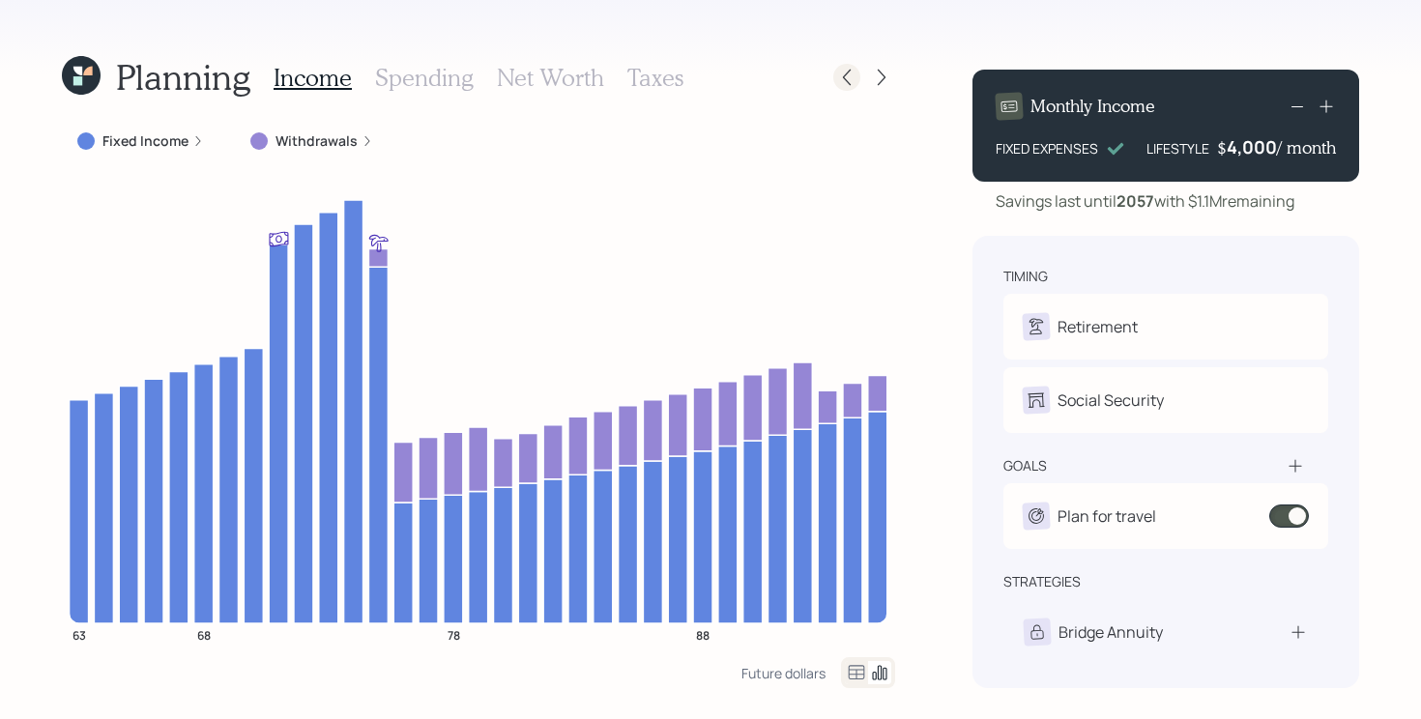
click at [839, 78] on icon at bounding box center [846, 77] width 19 height 19
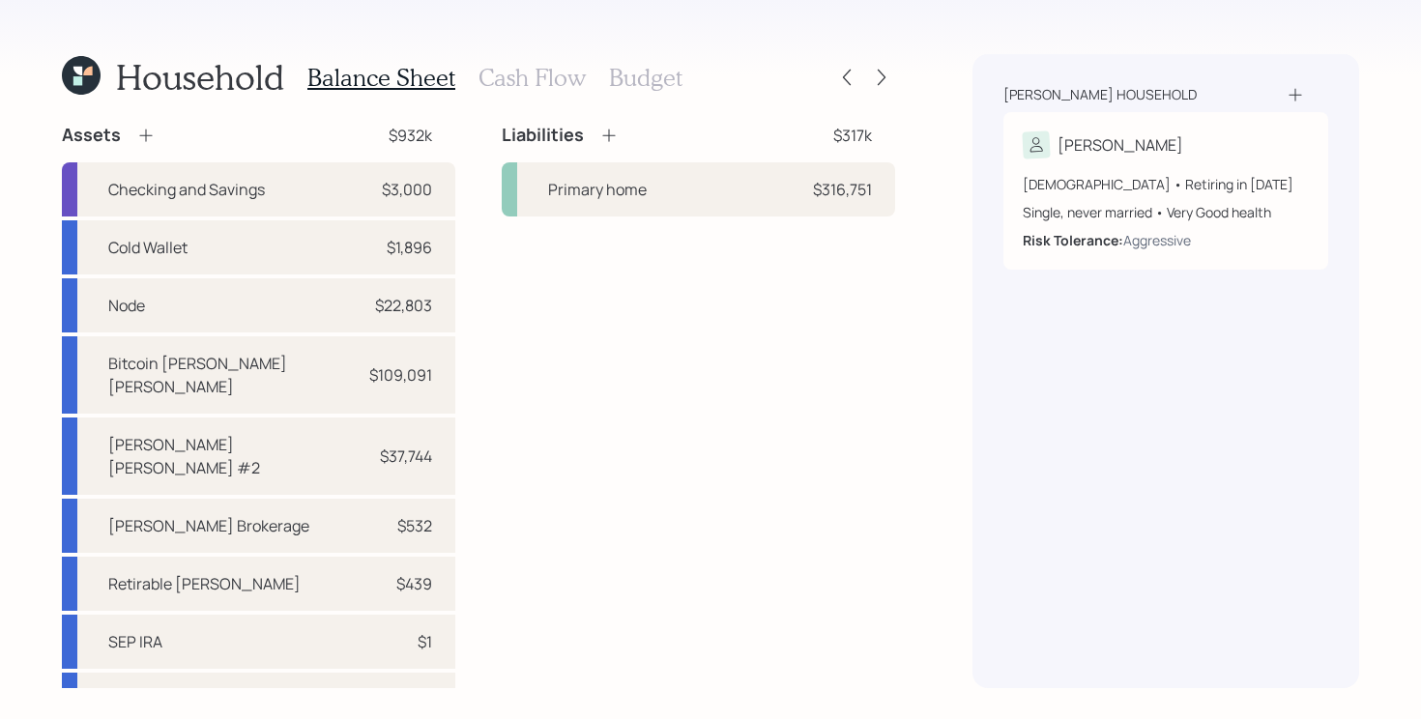
click at [527, 80] on h3 "Cash Flow" at bounding box center [531, 78] width 107 height 28
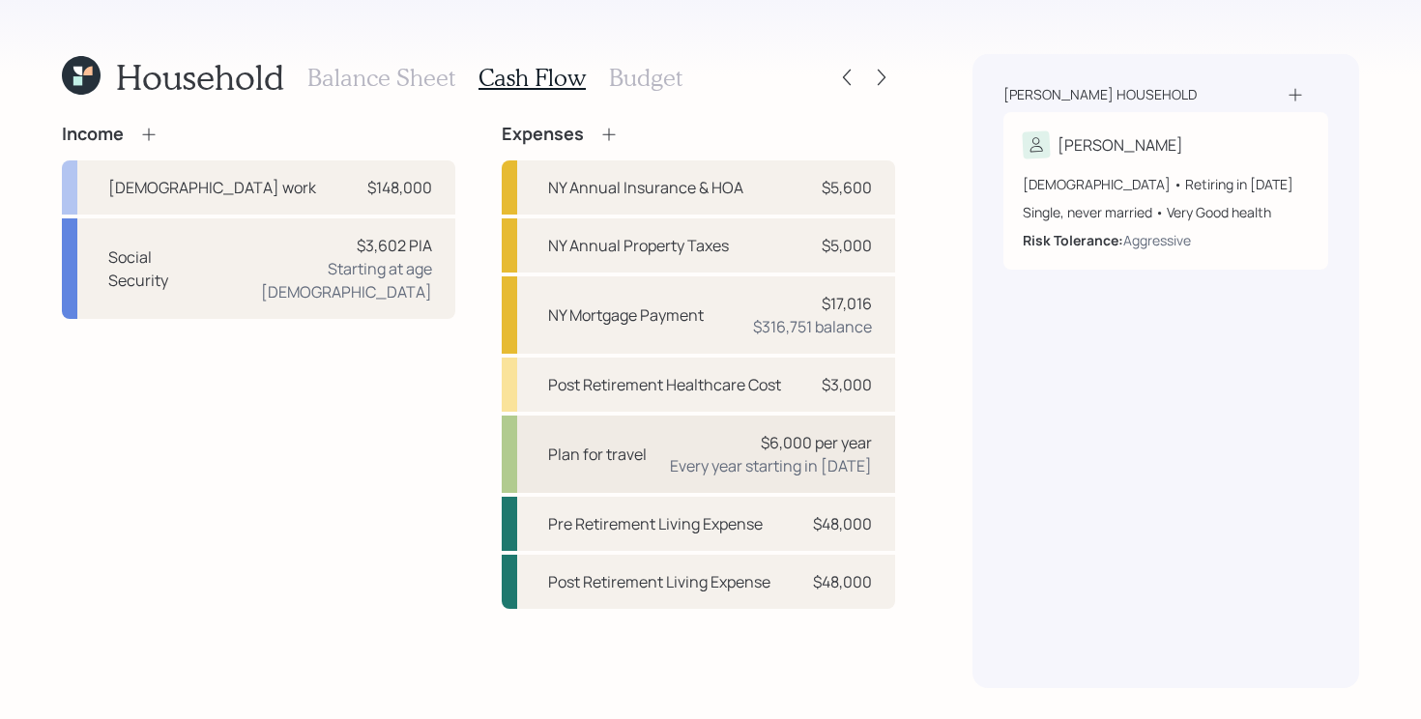
click at [796, 462] on div "Every year starting in [DATE]" at bounding box center [771, 465] width 202 height 23
select select "1"
select select "2026"
select select "2041"
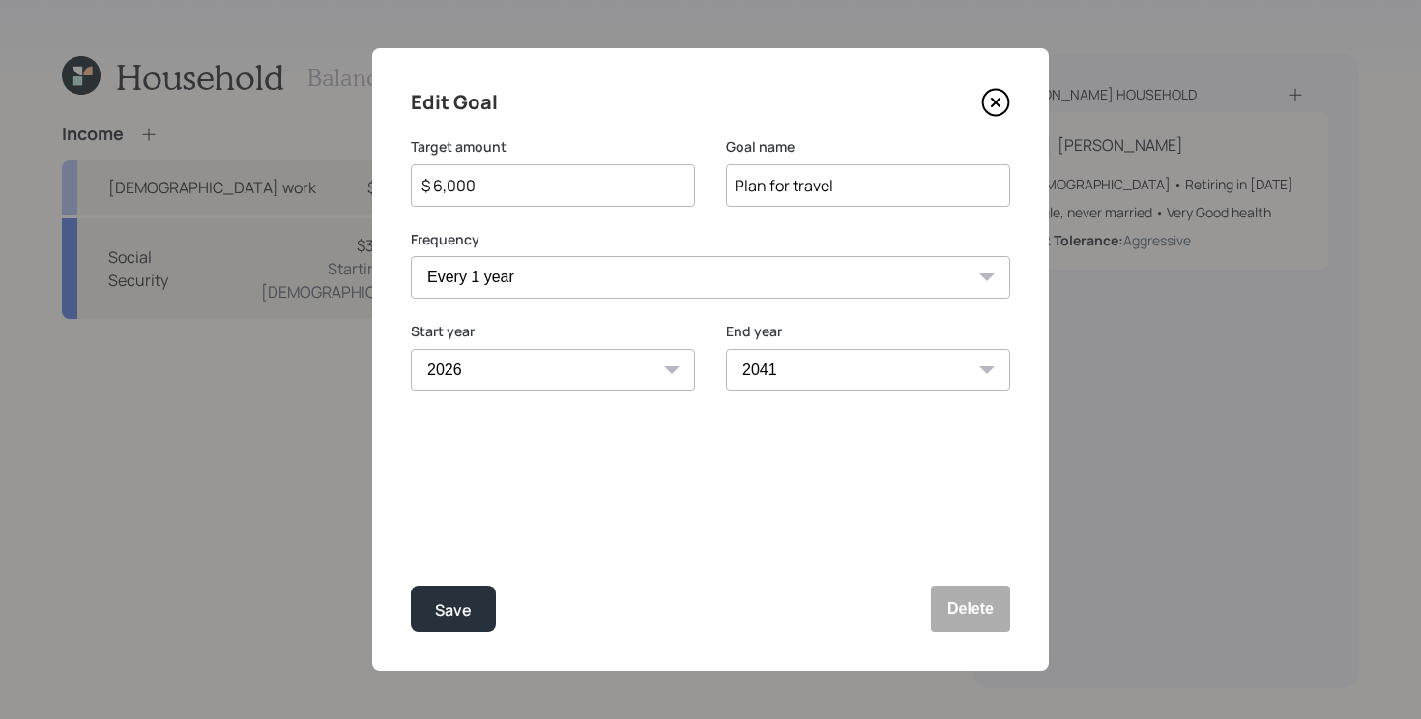
click at [992, 106] on icon at bounding box center [996, 103] width 8 height 8
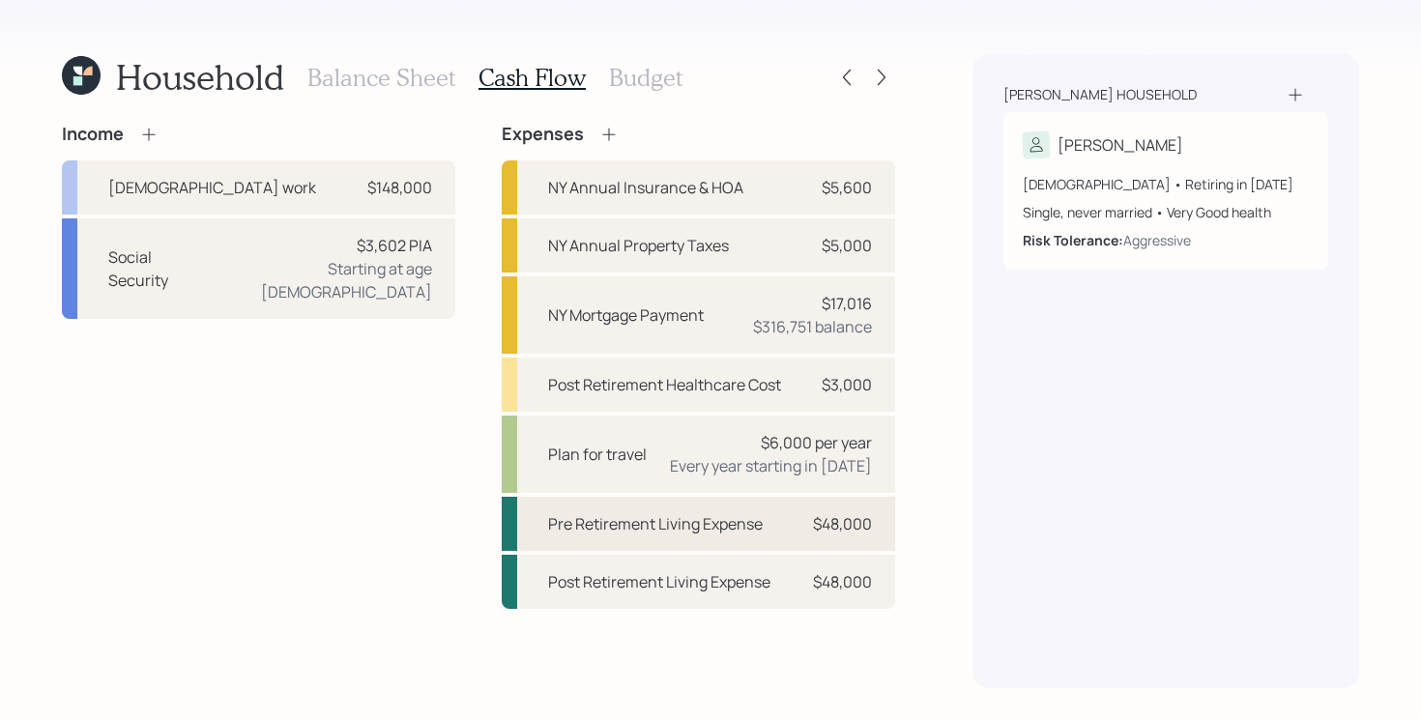
click at [625, 525] on div "Pre Retirement Living Expense" at bounding box center [655, 523] width 215 height 23
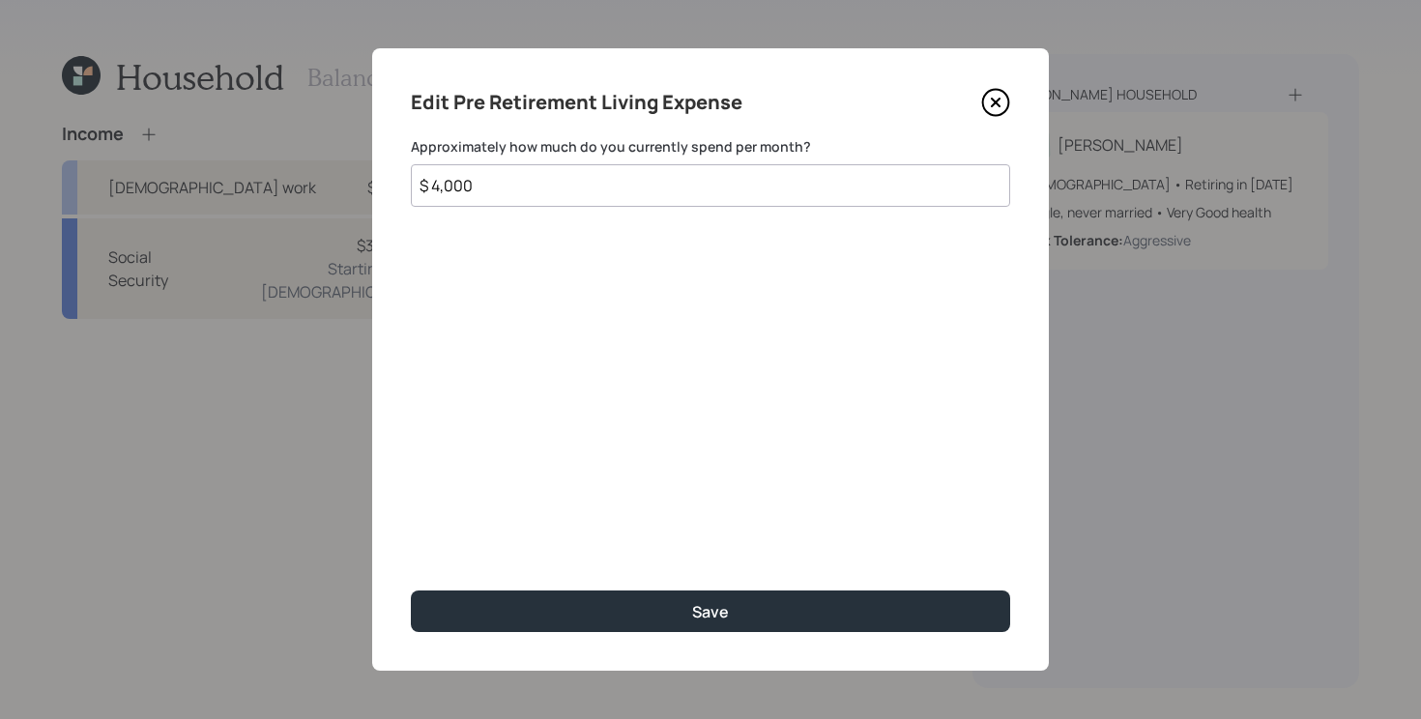
click at [992, 100] on icon at bounding box center [995, 102] width 29 height 29
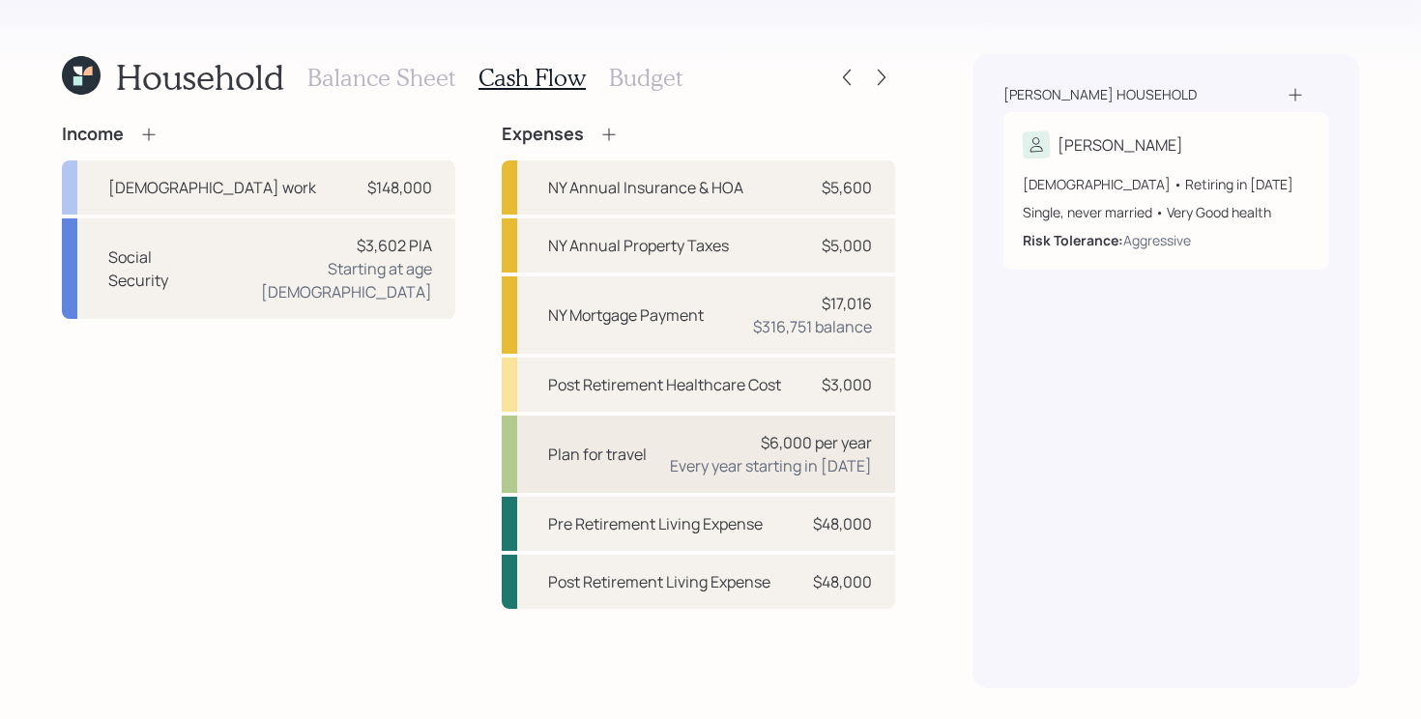
click at [621, 446] on div "Plan for travel" at bounding box center [597, 454] width 99 height 23
select select "1"
select select "2026"
select select "2041"
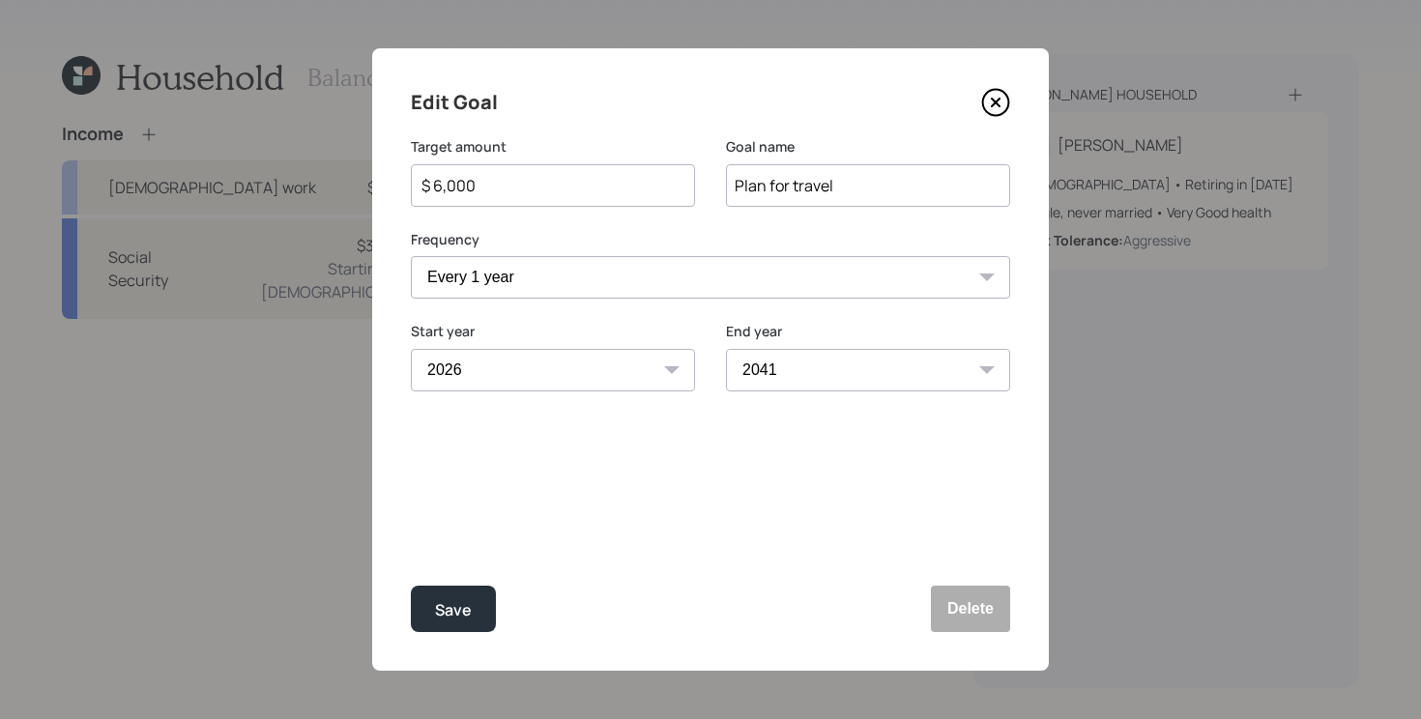
click at [1001, 111] on icon at bounding box center [995, 102] width 29 height 29
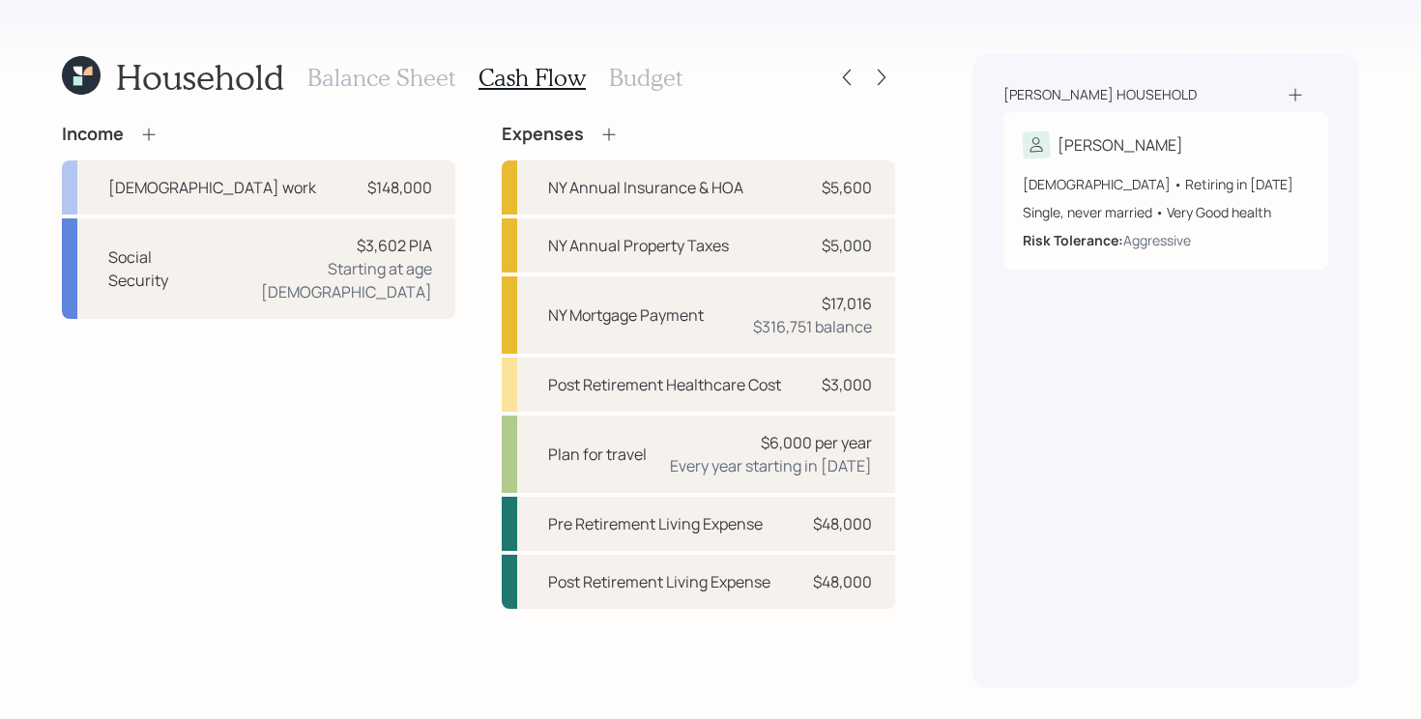
click at [903, 80] on div "Household Balance Sheet Cash Flow Budget Income [DEMOGRAPHIC_DATA] work $148,00…" at bounding box center [710, 359] width 1421 height 719
click at [875, 80] on icon at bounding box center [881, 77] width 19 height 19
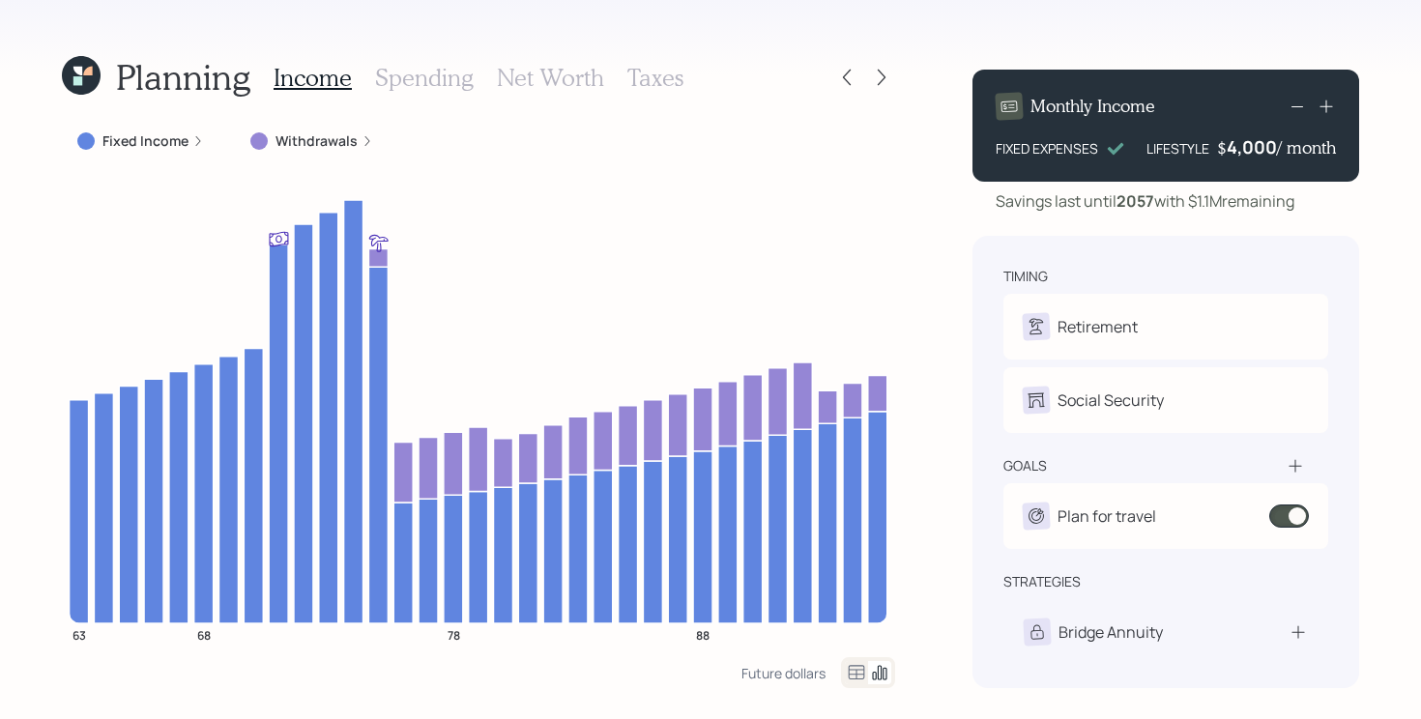
click at [426, 90] on h3 "Spending" at bounding box center [424, 78] width 99 height 28
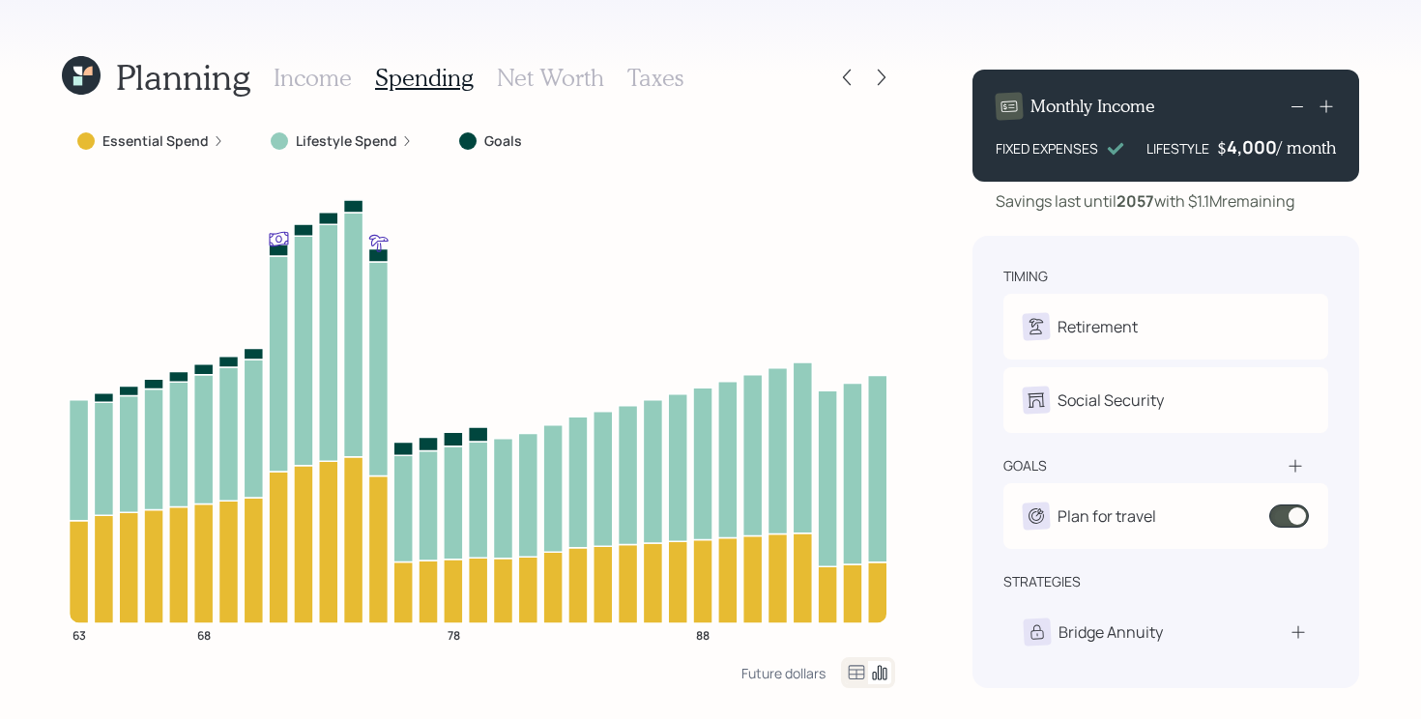
click at [182, 151] on div "Essential Spend" at bounding box center [151, 141] width 178 height 35
